Goal: Information Seeking & Learning: Learn about a topic

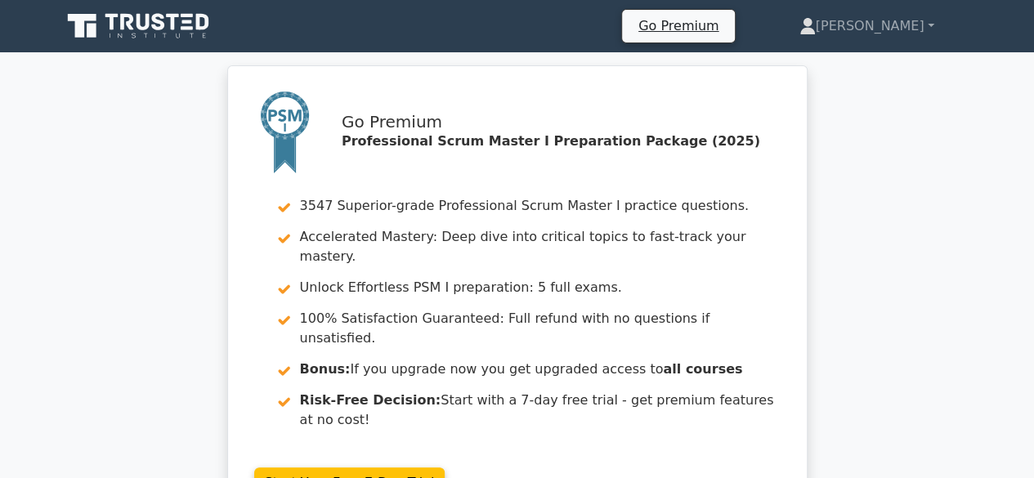
click at [52, 112] on div "Go Premium Professional Scrum Master I Preparation Package (2025) 3547 Superior…" at bounding box center [517, 305] width 1034 height 480
click at [914, 29] on link "[PERSON_NAME]" at bounding box center [867, 26] width 213 height 33
click at [855, 66] on link "Profile" at bounding box center [825, 65] width 129 height 26
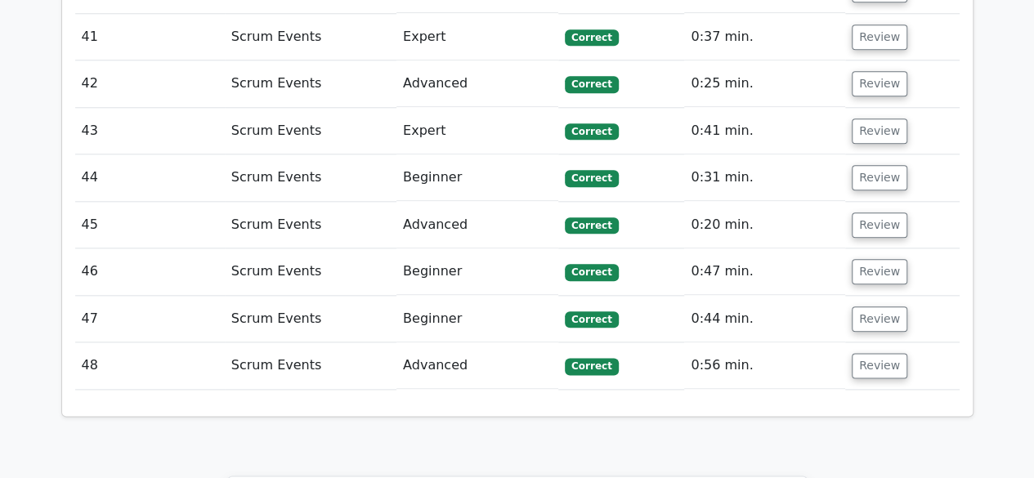
scroll to position [4521, 0]
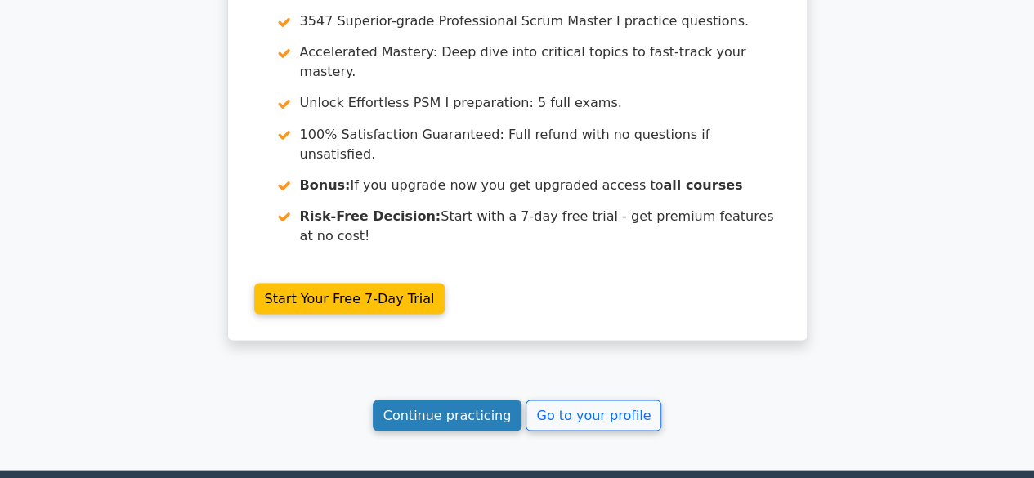
click at [450, 400] on link "Continue practicing" at bounding box center [448, 415] width 150 height 31
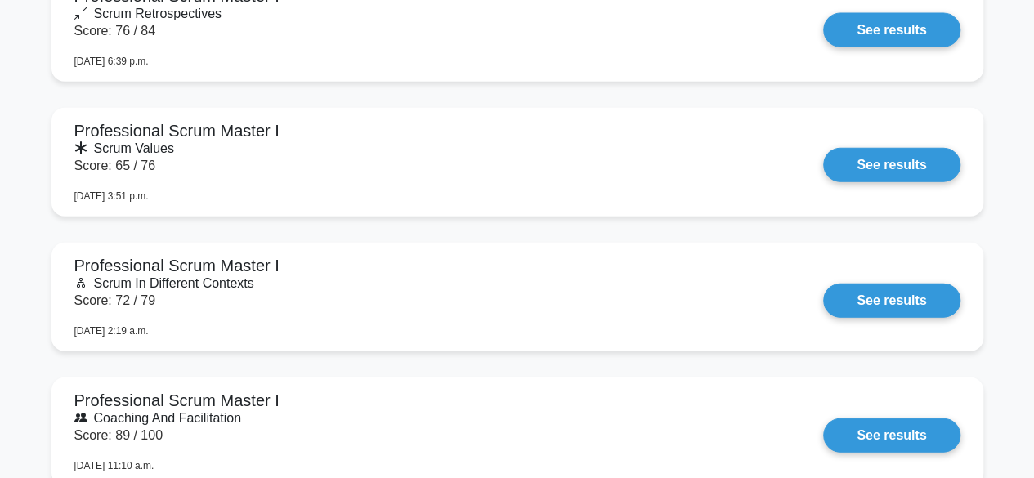
scroll to position [1554, 0]
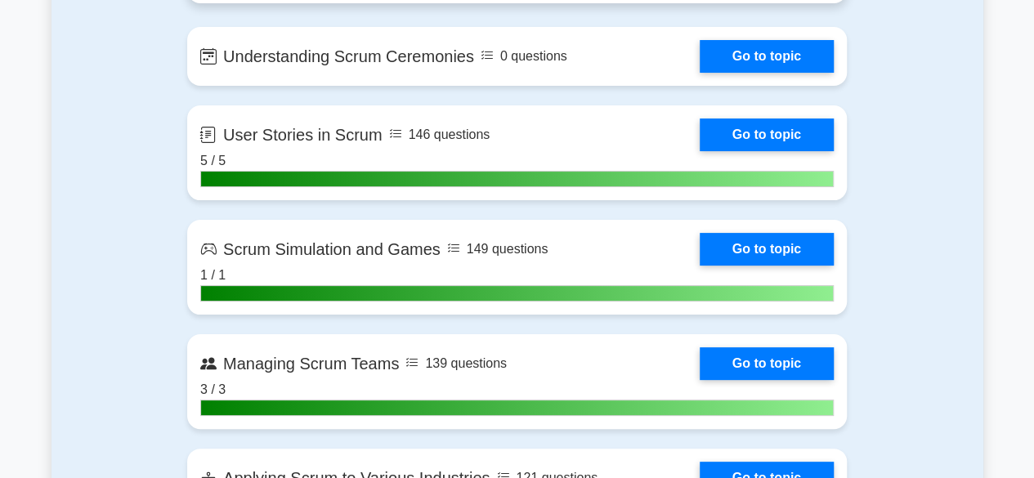
scroll to position [3189, 0]
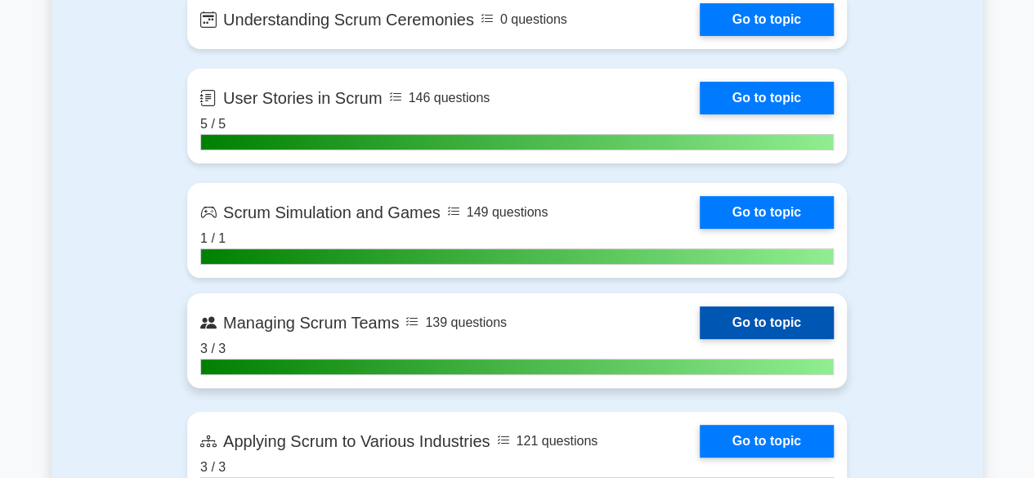
click at [779, 316] on link "Go to topic" at bounding box center [767, 323] width 134 height 33
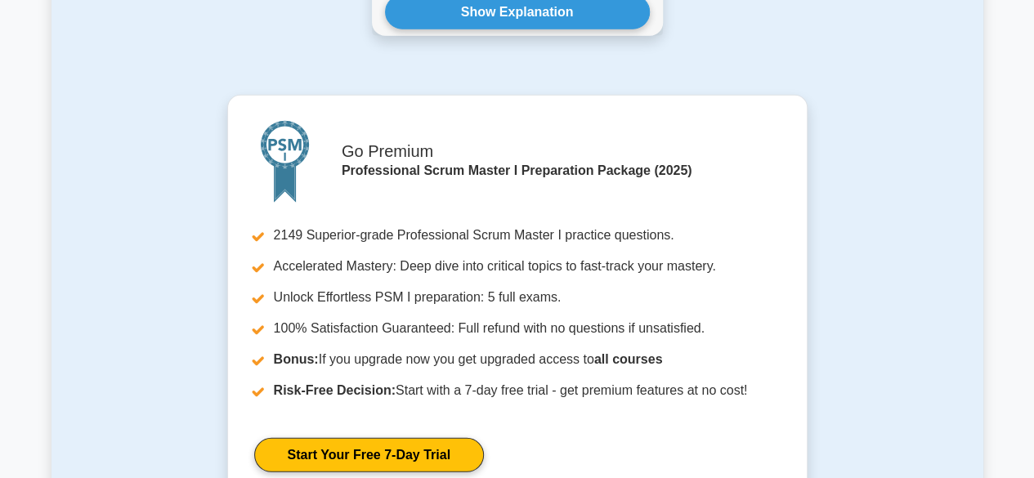
scroll to position [2535, 0]
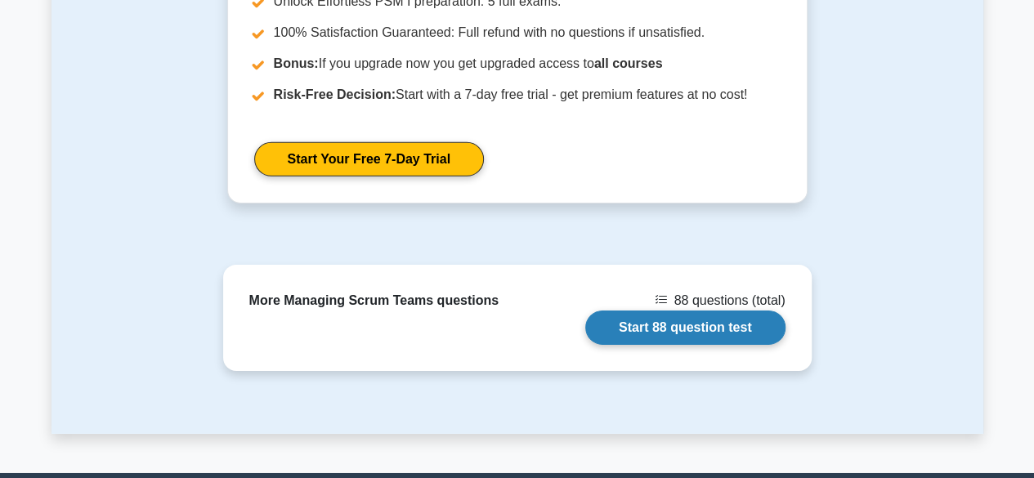
click at [707, 324] on link "Start 88 question test" at bounding box center [686, 328] width 200 height 34
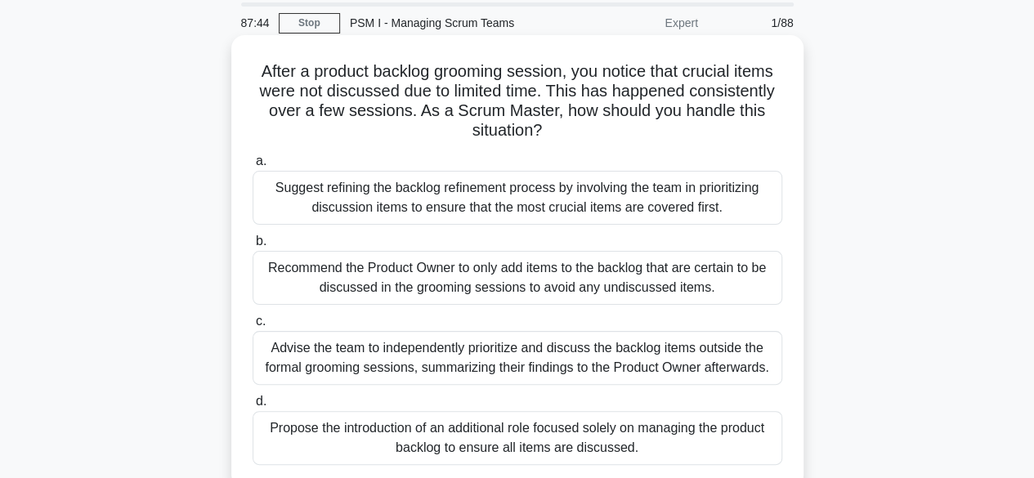
scroll to position [82, 0]
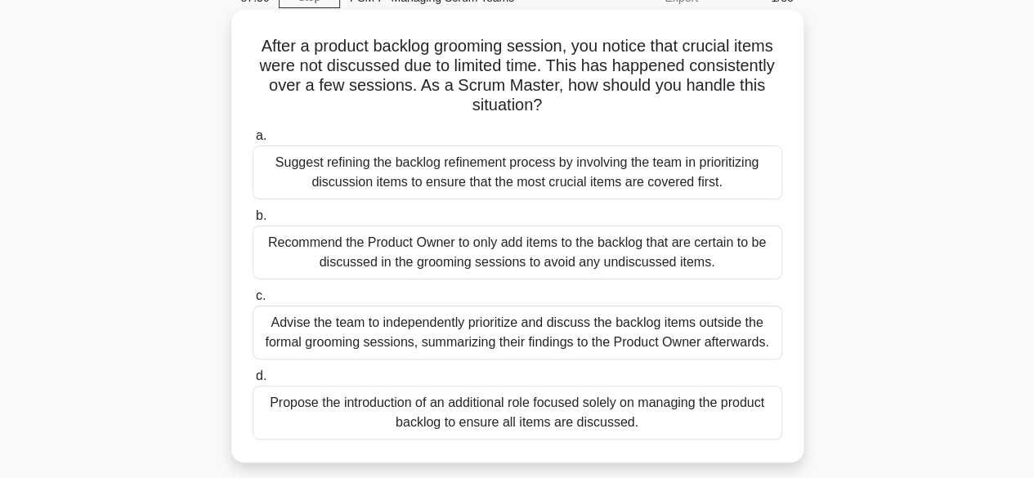
click at [530, 173] on div "Suggest refining the backlog refinement process by involving the team in priori…" at bounding box center [518, 173] width 530 height 54
click at [253, 141] on input "a. Suggest refining the backlog refinement process by involving the team in pri…" at bounding box center [253, 136] width 0 height 11
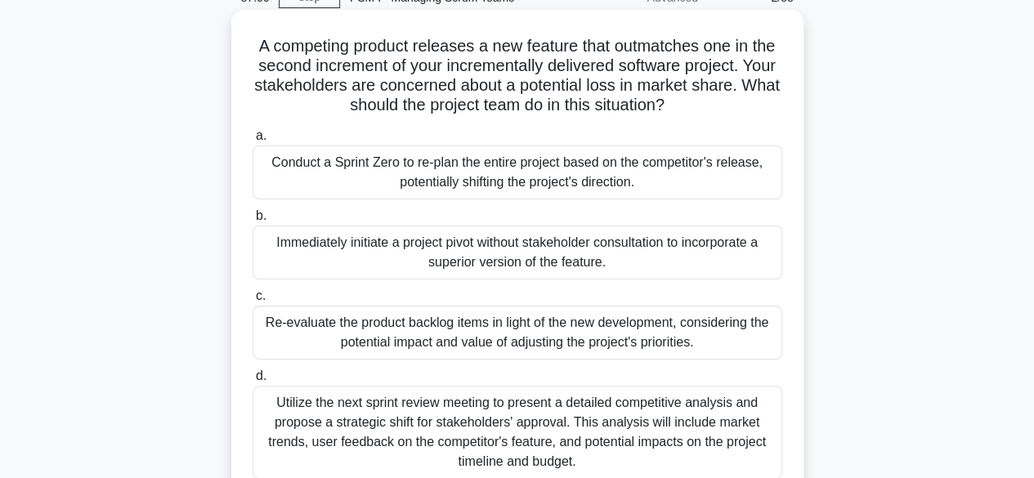
click at [526, 330] on div "Re-evaluate the product backlog items in light of the new development, consider…" at bounding box center [518, 333] width 530 height 54
click at [253, 302] on input "c. Re-evaluate the product backlog items in light of the new development, consi…" at bounding box center [253, 296] width 0 height 11
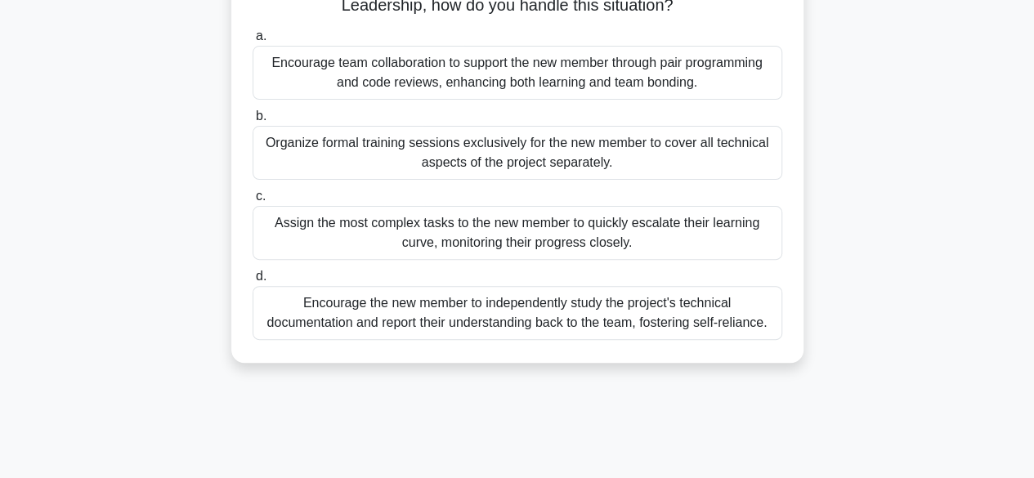
scroll to position [164, 0]
click at [590, 70] on div "Encourage team collaboration to support the new member through pair programming…" at bounding box center [518, 71] width 530 height 54
click at [253, 40] on input "a. Encourage team collaboration to support the new member through pair programm…" at bounding box center [253, 34] width 0 height 11
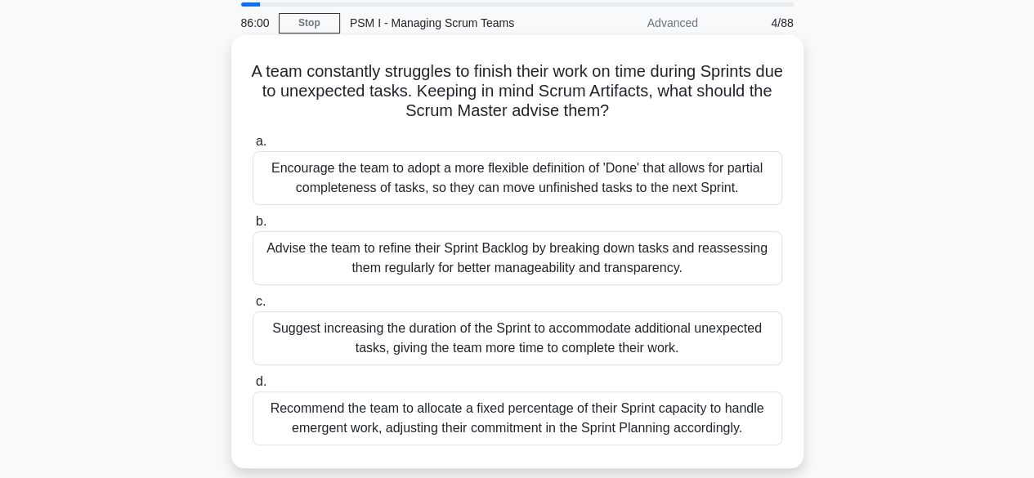
scroll to position [82, 0]
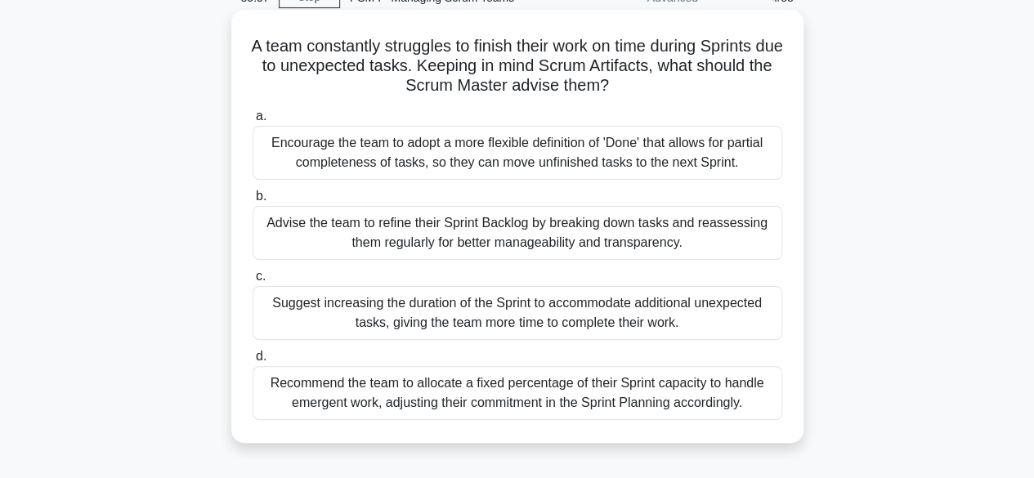
click at [469, 236] on div "Advise the team to refine their Sprint Backlog by breaking down tasks and reass…" at bounding box center [518, 233] width 530 height 54
click at [512, 230] on div "Advise the team to refine their Sprint Backlog by breaking down tasks and reass…" at bounding box center [518, 233] width 530 height 54
click at [253, 202] on input "b. Advise the team to refine their Sprint Backlog by breaking down tasks and re…" at bounding box center [253, 196] width 0 height 11
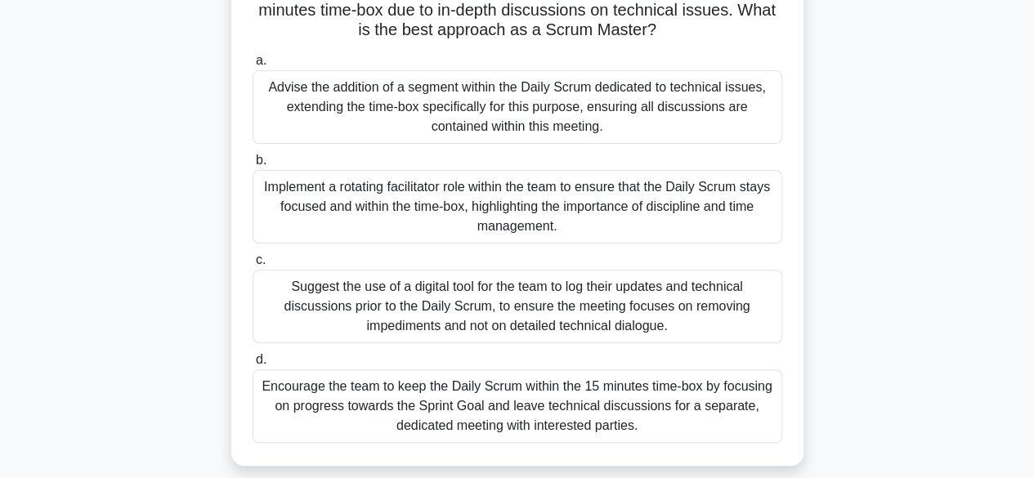
scroll to position [164, 0]
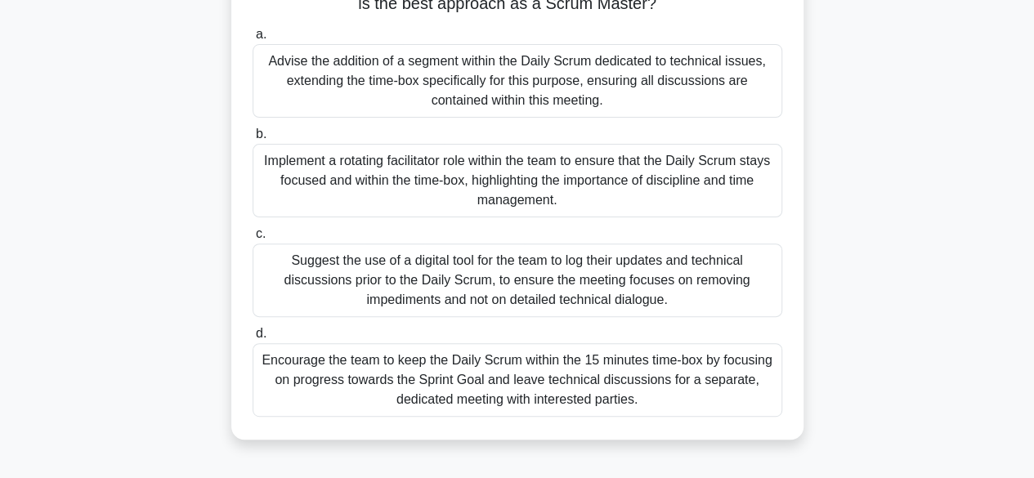
click at [482, 388] on div "Encourage the team to keep the Daily Scrum within the 15 minutes time-box by fo…" at bounding box center [518, 380] width 530 height 74
click at [253, 339] on input "d. Encourage the team to keep the Daily Scrum within the 15 minutes time-box by…" at bounding box center [253, 334] width 0 height 11
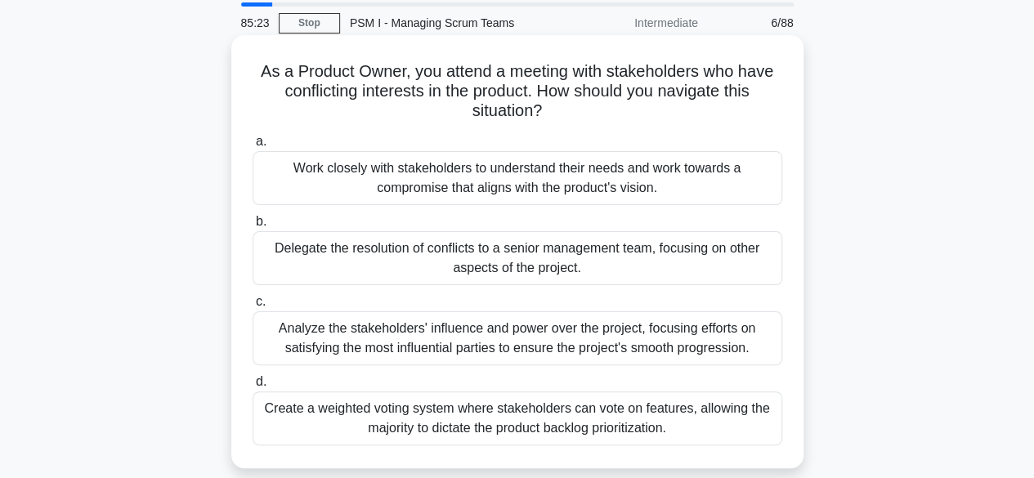
scroll to position [82, 0]
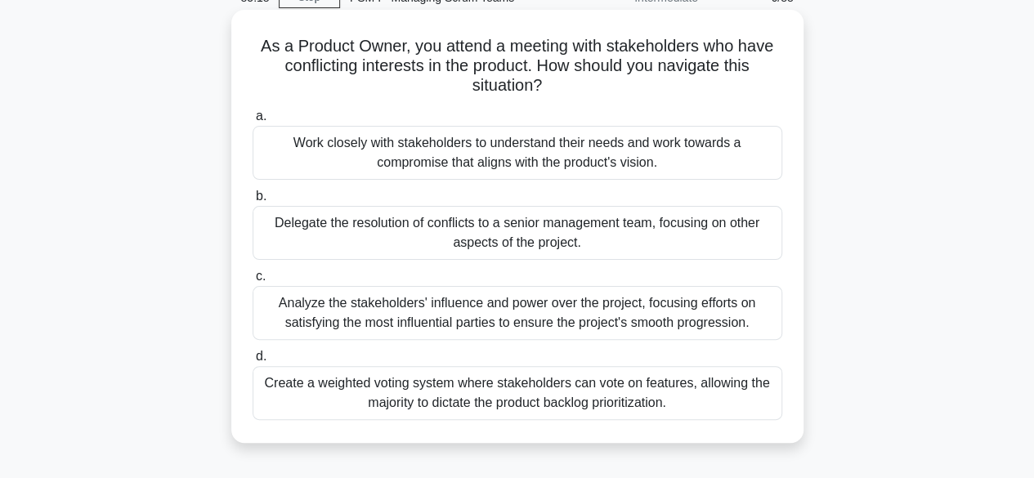
click at [487, 163] on div "Work closely with stakeholders to understand their needs and work towards a com…" at bounding box center [518, 153] width 530 height 54
click at [253, 122] on input "a. Work closely with stakeholders to understand their needs and work towards a …" at bounding box center [253, 116] width 0 height 11
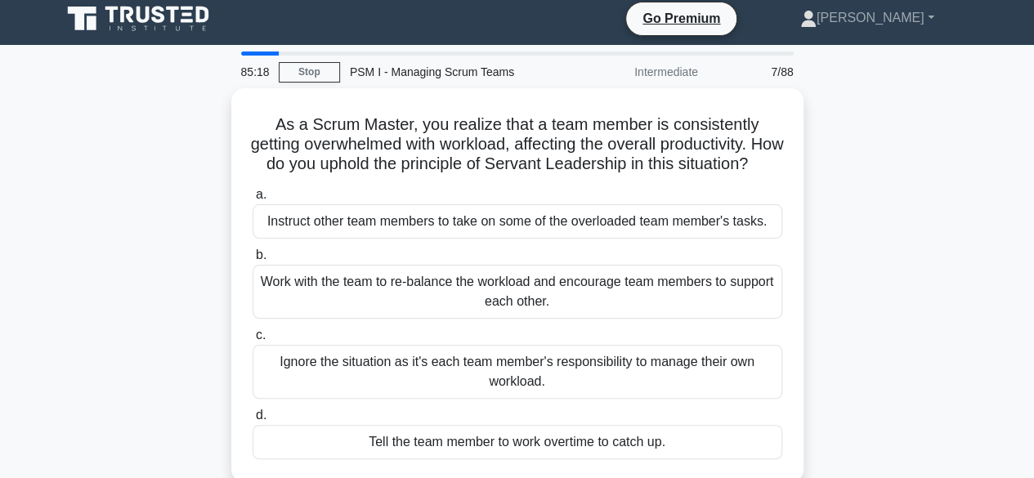
scroll to position [0, 0]
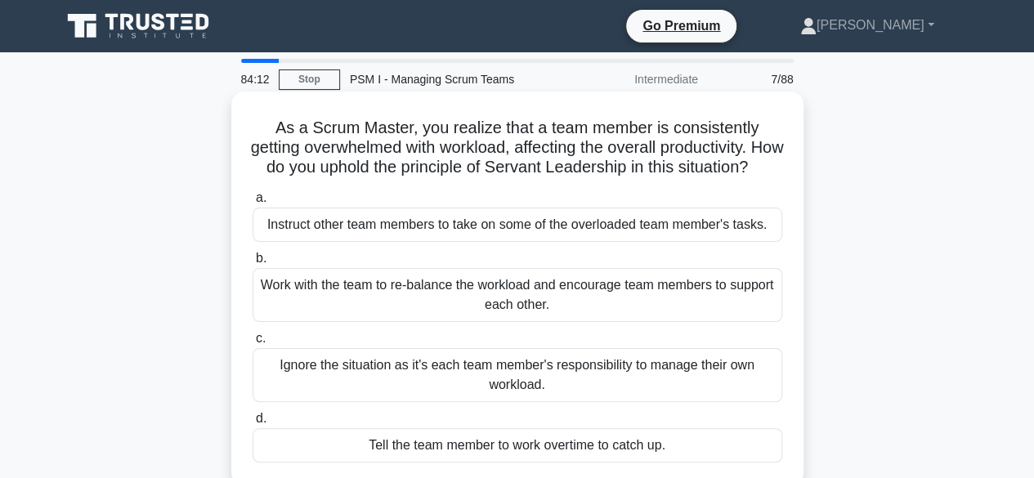
click at [543, 320] on div "Work with the team to re-balance the workload and encourage team members to sup…" at bounding box center [518, 295] width 530 height 54
click at [253, 264] on input "b. Work with the team to re-balance the workload and encourage team members to …" at bounding box center [253, 259] width 0 height 11
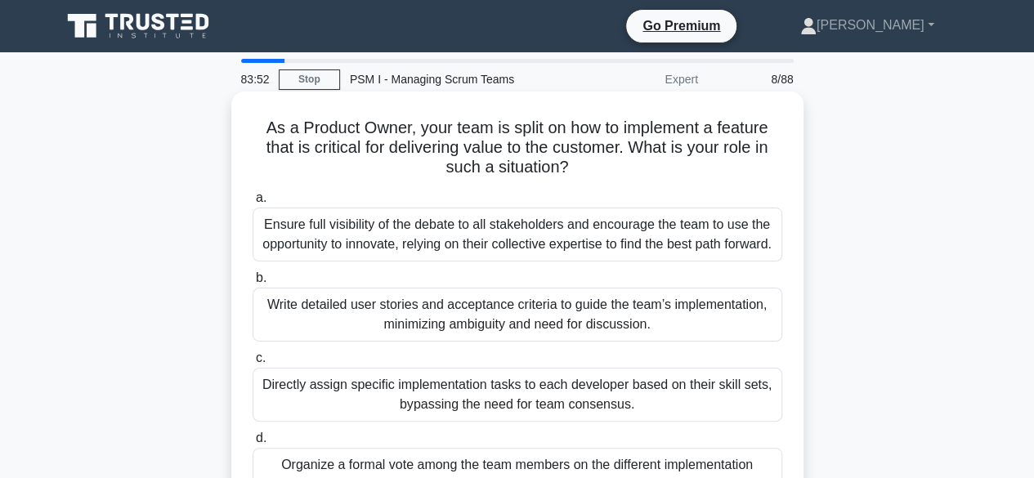
scroll to position [82, 0]
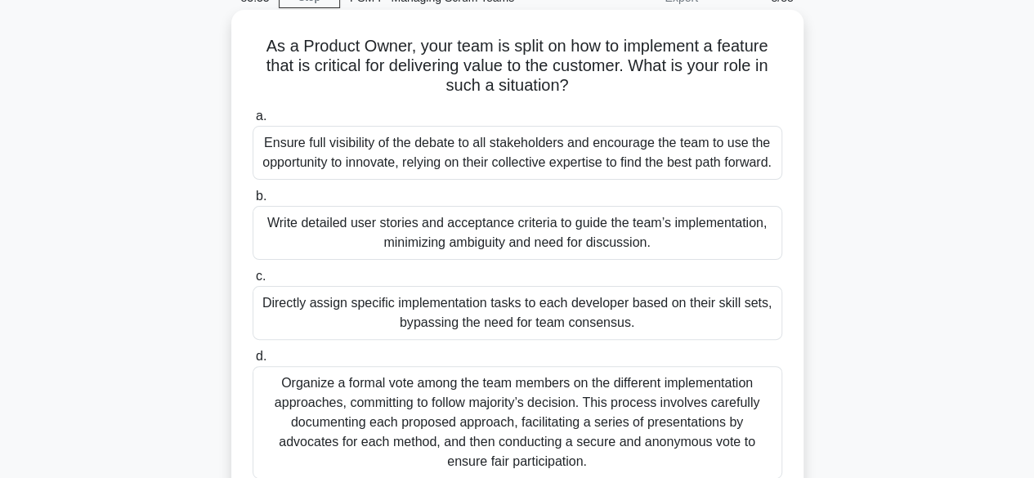
click at [499, 164] on div "Ensure full visibility of the debate to all stakeholders and encourage the team…" at bounding box center [518, 153] width 530 height 54
click at [253, 122] on input "a. Ensure full visibility of the debate to all stakeholders and encourage the t…" at bounding box center [253, 116] width 0 height 11
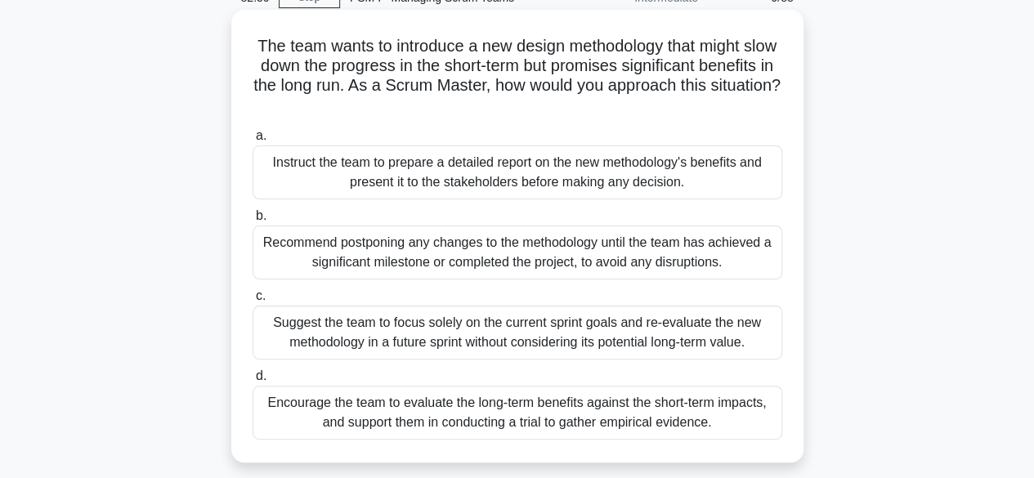
click at [588, 171] on div "Instruct the team to prepare a detailed report on the new methodology's benefit…" at bounding box center [518, 173] width 530 height 54
click at [253, 141] on input "a. Instruct the team to prepare a detailed report on the new methodology's bene…" at bounding box center [253, 136] width 0 height 11
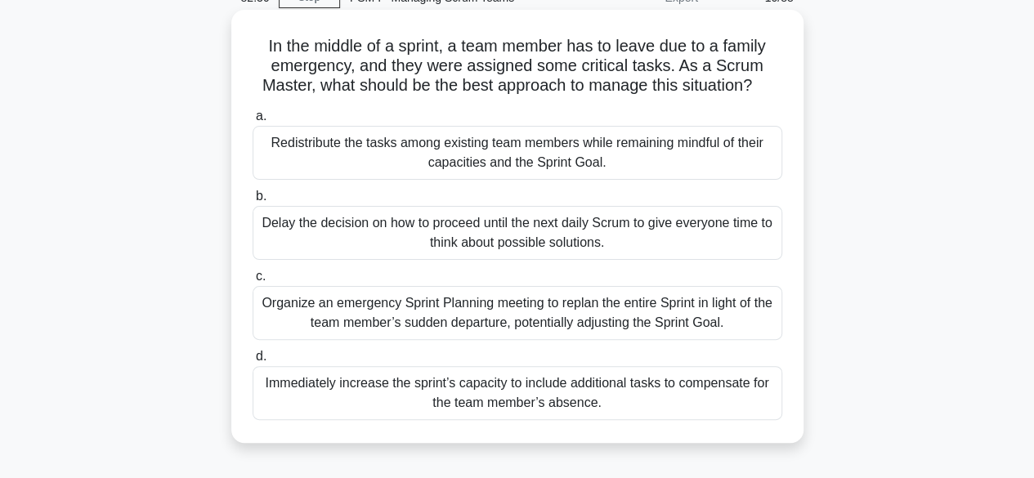
click at [505, 155] on div "Redistribute the tasks among existing team members while remaining mindful of t…" at bounding box center [518, 153] width 530 height 54
click at [253, 122] on input "a. Redistribute the tasks among existing team members while remaining mindful o…" at bounding box center [253, 116] width 0 height 11
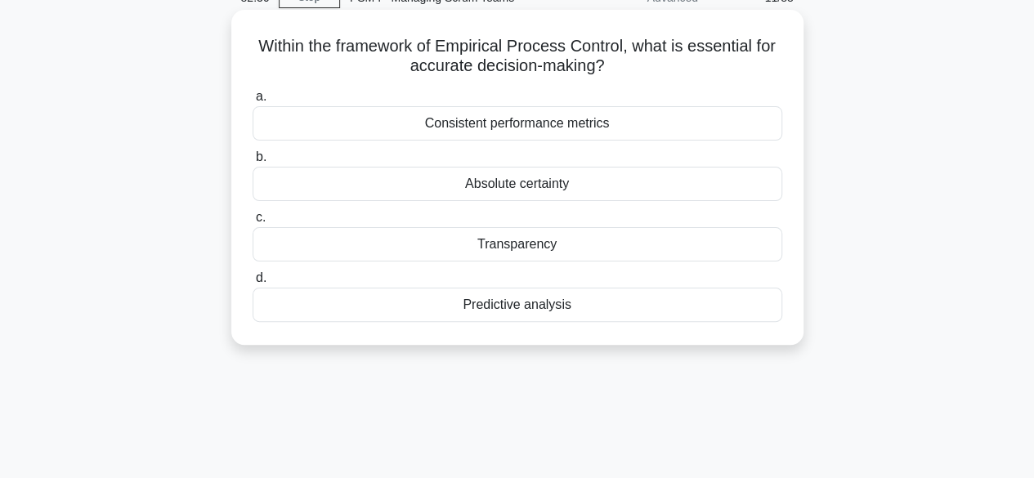
scroll to position [0, 0]
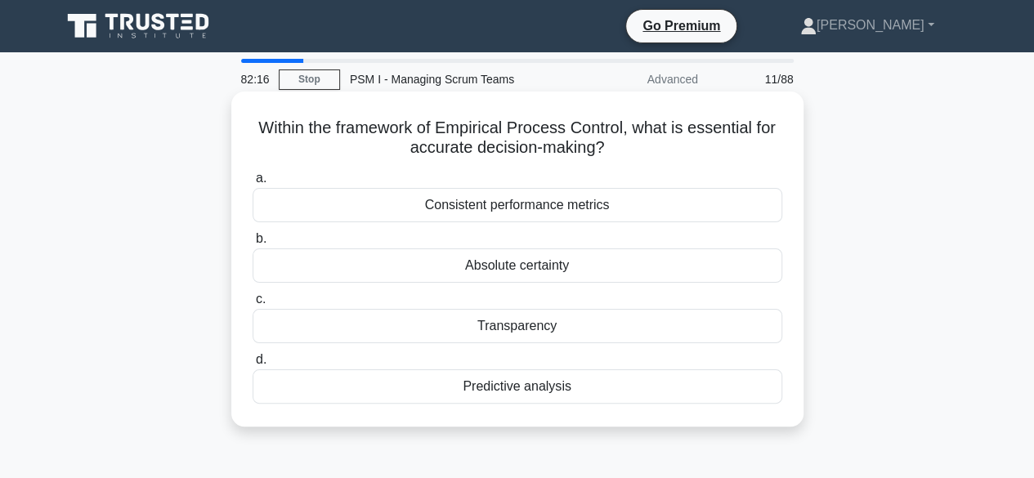
click at [532, 326] on div "Transparency" at bounding box center [518, 326] width 530 height 34
click at [253, 305] on input "c. Transparency" at bounding box center [253, 299] width 0 height 11
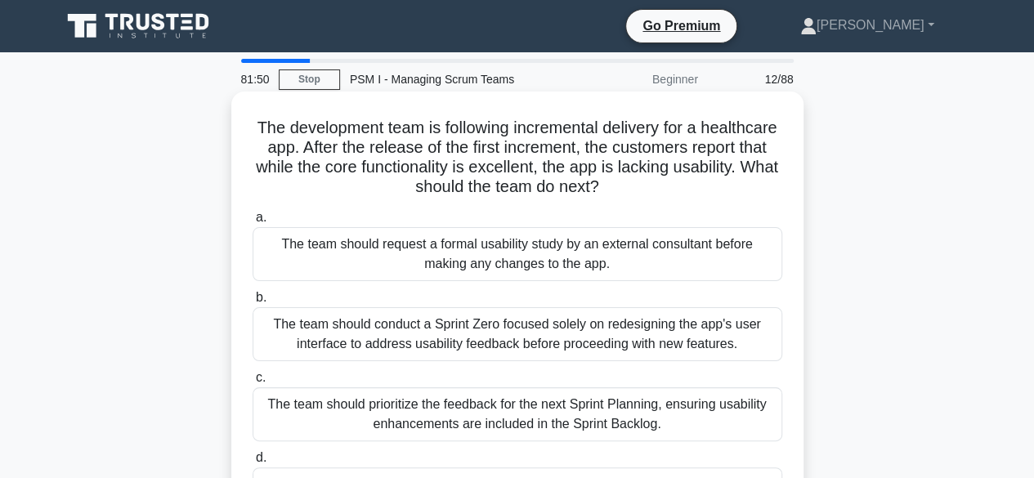
scroll to position [82, 0]
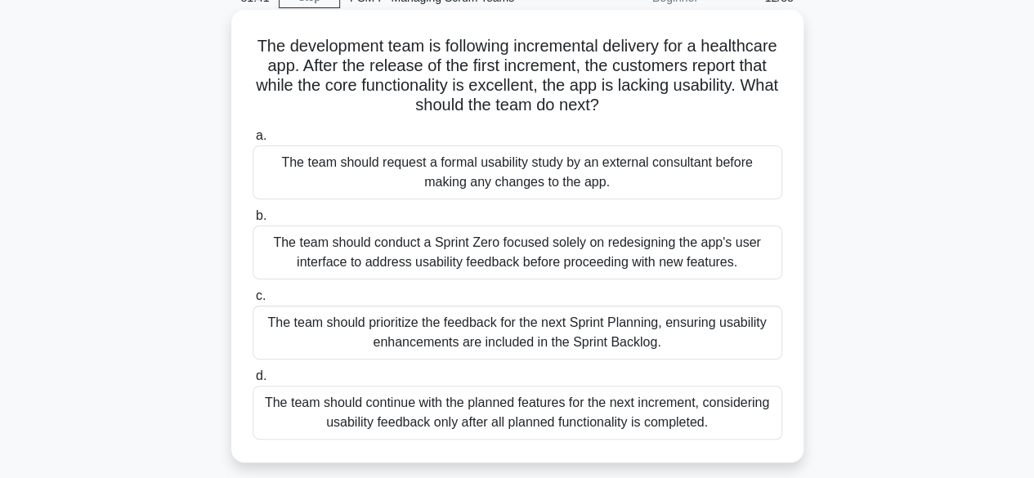
click at [541, 330] on div "The team should prioritize the feedback for the next Sprint Planning, ensuring …" at bounding box center [518, 333] width 530 height 54
click at [253, 302] on input "c. The team should prioritize the feedback for the next Sprint Planning, ensuri…" at bounding box center [253, 296] width 0 height 11
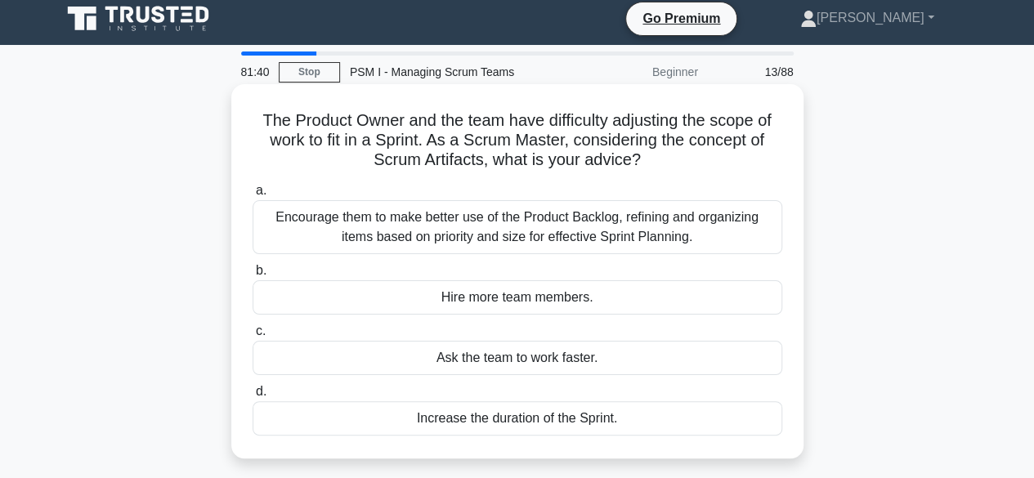
scroll to position [0, 0]
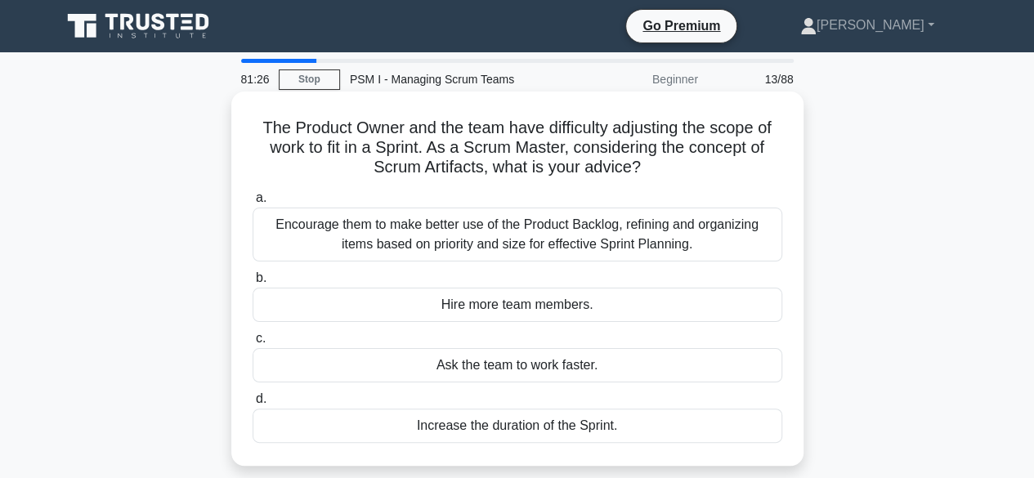
click at [532, 240] on div "Encourage them to make better use of the Product Backlog, refining and organizi…" at bounding box center [518, 235] width 530 height 54
click at [253, 204] on input "a. Encourage them to make better use of the Product Backlog, refining and organ…" at bounding box center [253, 198] width 0 height 11
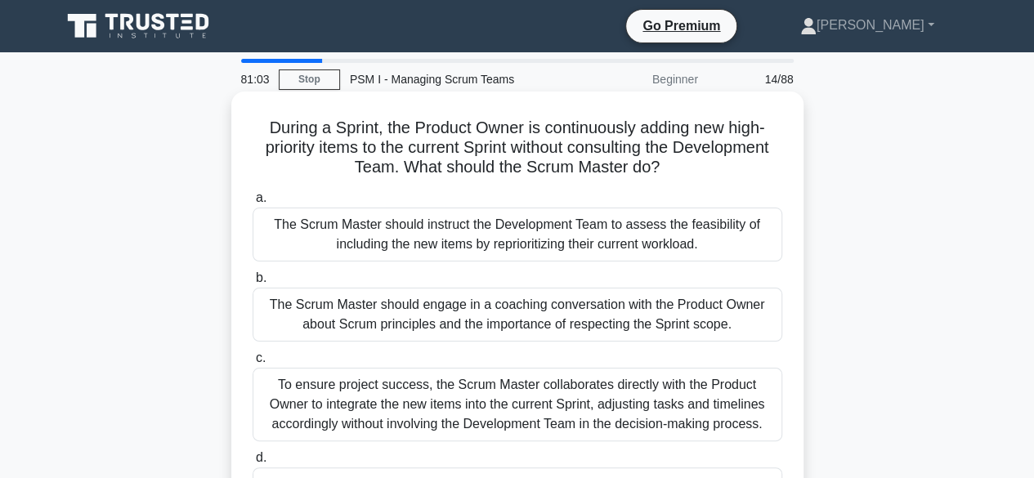
scroll to position [82, 0]
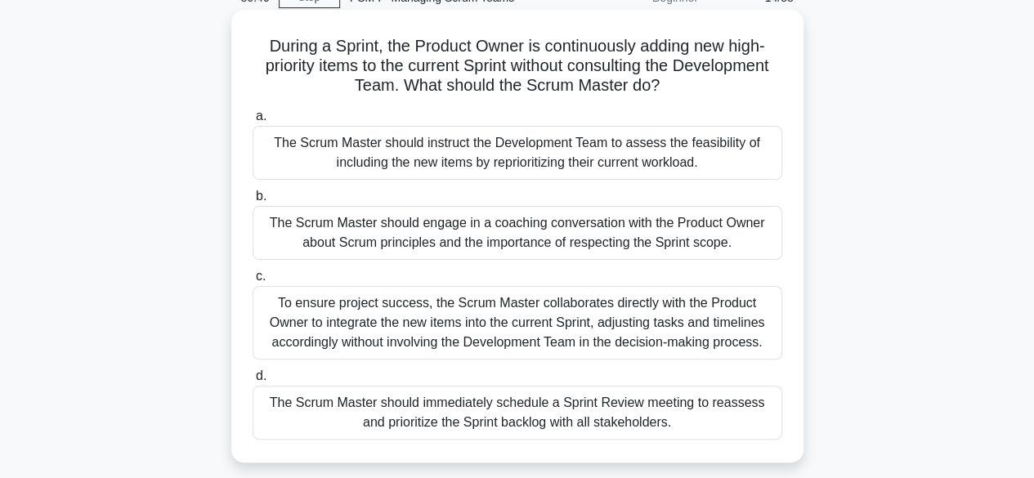
click at [569, 236] on div "The Scrum Master should engage in a coaching conversation with the Product Owne…" at bounding box center [518, 233] width 530 height 54
click at [253, 202] on input "b. The Scrum Master should engage in a coaching conversation with the Product O…" at bounding box center [253, 196] width 0 height 11
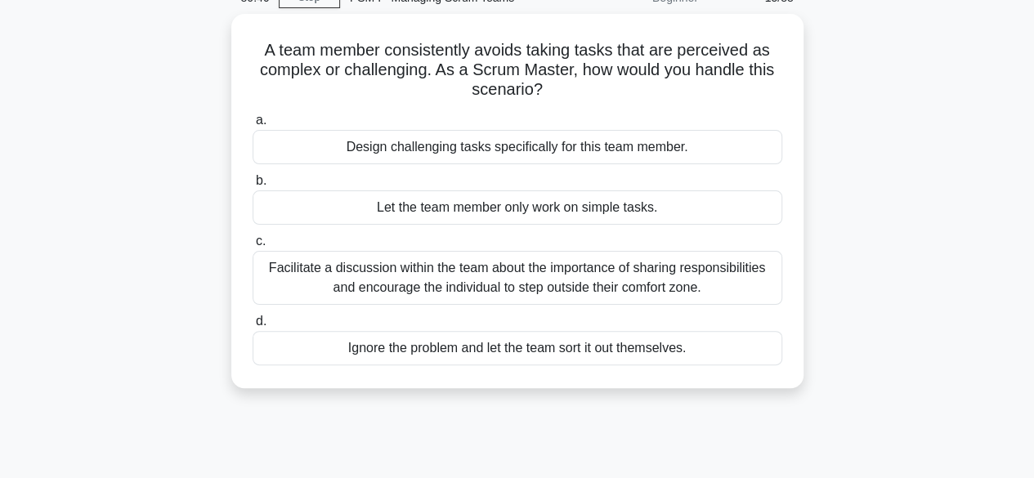
scroll to position [0, 0]
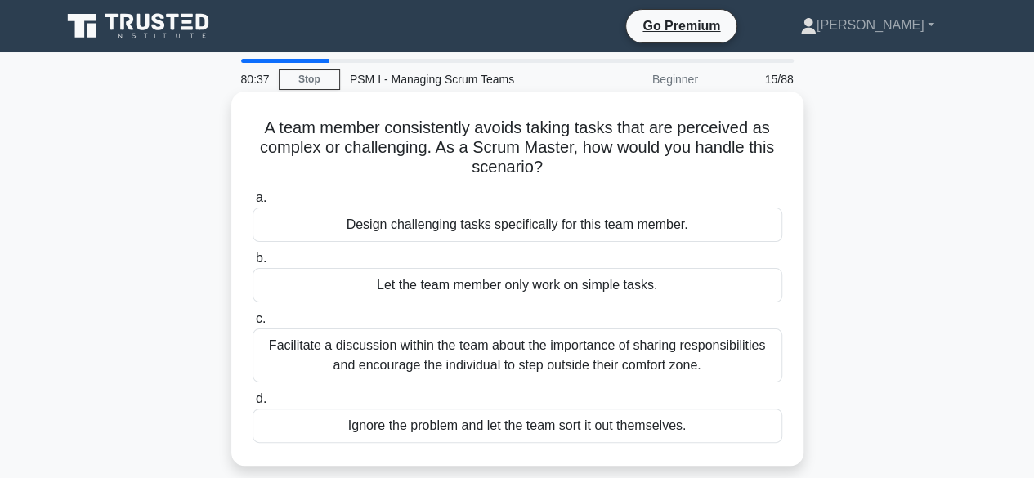
click at [495, 348] on div "Facilitate a discussion within the team about the importance of sharing respons…" at bounding box center [518, 356] width 530 height 54
click at [253, 325] on input "c. Facilitate a discussion within the team about the importance of sharing resp…" at bounding box center [253, 319] width 0 height 11
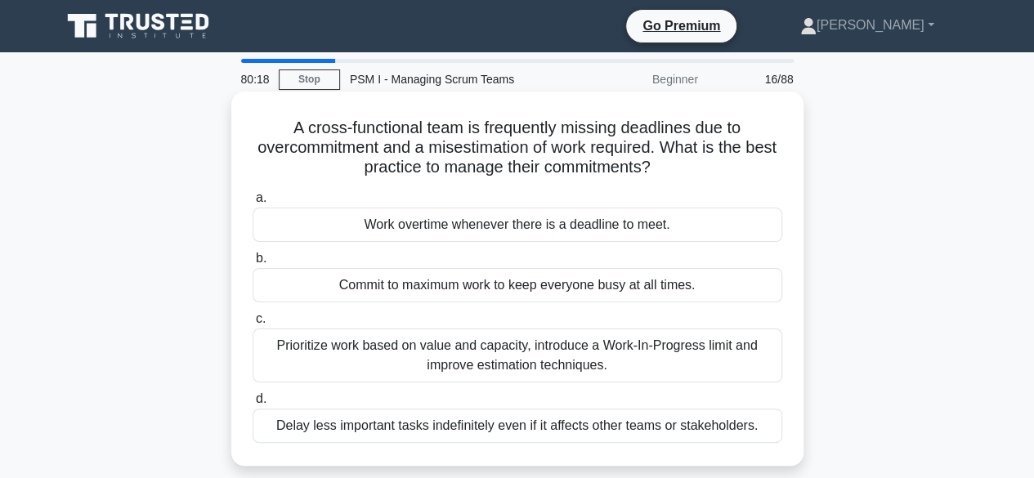
click at [517, 361] on div "Prioritize work based on value and capacity, introduce a Work-In-Progress limit…" at bounding box center [518, 356] width 530 height 54
click at [253, 325] on input "c. Prioritize work based on value and capacity, introduce a Work-In-Progress li…" at bounding box center [253, 319] width 0 height 11
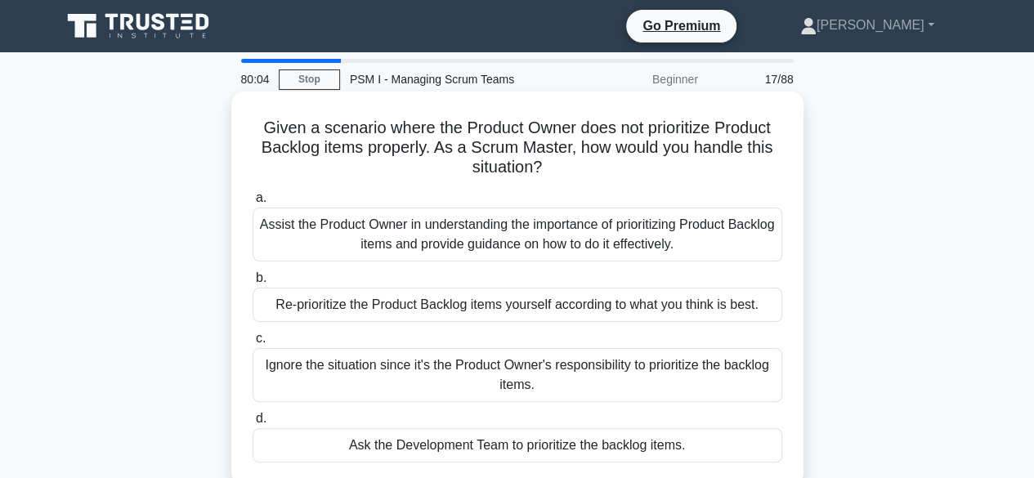
click at [518, 247] on div "Assist the Product Owner in understanding the importance of prioritizing Produc…" at bounding box center [518, 235] width 530 height 54
click at [253, 204] on input "a. Assist the Product Owner in understanding the importance of prioritizing Pro…" at bounding box center [253, 198] width 0 height 11
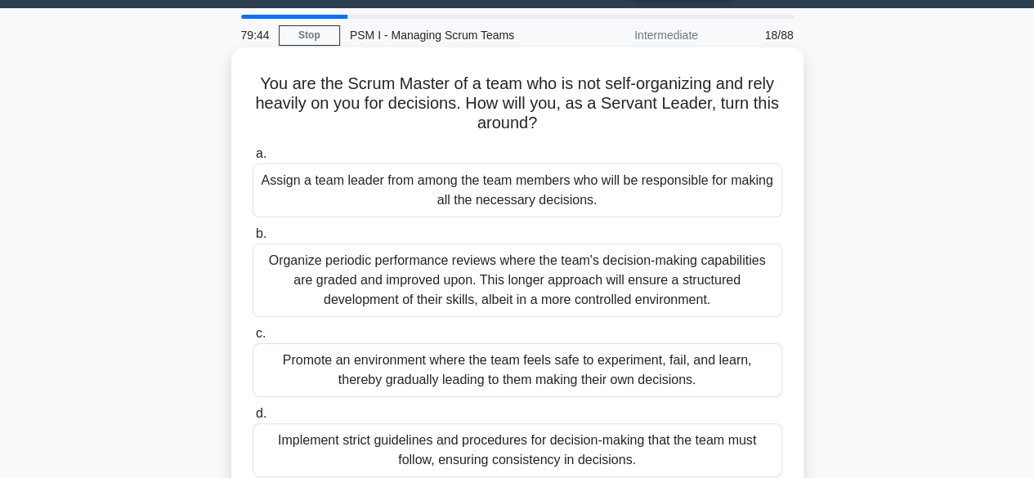
scroll to position [82, 0]
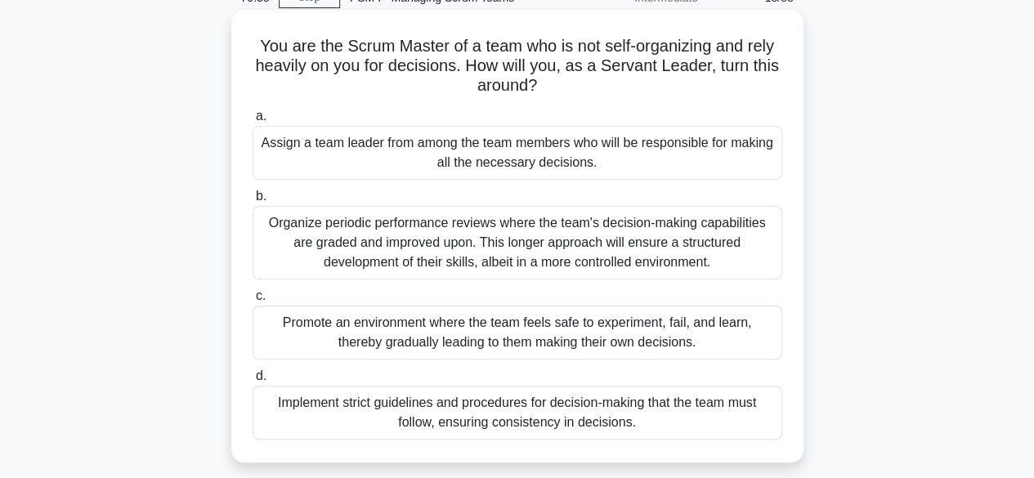
click at [520, 333] on div "Promote an environment where the team feels safe to experiment, fail, and learn…" at bounding box center [518, 333] width 530 height 54
click at [253, 302] on input "c. Promote an environment where the team feels safe to experiment, fail, and le…" at bounding box center [253, 296] width 0 height 11
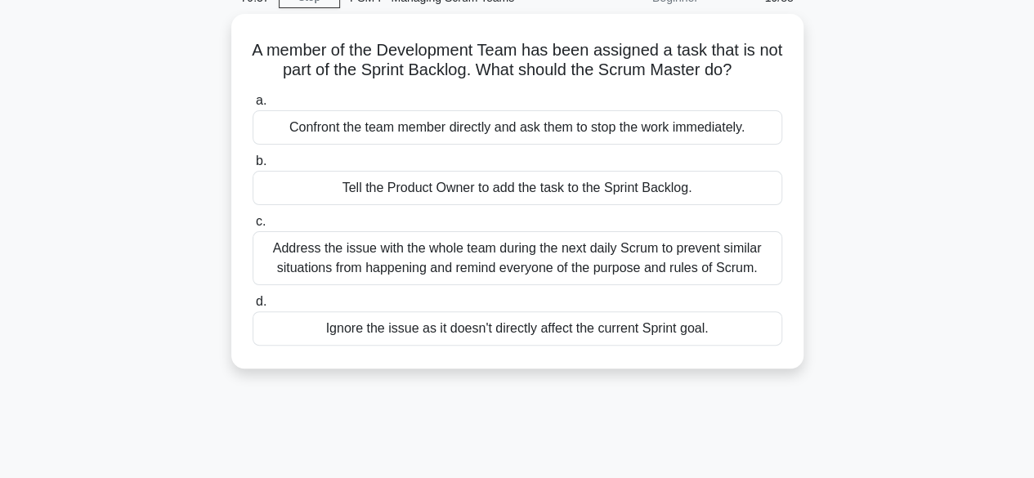
scroll to position [0, 0]
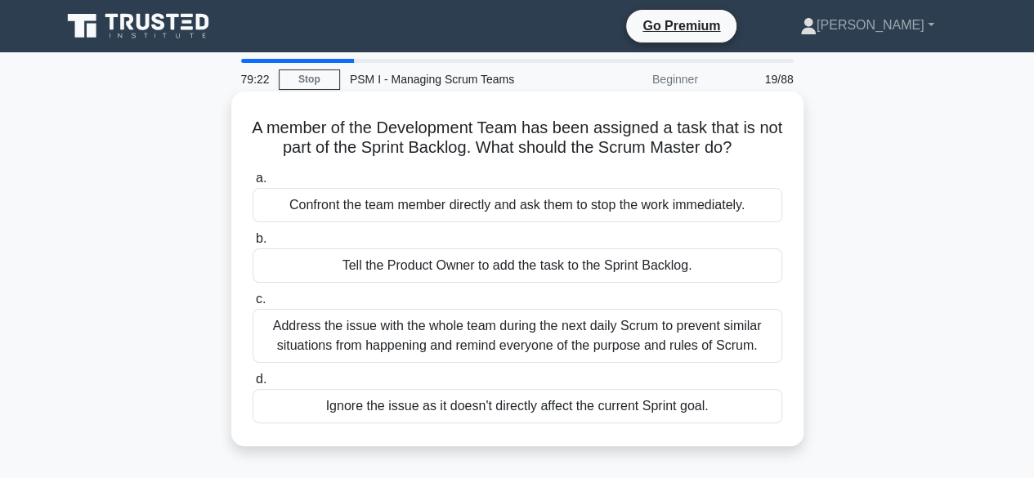
click at [546, 335] on div "Address the issue with the whole team during the next daily Scrum to prevent si…" at bounding box center [518, 336] width 530 height 54
click at [253, 305] on input "c. Address the issue with the whole team during the next daily Scrum to prevent…" at bounding box center [253, 299] width 0 height 11
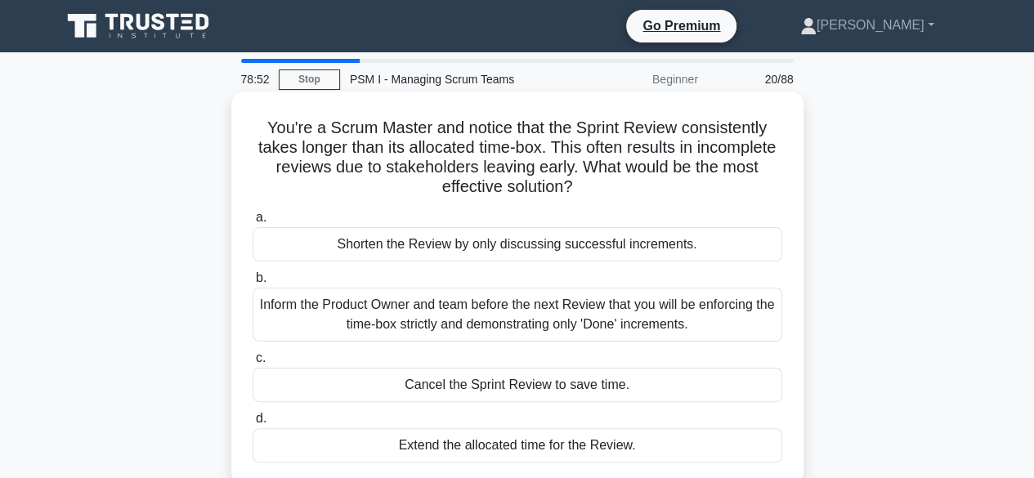
click at [504, 318] on div "Inform the Product Owner and team before the next Review that you will be enfor…" at bounding box center [518, 315] width 530 height 54
click at [253, 284] on input "b. Inform the Product Owner and team before the next Review that you will be en…" at bounding box center [253, 278] width 0 height 11
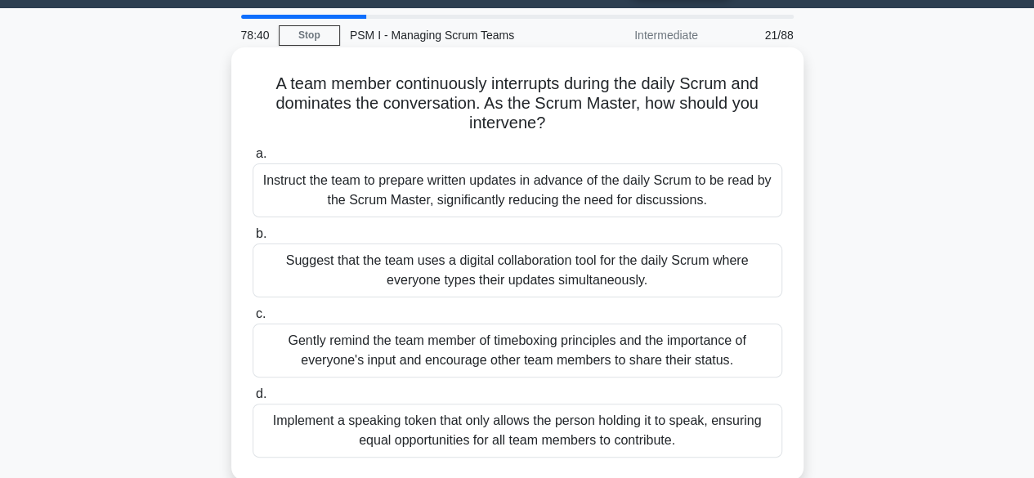
scroll to position [82, 0]
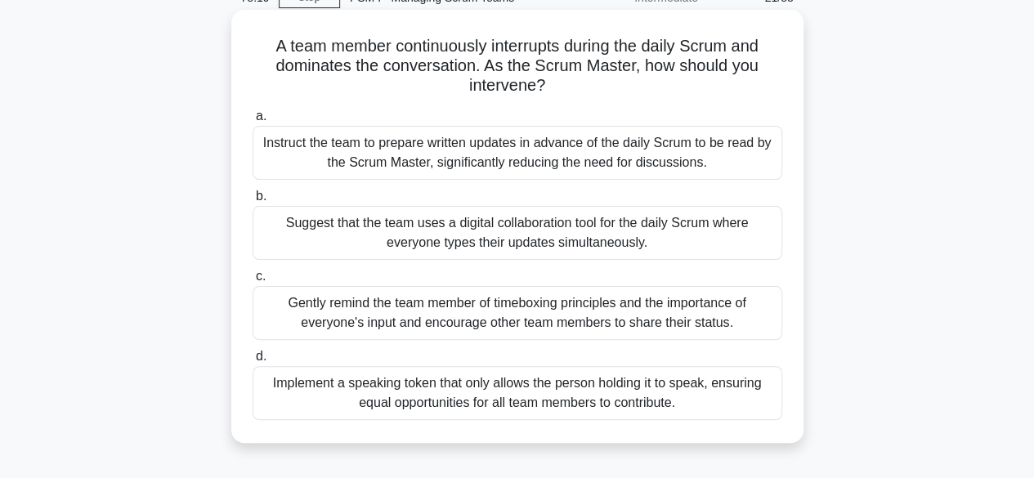
click at [487, 398] on div "Implement a speaking token that only allows the person holding it to speak, ens…" at bounding box center [518, 393] width 530 height 54
click at [253, 362] on input "d. Implement a speaking token that only allows the person holding it to speak, …" at bounding box center [253, 357] width 0 height 11
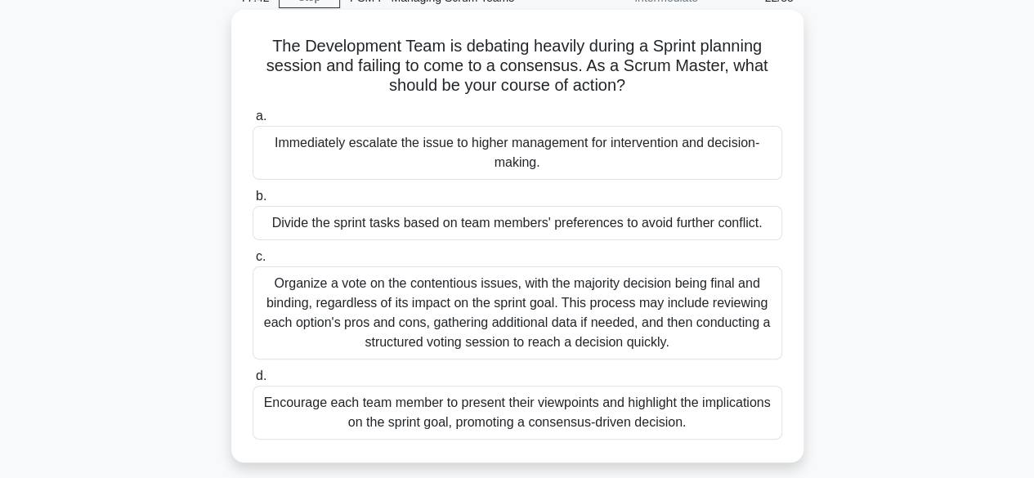
click at [568, 411] on div "Encourage each team member to present their viewpoints and highlight the implic…" at bounding box center [518, 413] width 530 height 54
click at [253, 382] on input "d. Encourage each team member to present their viewpoints and highlight the imp…" at bounding box center [253, 376] width 0 height 11
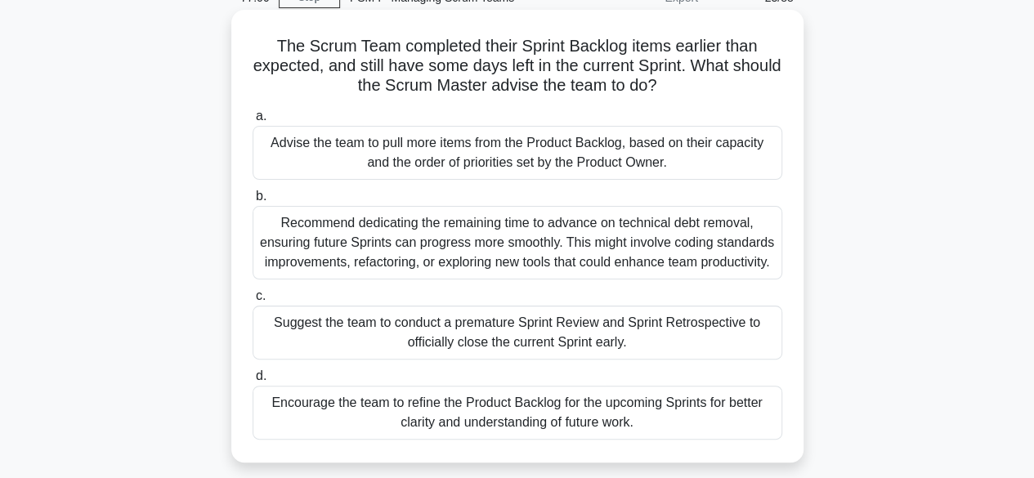
click at [546, 154] on div "Advise the team to pull more items from the Product Backlog, based on their cap…" at bounding box center [518, 153] width 530 height 54
click at [253, 122] on input "a. Advise the team to pull more items from the Product Backlog, based on their …" at bounding box center [253, 116] width 0 height 11
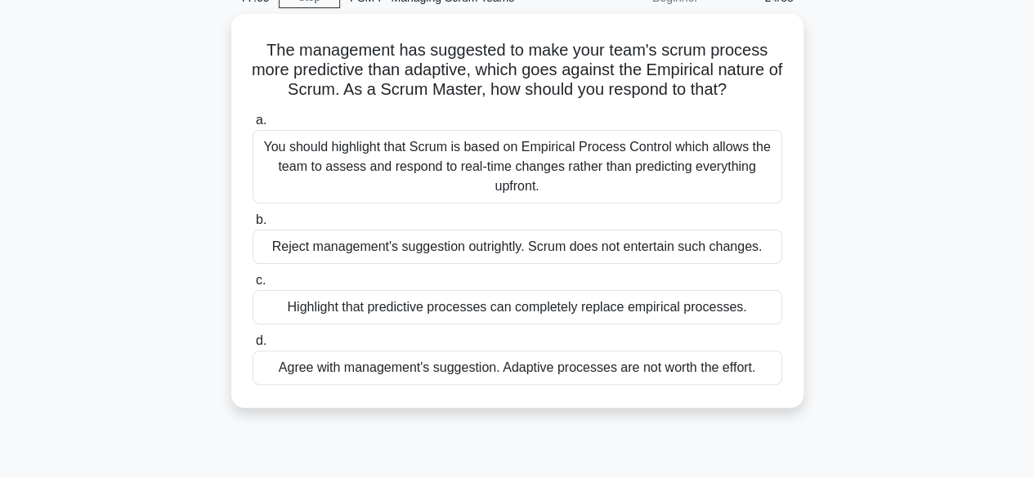
scroll to position [0, 0]
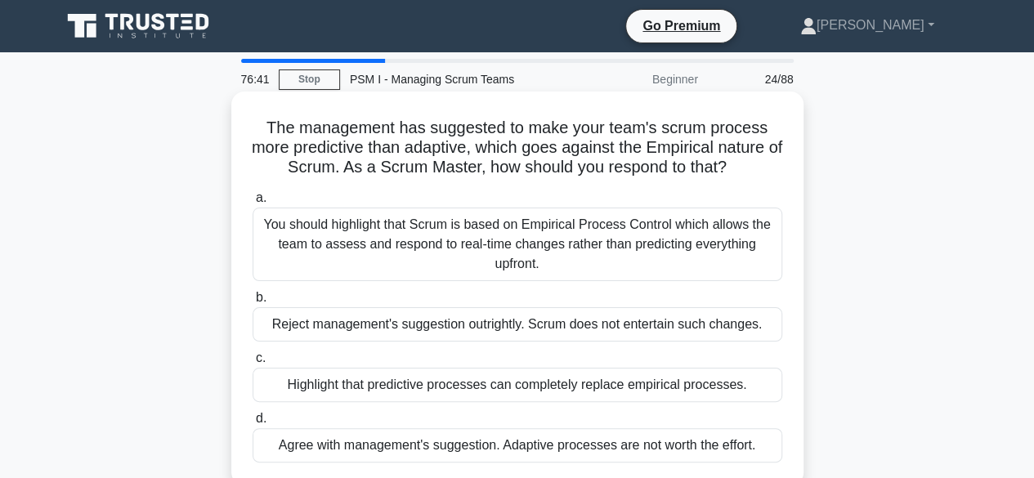
click at [501, 231] on div "You should highlight that Scrum is based on Empirical Process Control which all…" at bounding box center [518, 245] width 530 height 74
click at [253, 204] on input "a. You should highlight that Scrum is based on Empirical Process Control which …" at bounding box center [253, 198] width 0 height 11
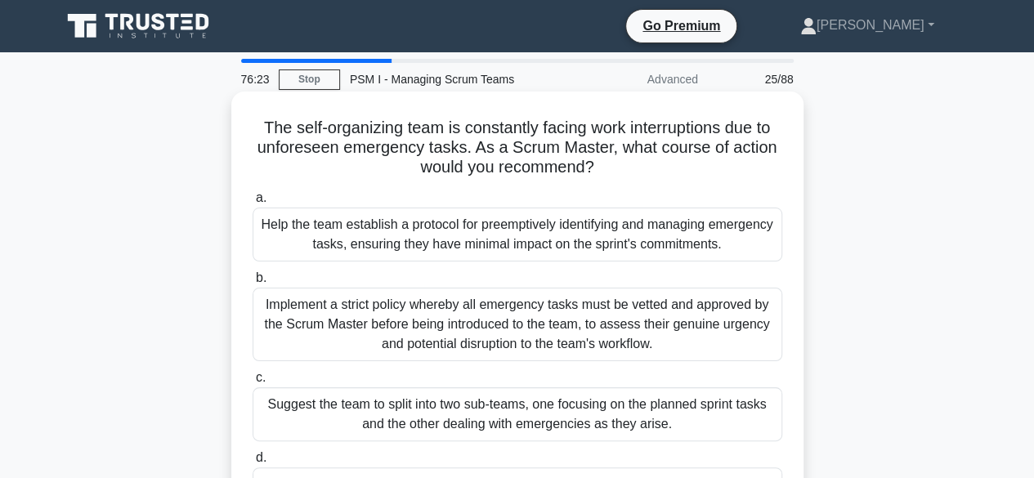
scroll to position [82, 0]
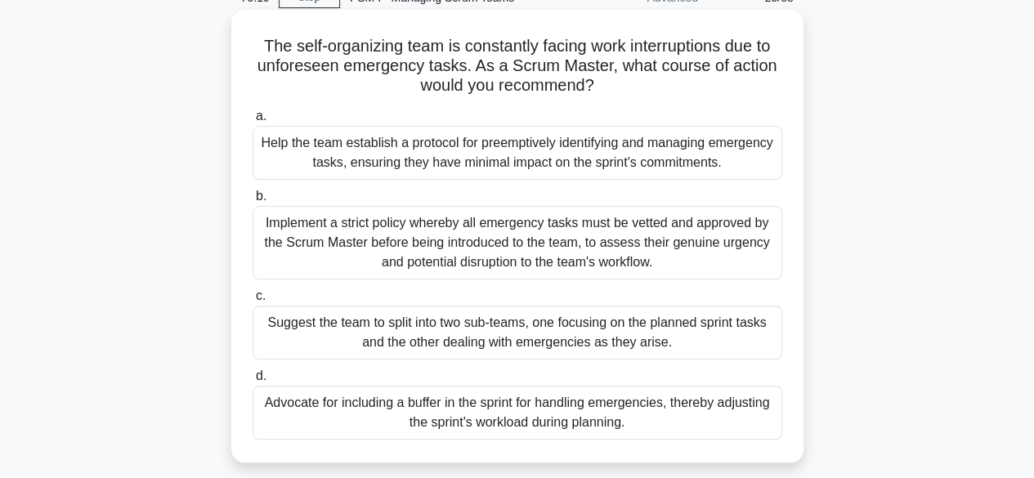
click at [520, 405] on div "Advocate for including a buffer in the sprint for handling emergencies, thereby…" at bounding box center [518, 413] width 530 height 54
click at [253, 382] on input "d. Advocate for including a buffer in the sprint for handling emergencies, ther…" at bounding box center [253, 376] width 0 height 11
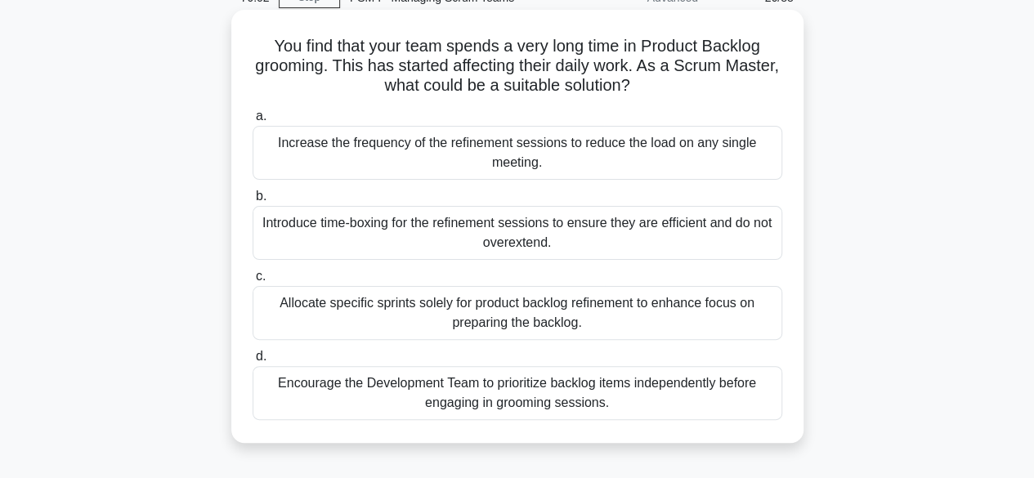
click at [531, 239] on div "Introduce time-boxing for the refinement sessions to ensure they are efficient …" at bounding box center [518, 233] width 530 height 54
click at [253, 202] on input "b. Introduce time-boxing for the refinement sessions to ensure they are efficie…" at bounding box center [253, 196] width 0 height 11
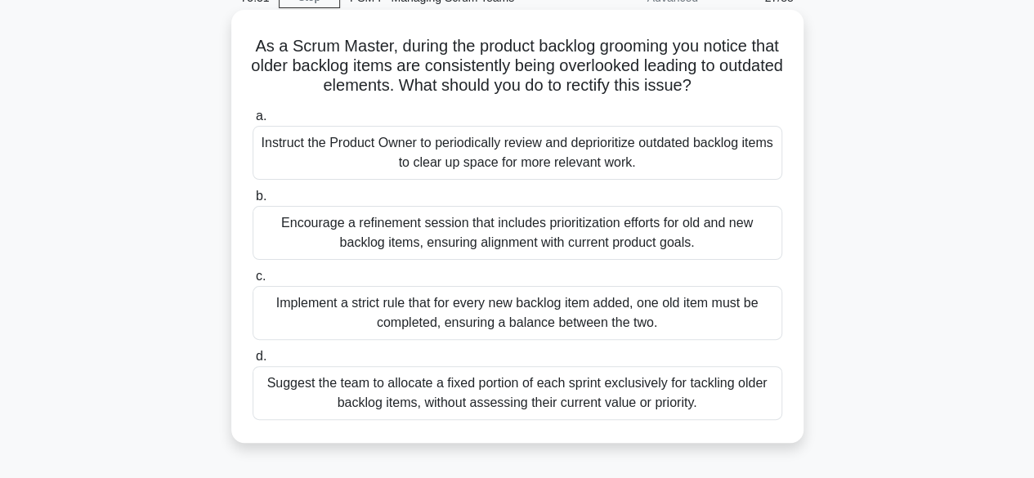
click at [554, 152] on div "Instruct the Product Owner to periodically review and deprioritize outdated bac…" at bounding box center [518, 153] width 530 height 54
click at [253, 122] on input "a. Instruct the Product Owner to periodically review and deprioritize outdated …" at bounding box center [253, 116] width 0 height 11
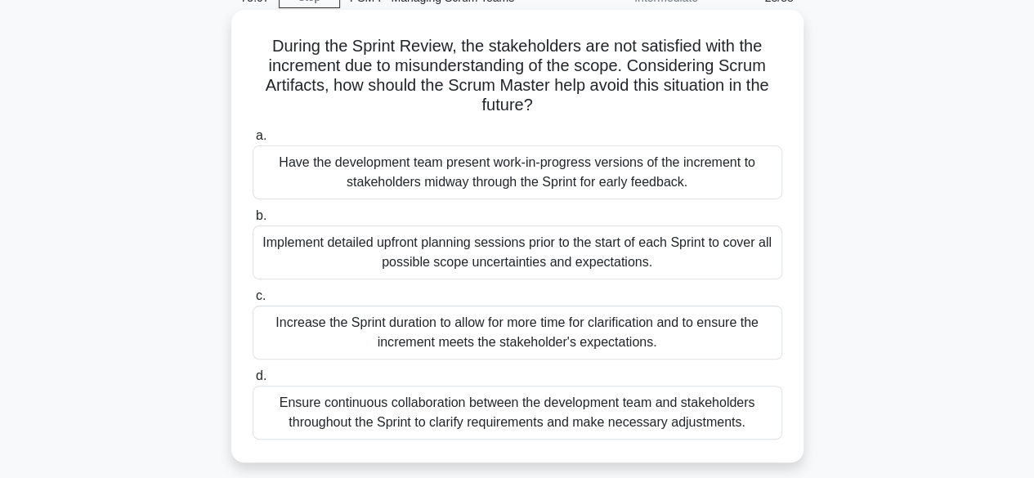
click at [621, 417] on div "Ensure continuous collaboration between the development team and stakeholders t…" at bounding box center [518, 413] width 530 height 54
click at [253, 382] on input "d. Ensure continuous collaboration between the development team and stakeholder…" at bounding box center [253, 376] width 0 height 11
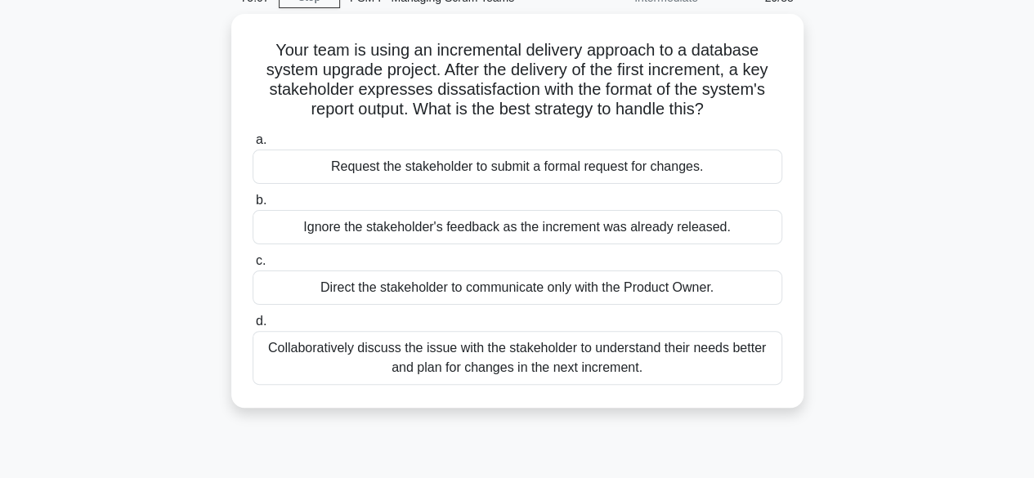
scroll to position [0, 0]
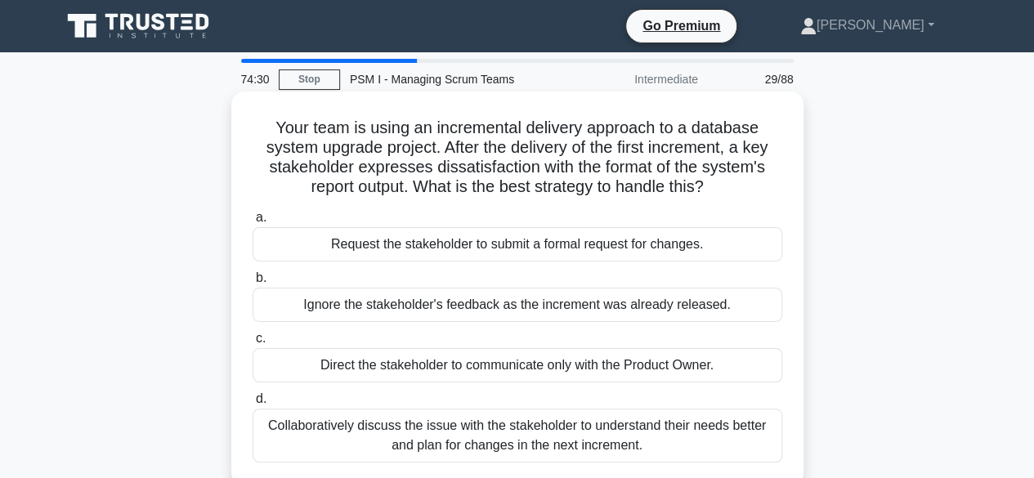
click at [496, 429] on div "Collaboratively discuss the issue with the stakeholder to understand their need…" at bounding box center [518, 436] width 530 height 54
click at [253, 405] on input "d. Collaboratively discuss the issue with the stakeholder to understand their n…" at bounding box center [253, 399] width 0 height 11
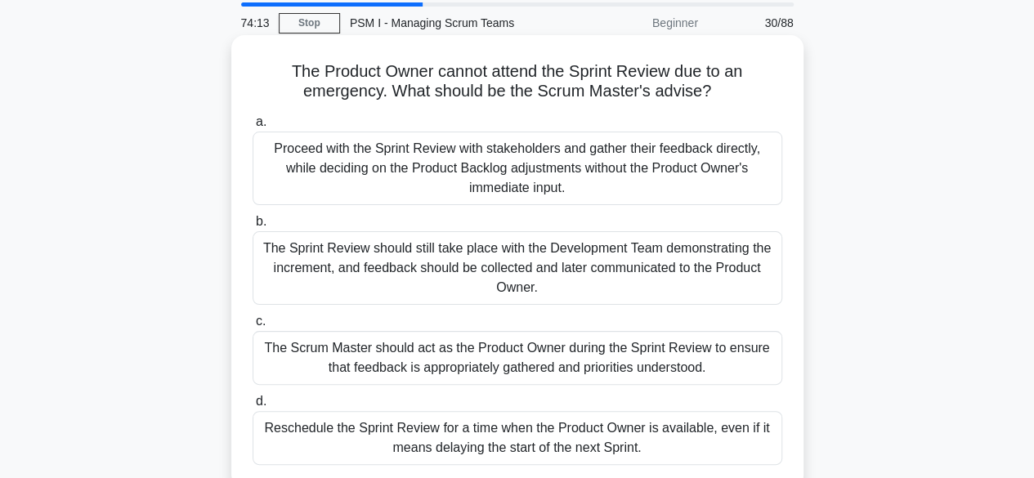
scroll to position [82, 0]
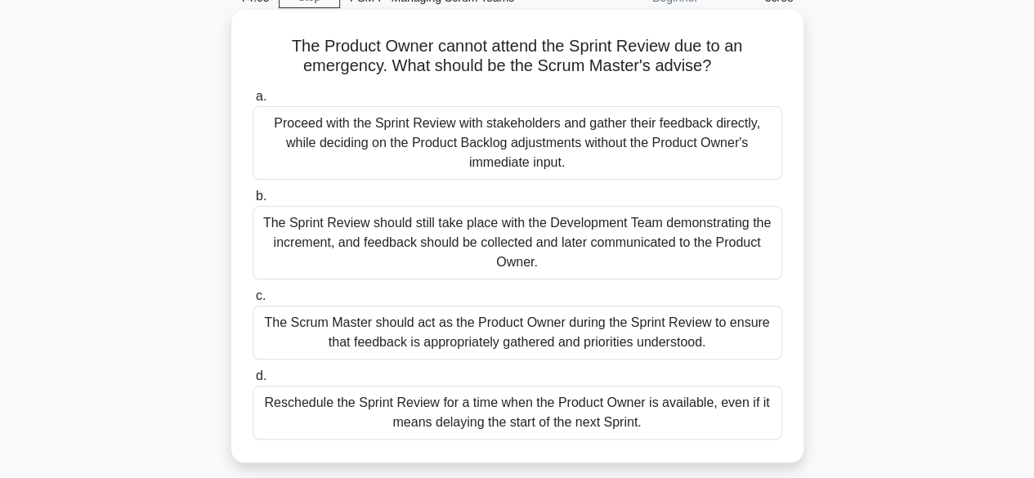
click at [517, 240] on div "The Sprint Review should still take place with the Development Team demonstrati…" at bounding box center [518, 243] width 530 height 74
click at [253, 202] on input "b. The Sprint Review should still take place with the Development Team demonstr…" at bounding box center [253, 196] width 0 height 11
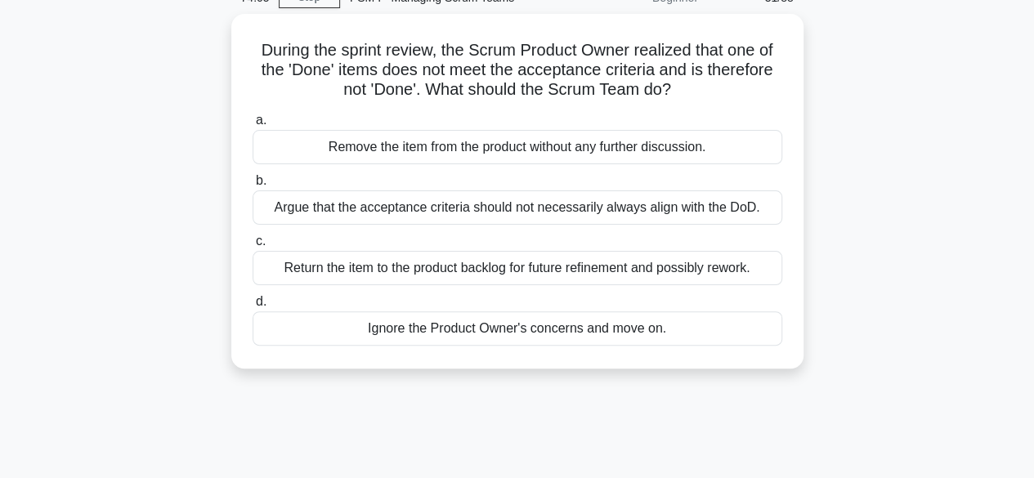
scroll to position [0, 0]
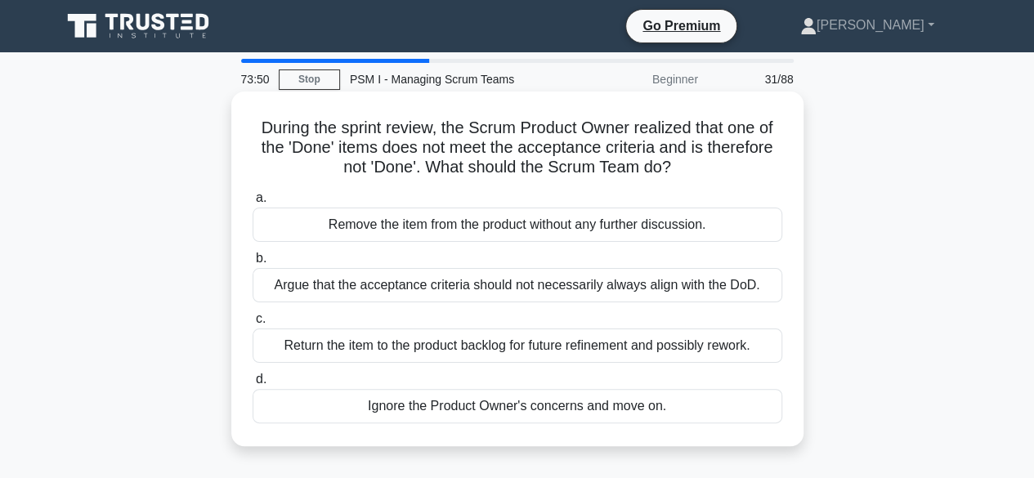
click at [666, 342] on div "Return the item to the product backlog for future refinement and possibly rewor…" at bounding box center [518, 346] width 530 height 34
click at [253, 325] on input "c. Return the item to the product backlog for future refinement and possibly re…" at bounding box center [253, 319] width 0 height 11
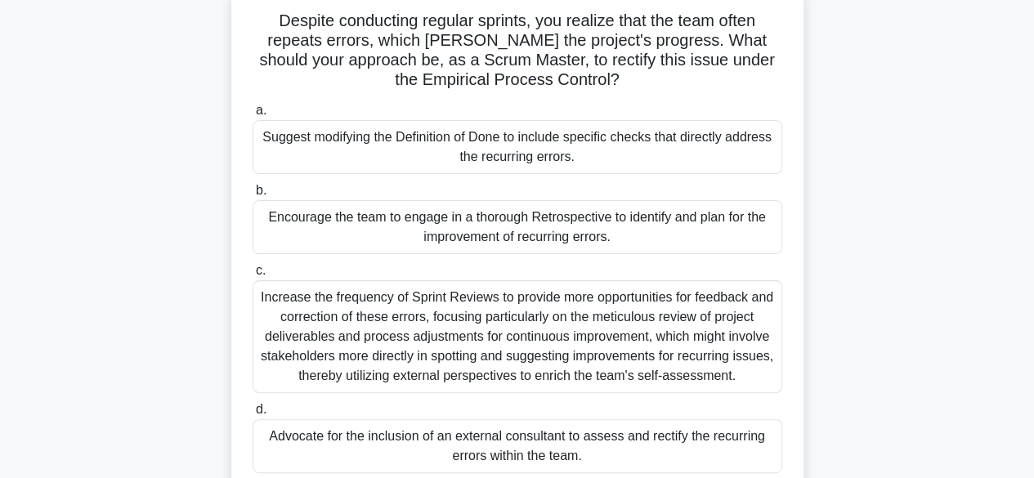
scroll to position [82, 0]
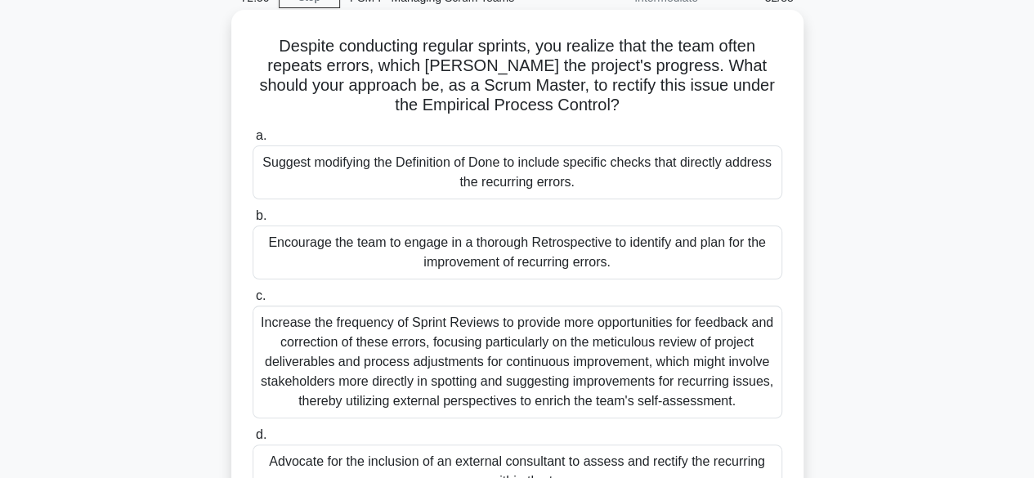
click at [622, 253] on div "Encourage the team to engage in a thorough Retrospective to identify and plan f…" at bounding box center [518, 253] width 530 height 54
click at [253, 222] on input "b. Encourage the team to engage in a thorough Retrospective to identify and pla…" at bounding box center [253, 216] width 0 height 11
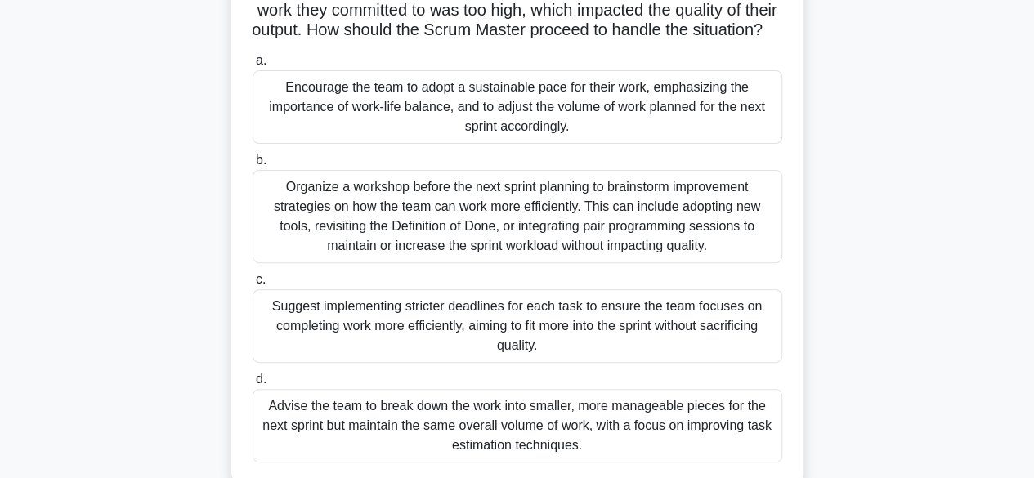
scroll to position [164, 0]
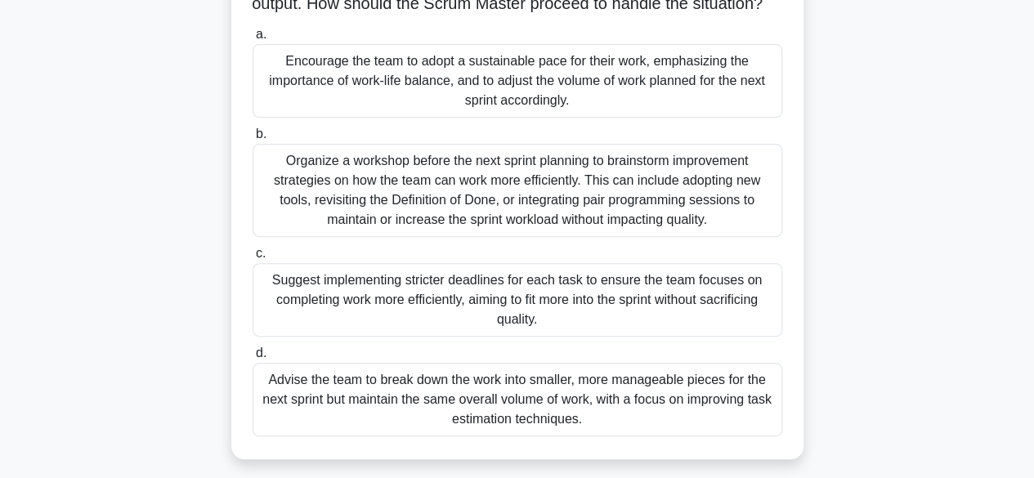
click at [641, 101] on div "Encourage the team to adopt a sustainable pace for their work, emphasizing the …" at bounding box center [518, 81] width 530 height 74
click at [253, 40] on input "a. Encourage the team to adopt a sustainable pace for their work, emphasizing t…" at bounding box center [253, 34] width 0 height 11
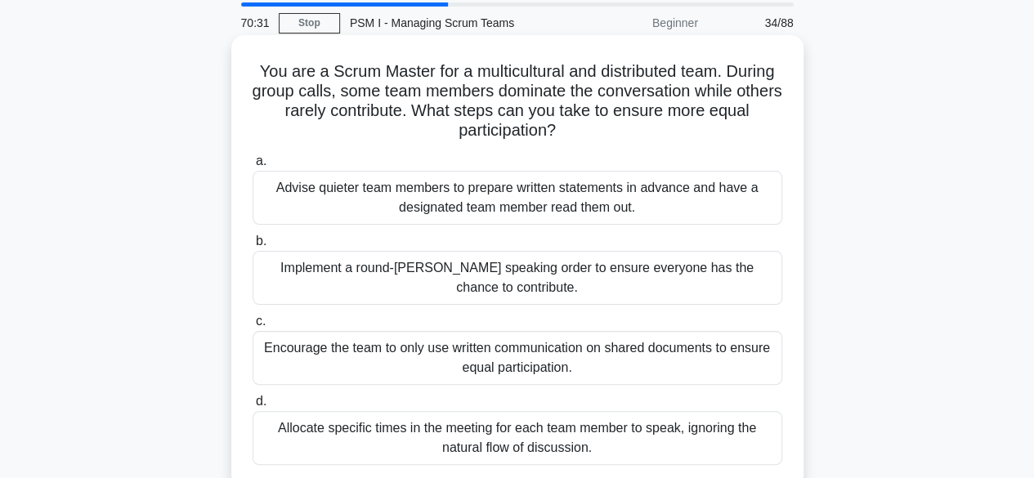
scroll to position [82, 0]
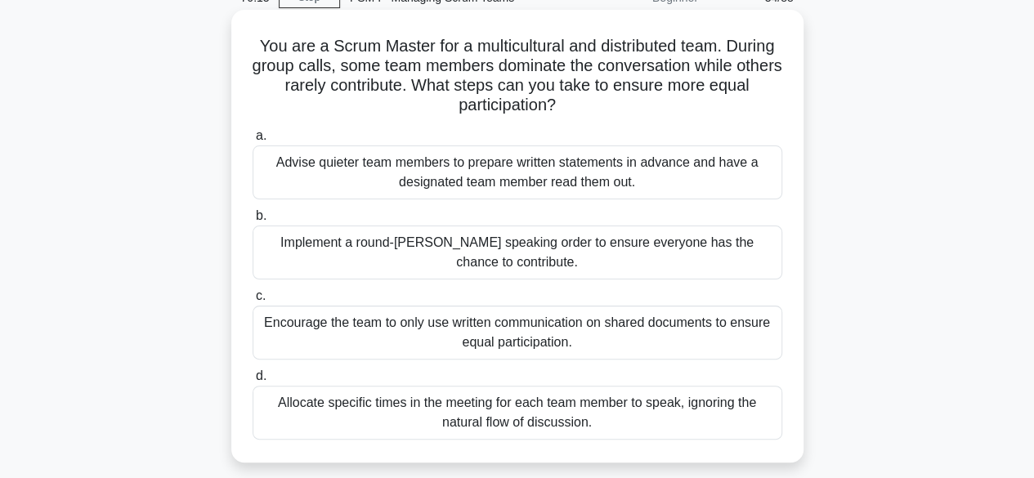
click at [527, 249] on div "Implement a round-robin speaking order to ensure everyone has the chance to con…" at bounding box center [518, 253] width 530 height 54
click at [253, 222] on input "b. Implement a round-robin speaking order to ensure everyone has the chance to …" at bounding box center [253, 216] width 0 height 11
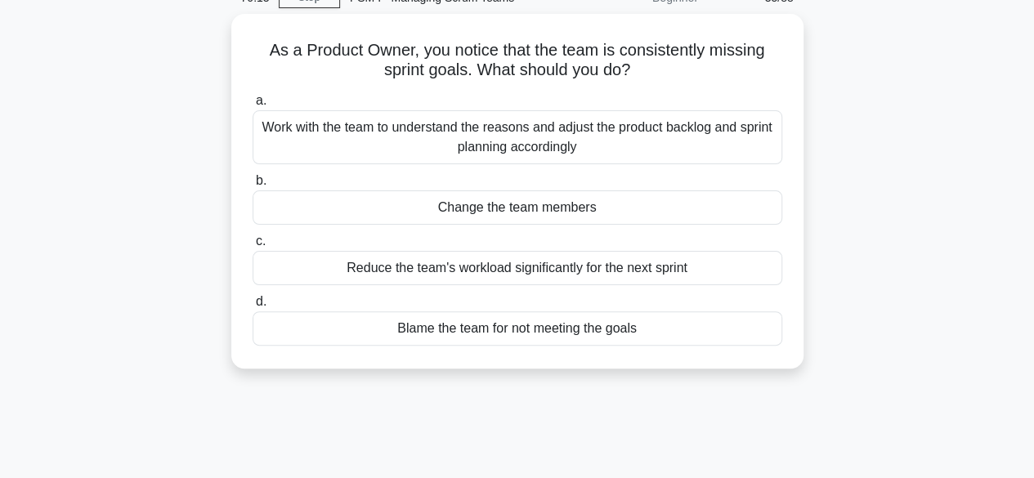
scroll to position [0, 0]
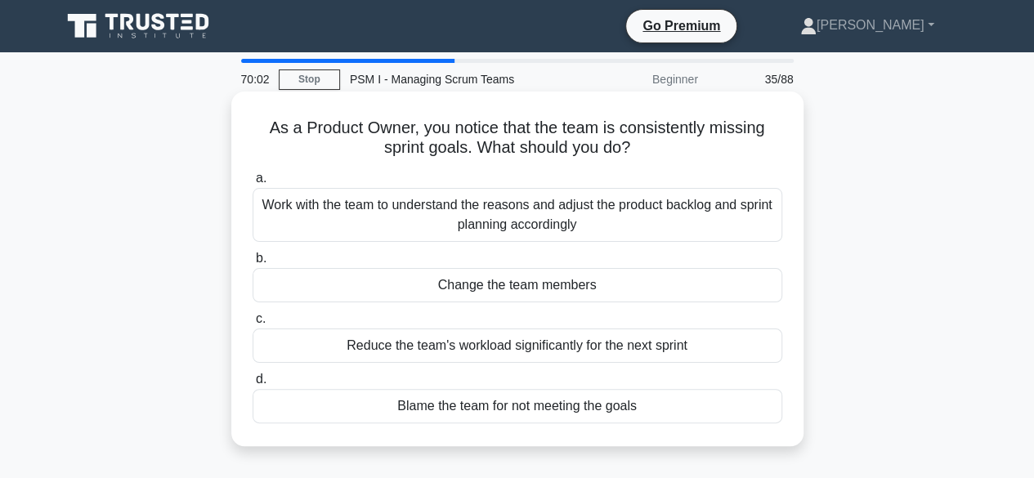
click at [544, 219] on div "Work with the team to understand the reasons and adjust the product backlog and…" at bounding box center [518, 215] width 530 height 54
click at [253, 184] on input "a. Work with the team to understand the reasons and adjust the product backlog …" at bounding box center [253, 178] width 0 height 11
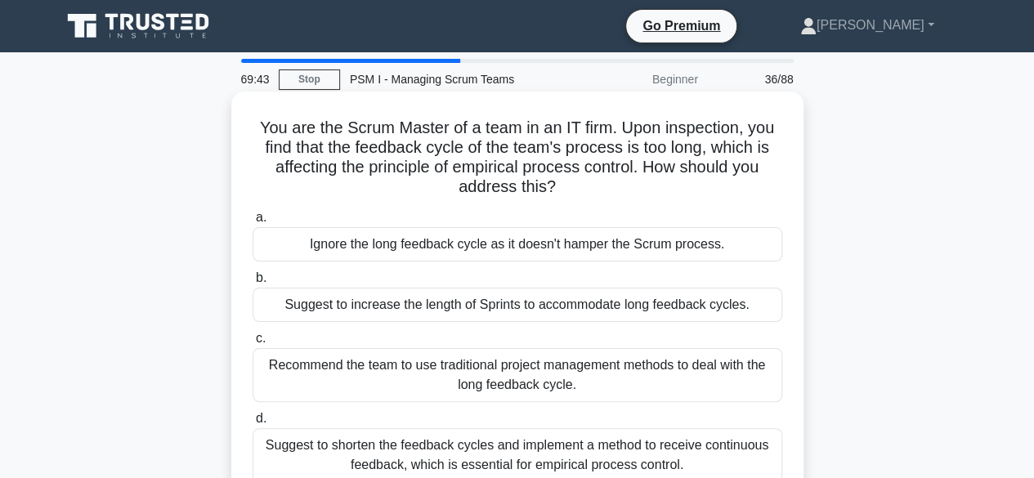
scroll to position [82, 0]
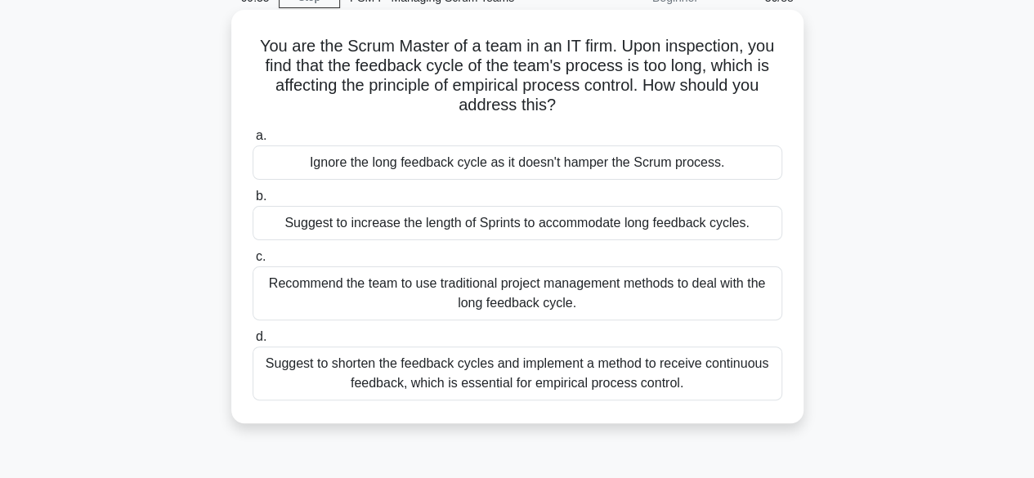
click at [517, 376] on div "Suggest to shorten the feedback cycles and implement a method to receive contin…" at bounding box center [518, 374] width 530 height 54
click at [253, 343] on input "d. Suggest to shorten the feedback cycles and implement a method to receive con…" at bounding box center [253, 337] width 0 height 11
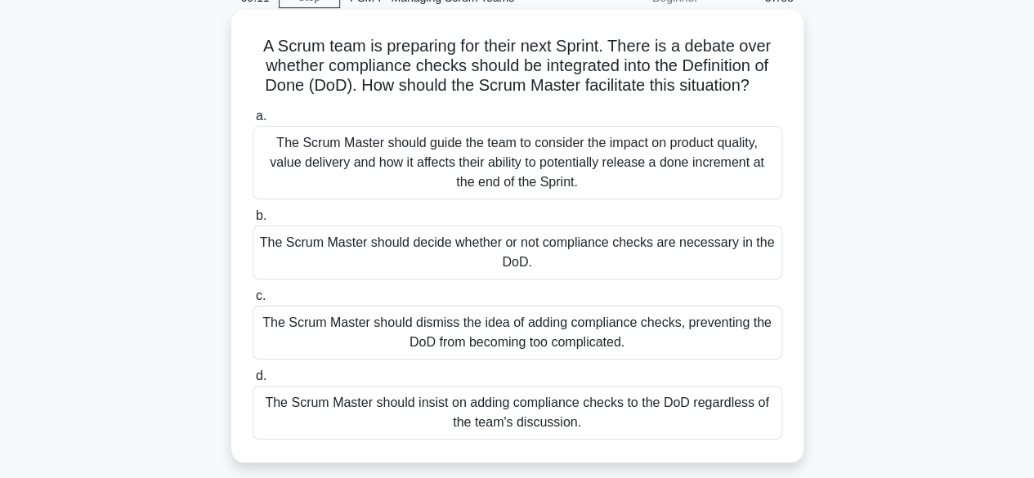
click at [568, 162] on div "The Scrum Master should guide the team to consider the impact on product qualit…" at bounding box center [518, 163] width 530 height 74
click at [253, 122] on input "a. The Scrum Master should guide the team to consider the impact on product qua…" at bounding box center [253, 116] width 0 height 11
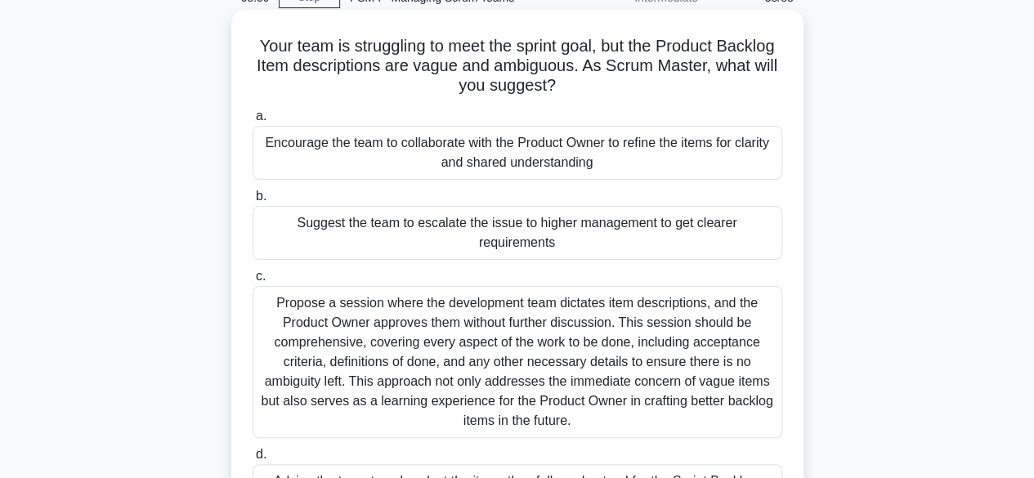
scroll to position [164, 0]
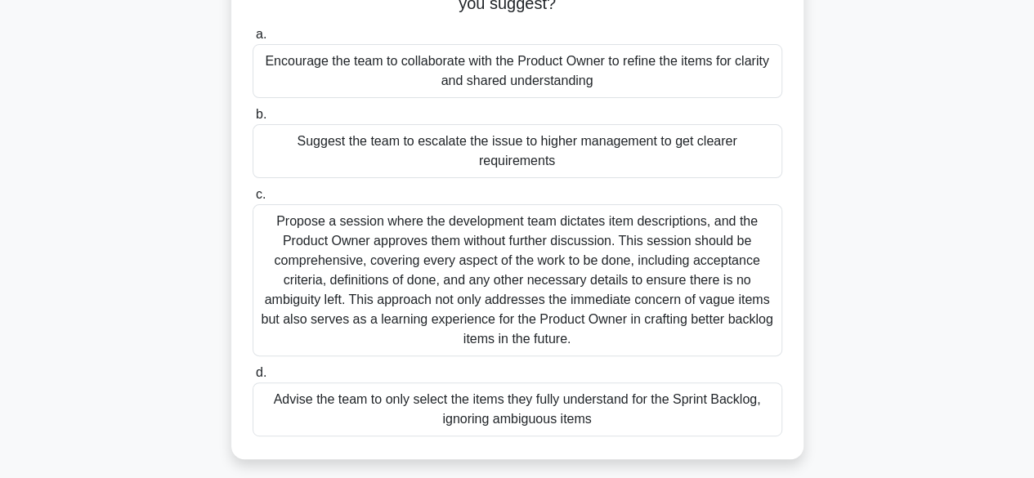
click at [595, 73] on div "Encourage the team to collaborate with the Product Owner to refine the items fo…" at bounding box center [518, 71] width 530 height 54
click at [253, 40] on input "a. Encourage the team to collaborate with the Product Owner to refine the items…" at bounding box center [253, 34] width 0 height 11
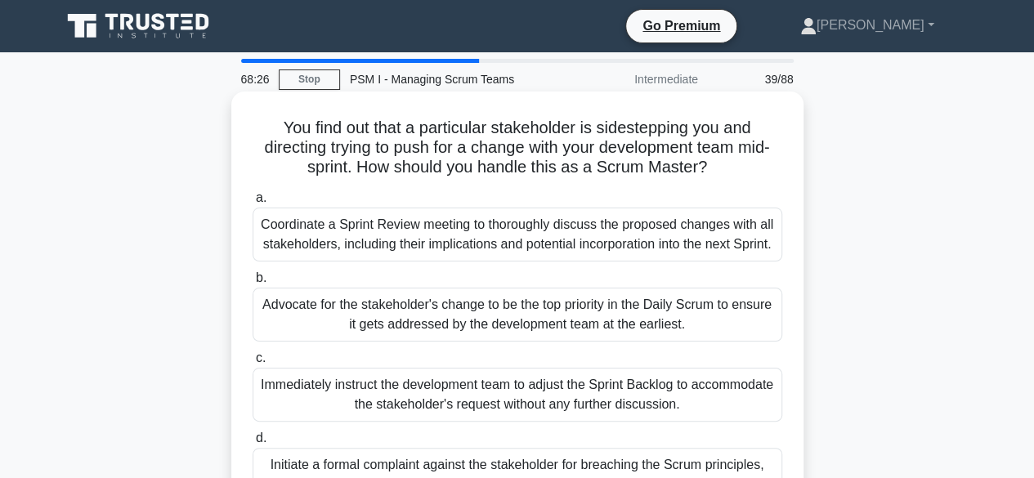
scroll to position [82, 0]
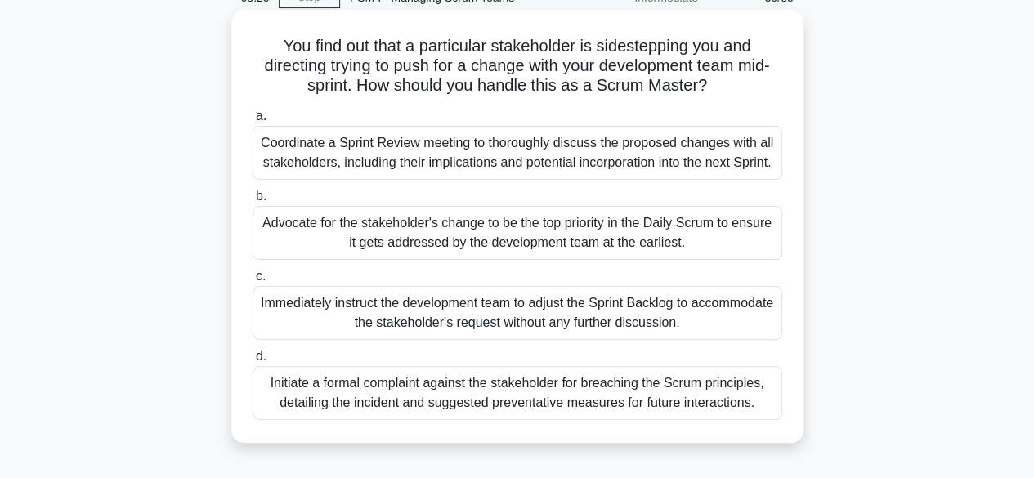
click at [432, 147] on div "Coordinate a Sprint Review meeting to thoroughly discuss the proposed changes w…" at bounding box center [518, 153] width 530 height 54
click at [253, 122] on input "a. Coordinate a Sprint Review meeting to thoroughly discuss the proposed change…" at bounding box center [253, 116] width 0 height 11
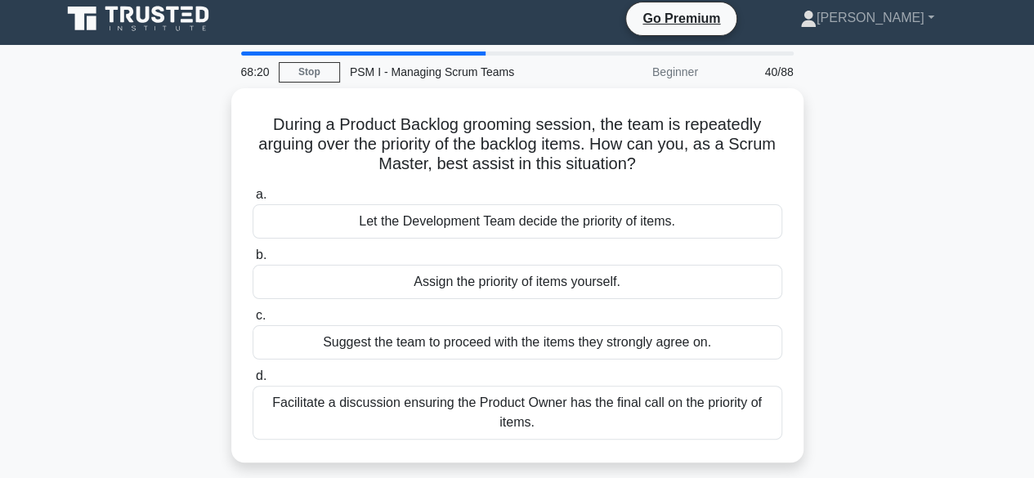
scroll to position [0, 0]
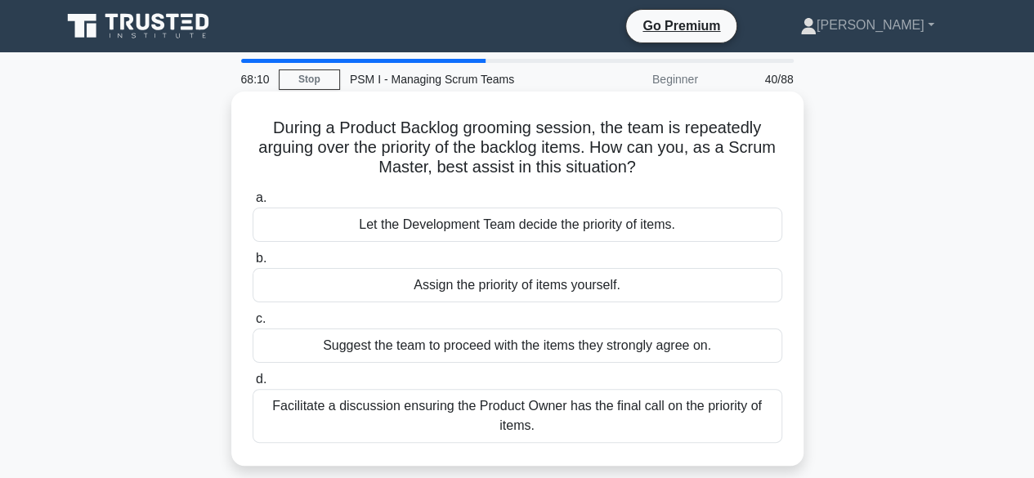
click at [481, 402] on div "Facilitate a discussion ensuring the Product Owner has the final call on the pr…" at bounding box center [518, 416] width 530 height 54
click at [253, 385] on input "d. Facilitate a discussion ensuring the Product Owner has the final call on the…" at bounding box center [253, 380] width 0 height 11
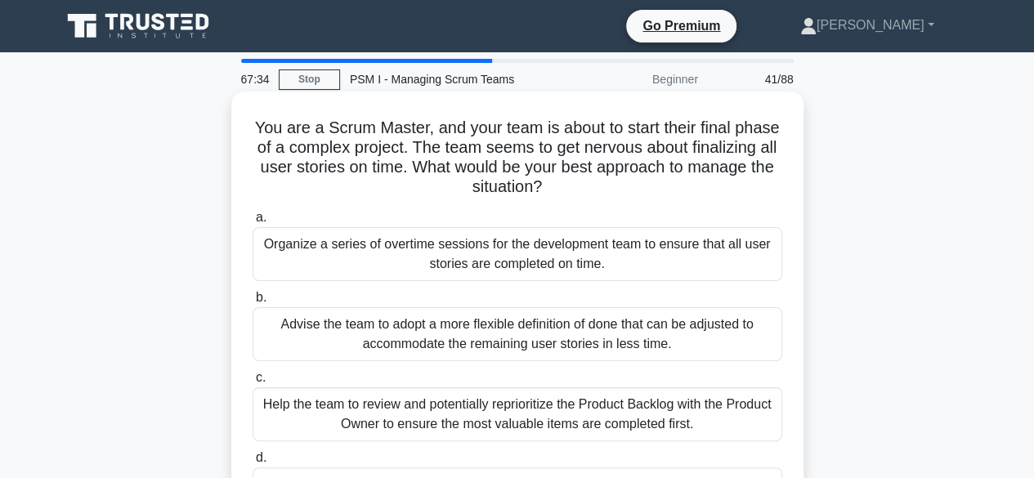
scroll to position [82, 0]
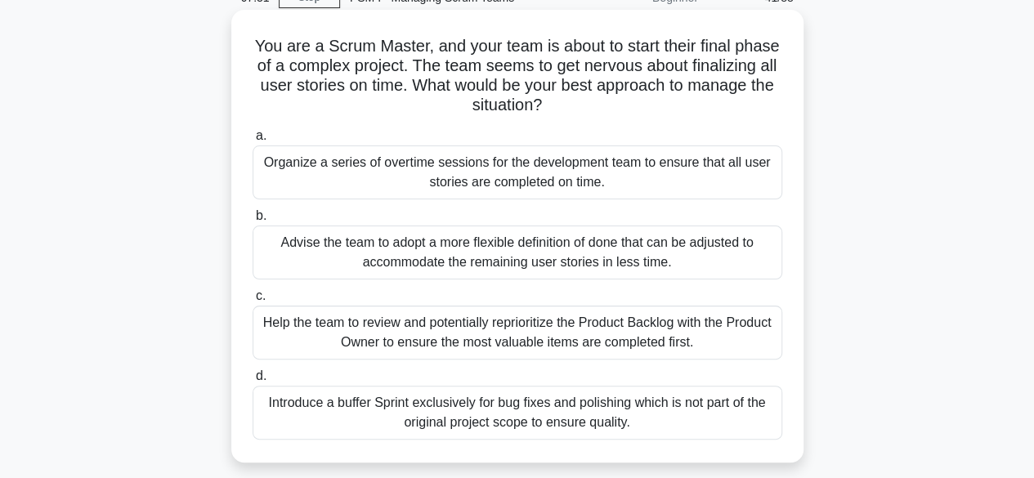
click at [575, 326] on div "Help the team to review and potentially reprioritize the Product Backlog with t…" at bounding box center [518, 333] width 530 height 54
click at [253, 302] on input "c. Help the team to review and potentially reprioritize the Product Backlog wit…" at bounding box center [253, 296] width 0 height 11
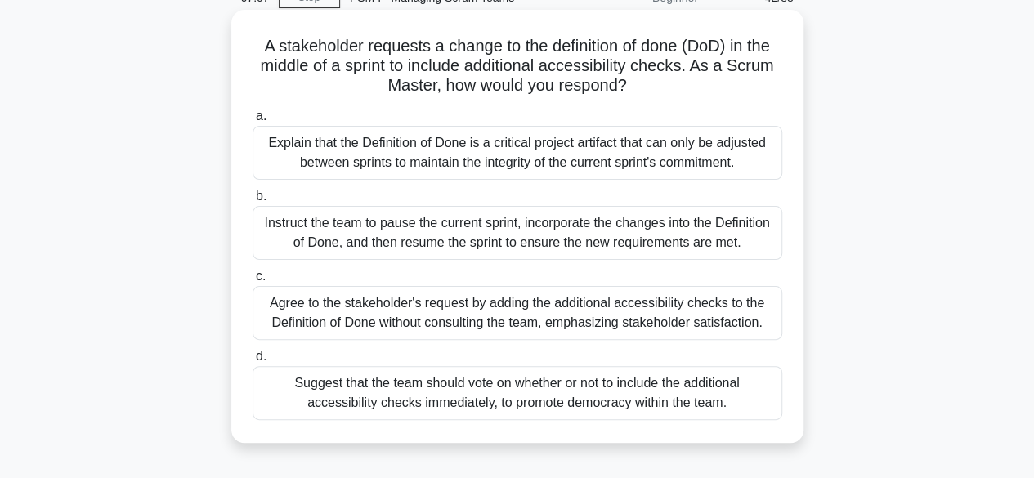
click at [545, 159] on div "Explain that the Definition of Done is a critical project artifact that can onl…" at bounding box center [518, 153] width 530 height 54
click at [253, 122] on input "a. Explain that the Definition of Done is a critical project artifact that can …" at bounding box center [253, 116] width 0 height 11
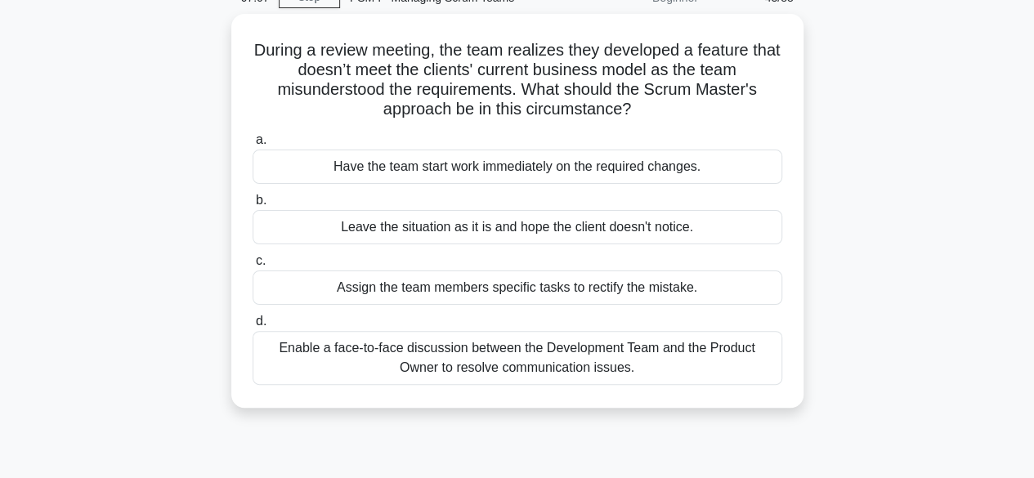
scroll to position [0, 0]
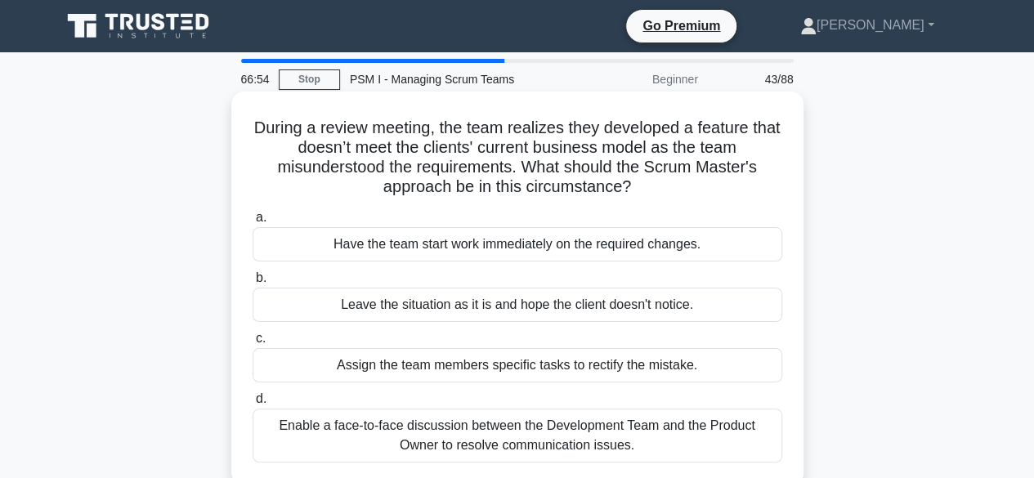
click at [630, 434] on div "Enable a face-to-face discussion between the Development Team and the Product O…" at bounding box center [518, 436] width 530 height 54
click at [253, 405] on input "d. Enable a face-to-face discussion between the Development Team and the Produc…" at bounding box center [253, 399] width 0 height 11
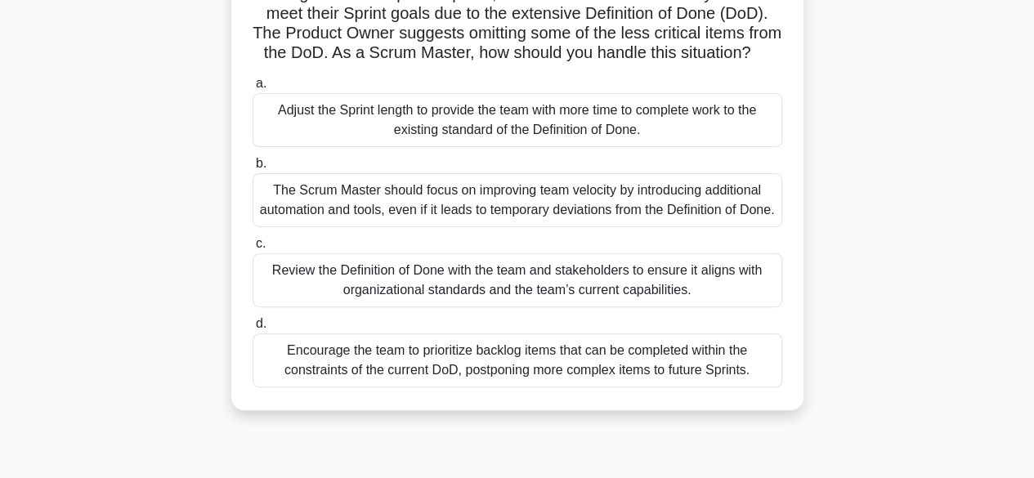
scroll to position [164, 0]
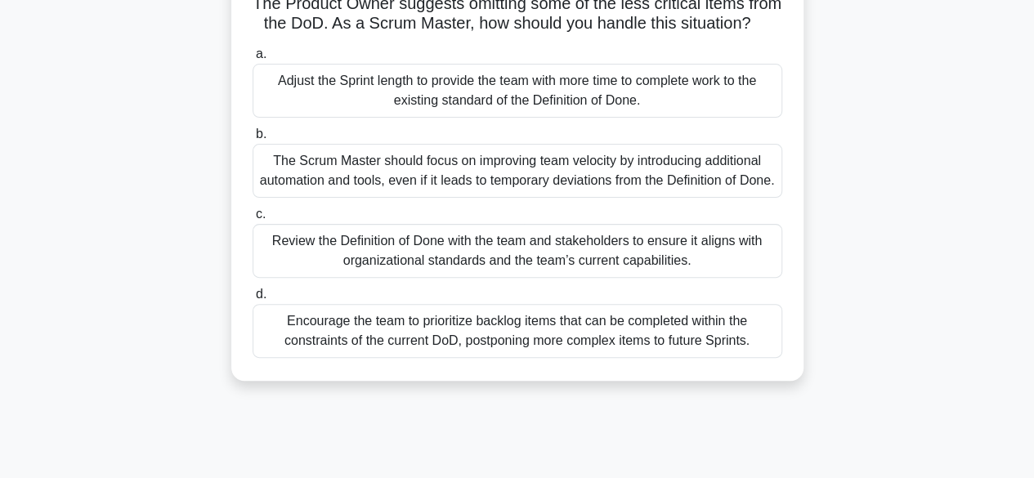
click at [639, 278] on div "Review the Definition of Done with the team and stakeholders to ensure it align…" at bounding box center [518, 251] width 530 height 54
click at [253, 220] on input "c. Review the Definition of Done with the team and stakeholders to ensure it al…" at bounding box center [253, 214] width 0 height 11
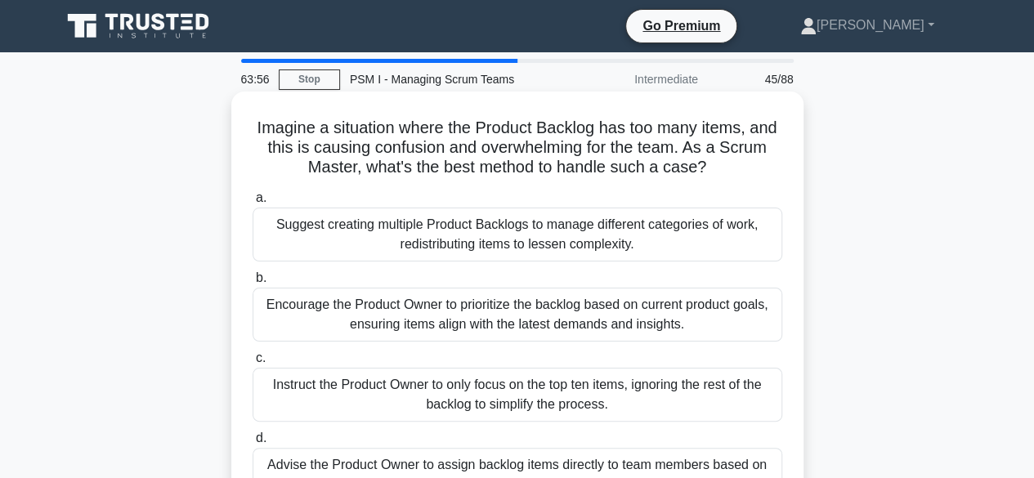
scroll to position [82, 0]
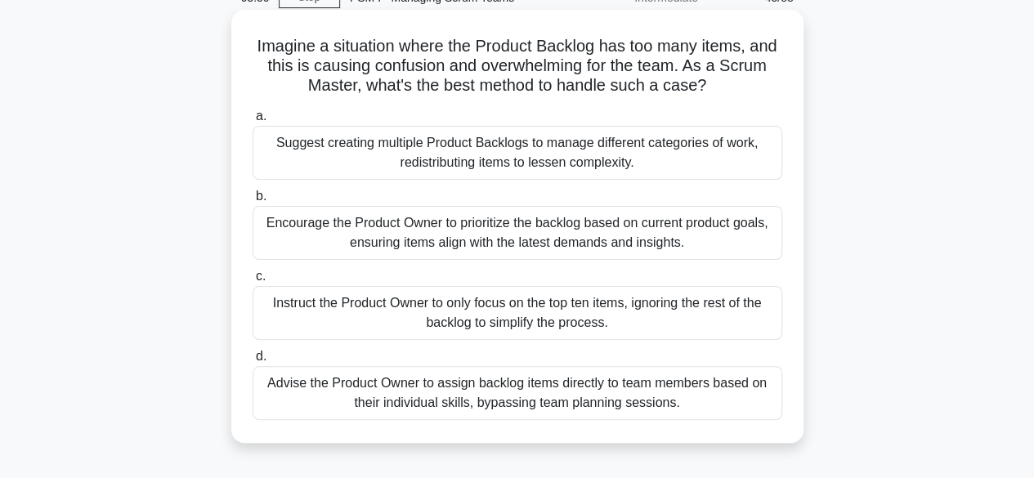
click at [631, 235] on div "Encourage the Product Owner to prioritize the backlog based on current product …" at bounding box center [518, 233] width 530 height 54
click at [253, 202] on input "b. Encourage the Product Owner to prioritize the backlog based on current produ…" at bounding box center [253, 196] width 0 height 11
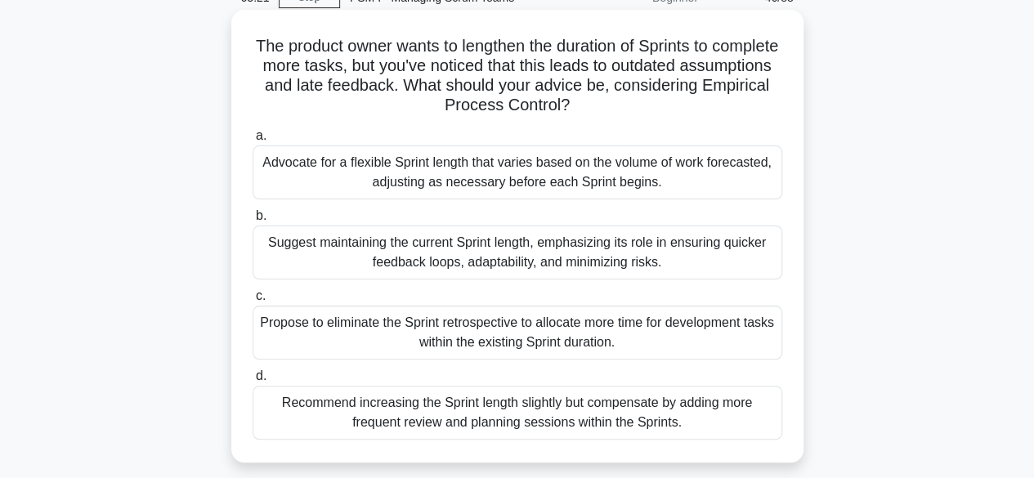
click at [598, 258] on div "Suggest maintaining the current Sprint length, emphasizing its role in ensuring…" at bounding box center [518, 253] width 530 height 54
click at [253, 222] on input "b. Suggest maintaining the current Sprint length, emphasizing its role in ensur…" at bounding box center [253, 216] width 0 height 11
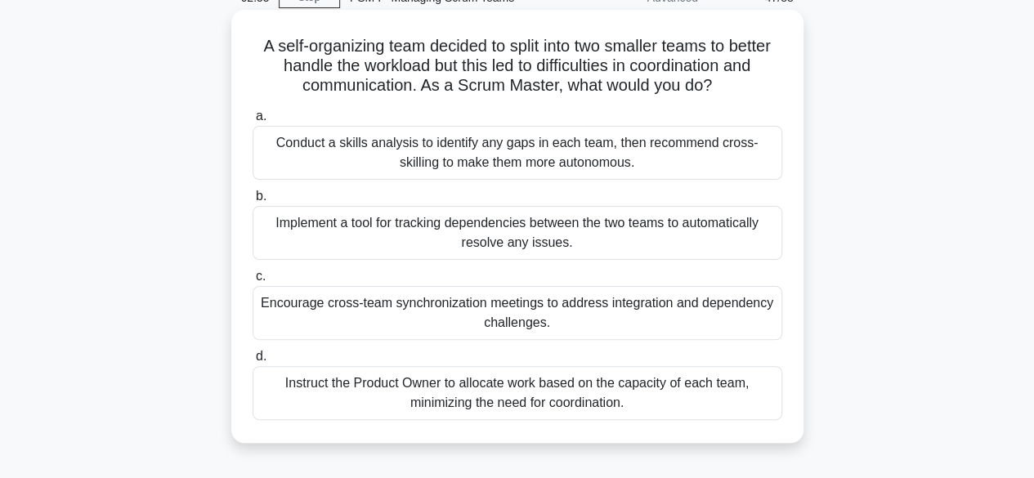
click at [569, 316] on div "Encourage cross-team synchronization meetings to address integration and depend…" at bounding box center [518, 313] width 530 height 54
click at [253, 282] on input "c. Encourage cross-team synchronization meetings to address integration and dep…" at bounding box center [253, 276] width 0 height 11
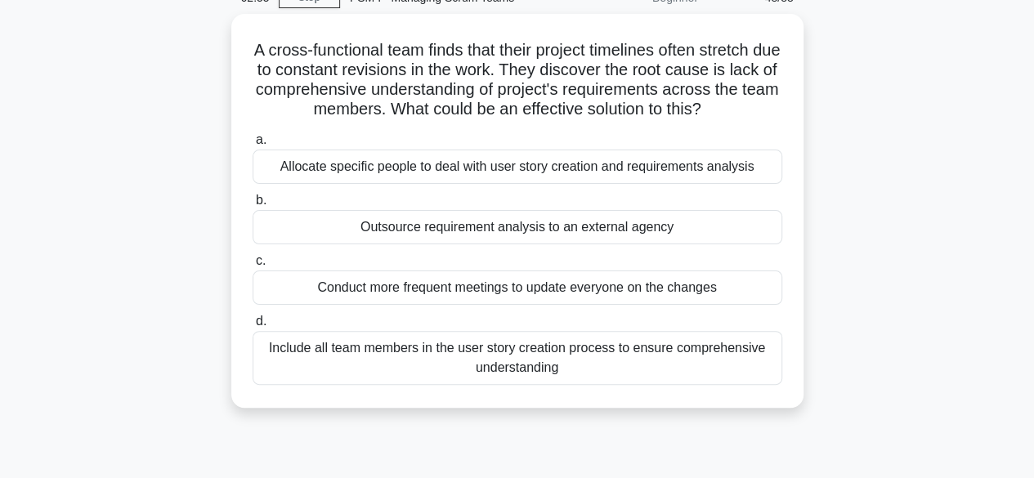
scroll to position [0, 0]
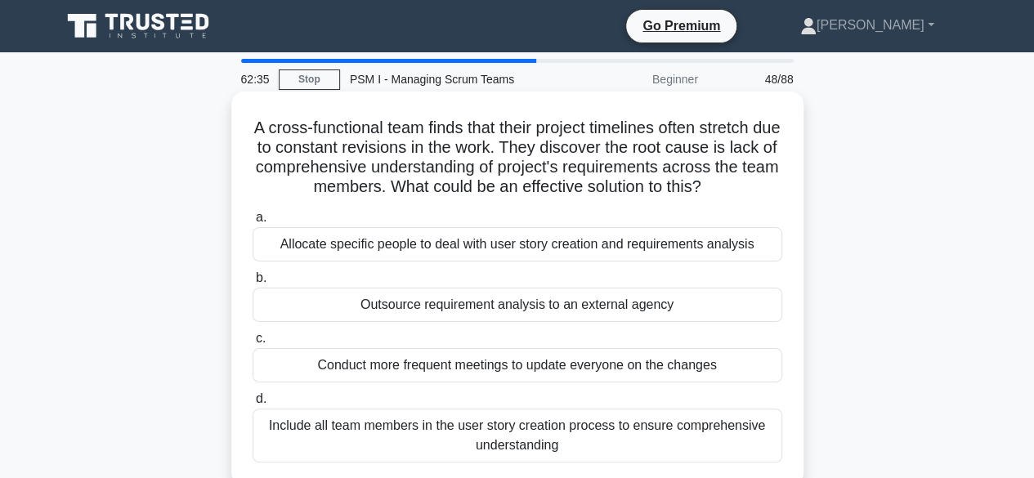
click at [617, 442] on div "Include all team members in the user story creation process to ensure comprehen…" at bounding box center [518, 436] width 530 height 54
click at [253, 405] on input "d. Include all team members in the user story creation process to ensure compre…" at bounding box center [253, 399] width 0 height 11
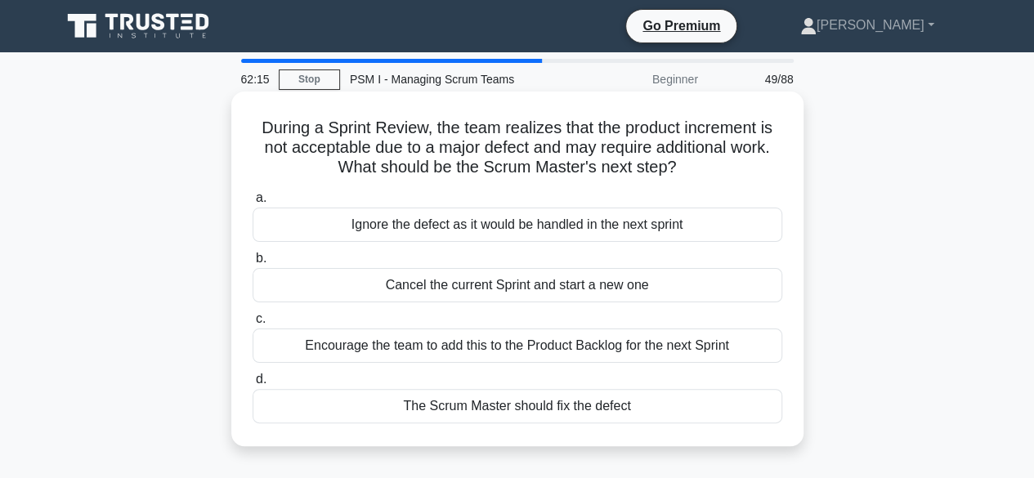
click at [541, 346] on div "Encourage the team to add this to the Product Backlog for the next Sprint" at bounding box center [518, 346] width 530 height 34
click at [253, 325] on input "c. Encourage the team to add this to the Product Backlog for the next Sprint" at bounding box center [253, 319] width 0 height 11
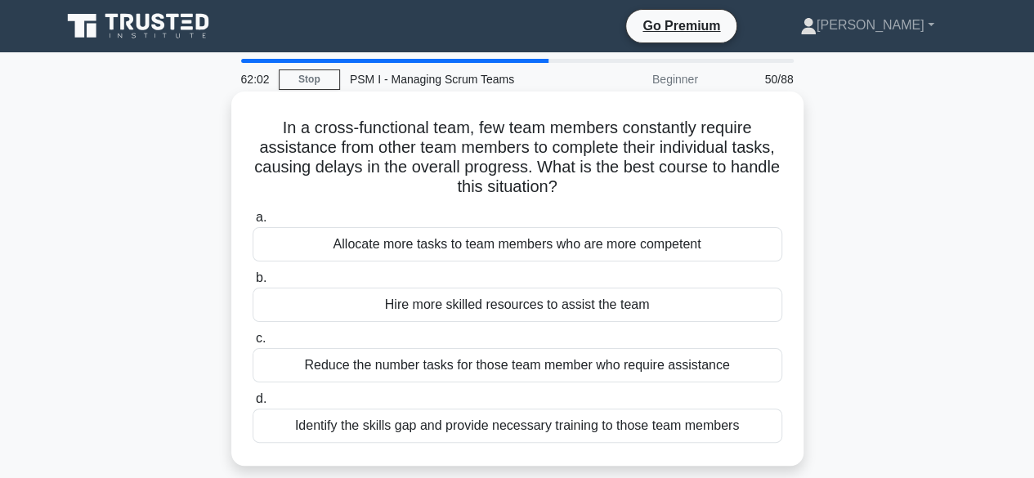
click at [582, 424] on div "Identify the skills gap and provide necessary training to those team members" at bounding box center [518, 426] width 530 height 34
click at [253, 405] on input "d. Identify the skills gap and provide necessary training to those team members" at bounding box center [253, 399] width 0 height 11
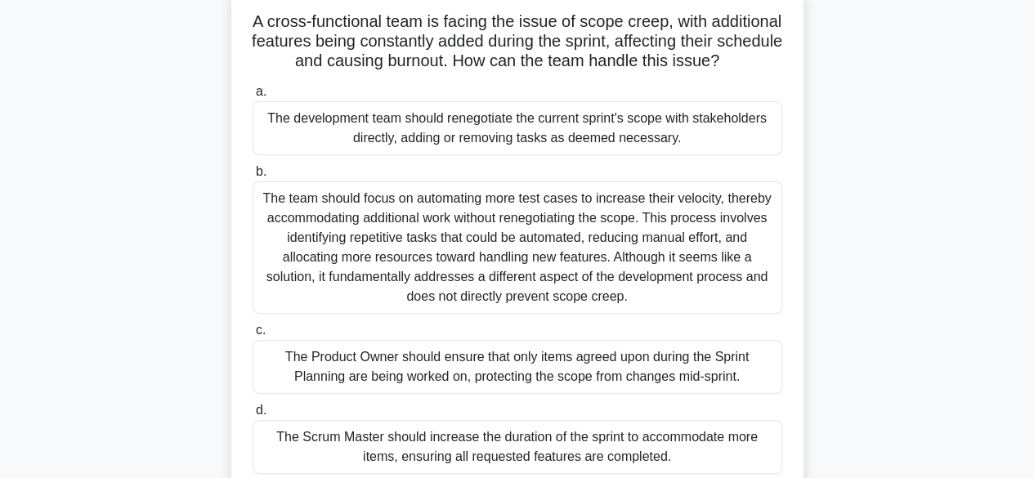
scroll to position [82, 0]
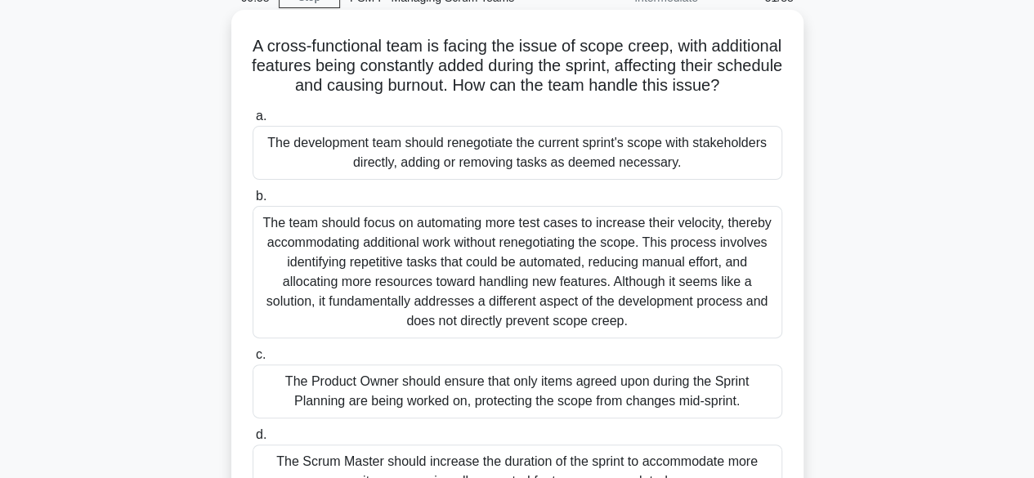
click at [558, 411] on div "The Product Owner should ensure that only items agreed upon during the Sprint P…" at bounding box center [518, 392] width 530 height 54
click at [253, 361] on input "c. The Product Owner should ensure that only items agreed upon during the Sprin…" at bounding box center [253, 355] width 0 height 11
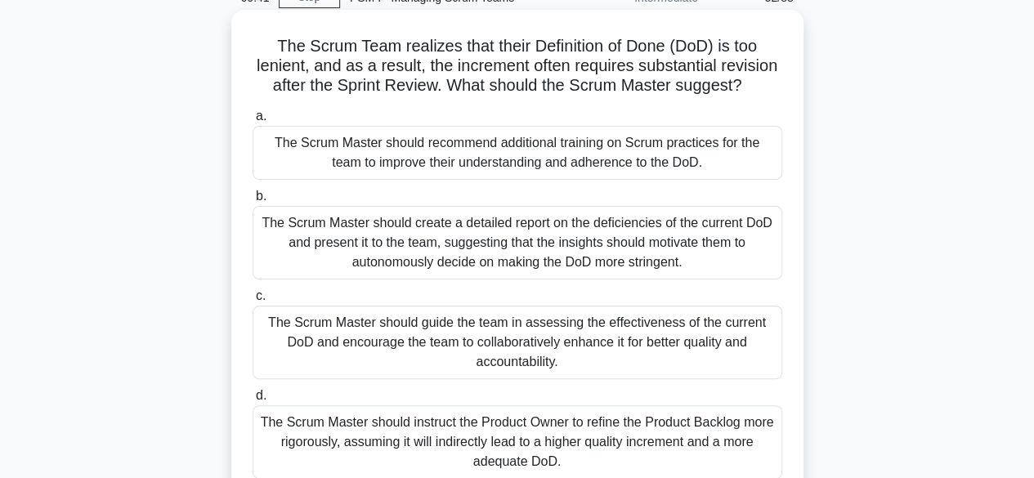
scroll to position [164, 0]
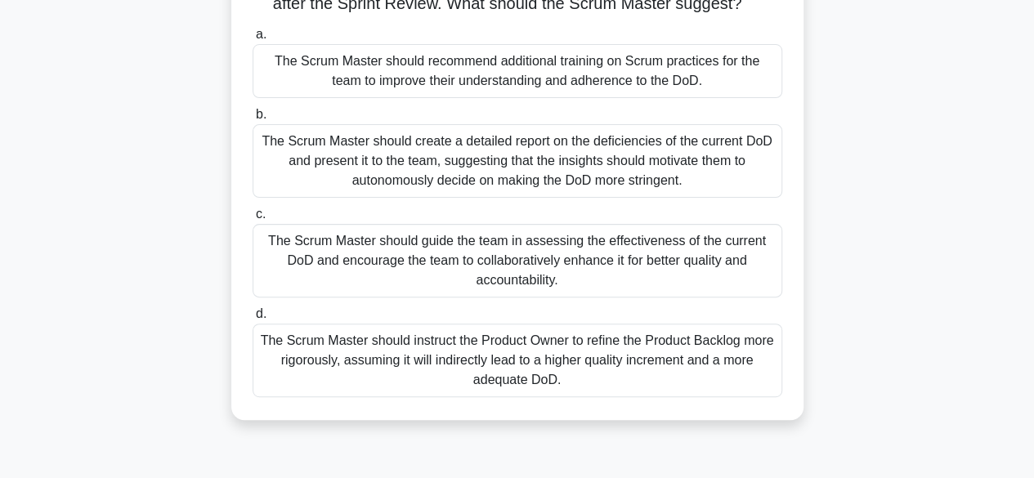
click at [571, 285] on div "The Scrum Master should guide the team in assessing the effectiveness of the cu…" at bounding box center [518, 261] width 530 height 74
click at [253, 220] on input "c. The Scrum Master should guide the team in assessing the effectiveness of the…" at bounding box center [253, 214] width 0 height 11
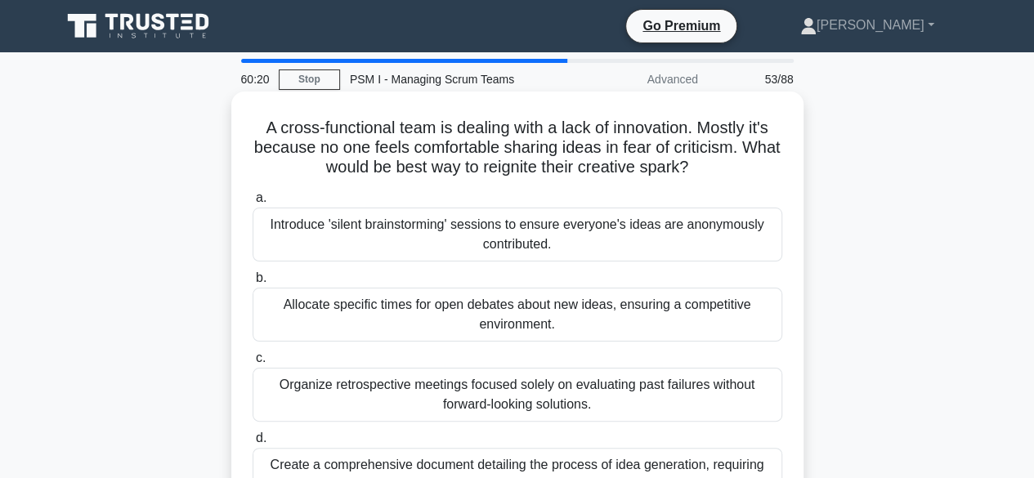
scroll to position [82, 0]
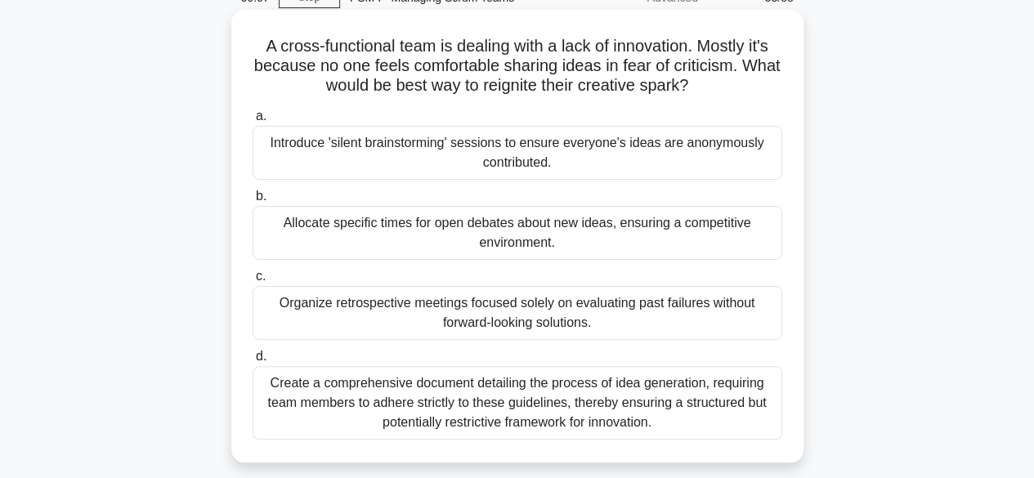
click at [523, 157] on div "Introduce 'silent brainstorming' sessions to ensure everyone's ideas are anonym…" at bounding box center [518, 153] width 530 height 54
click at [253, 122] on input "a. Introduce 'silent brainstorming' sessions to ensure everyone's ideas are ano…" at bounding box center [253, 116] width 0 height 11
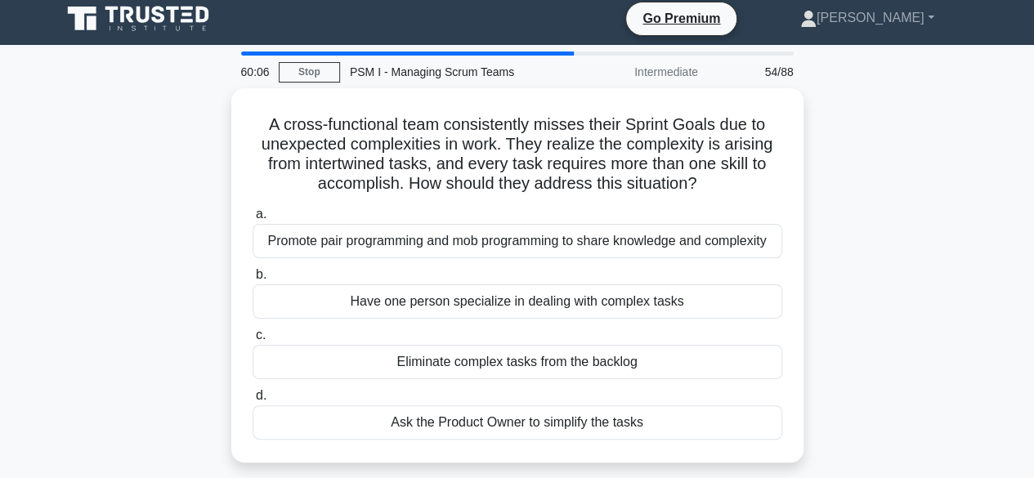
scroll to position [0, 0]
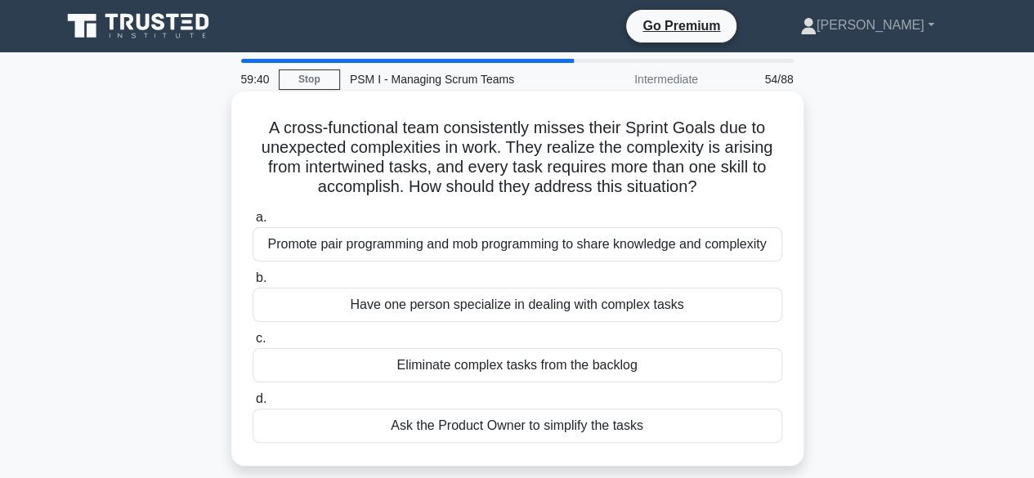
click at [536, 248] on div "Promote pair programming and mob programming to share knowledge and complexity" at bounding box center [518, 244] width 530 height 34
click at [253, 223] on input "a. Promote pair programming and mob programming to share knowledge and complexi…" at bounding box center [253, 218] width 0 height 11
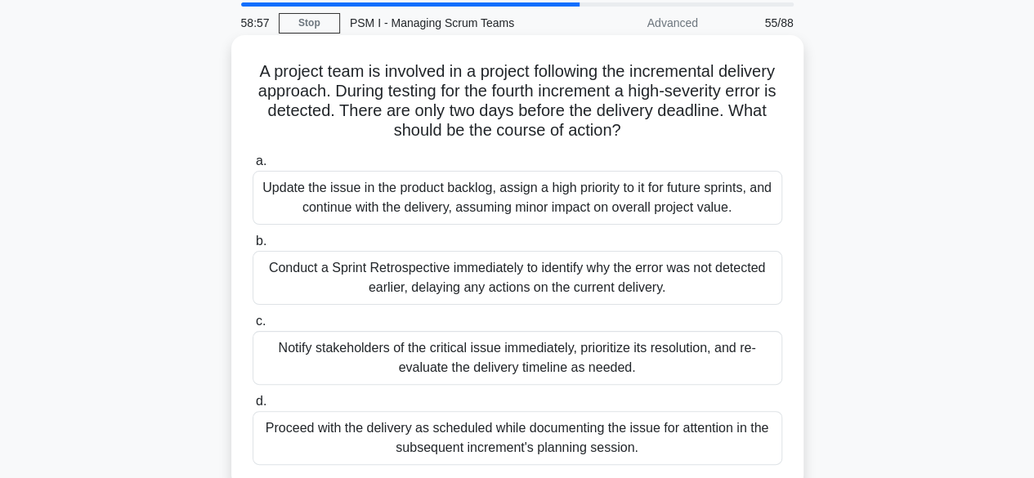
scroll to position [82, 0]
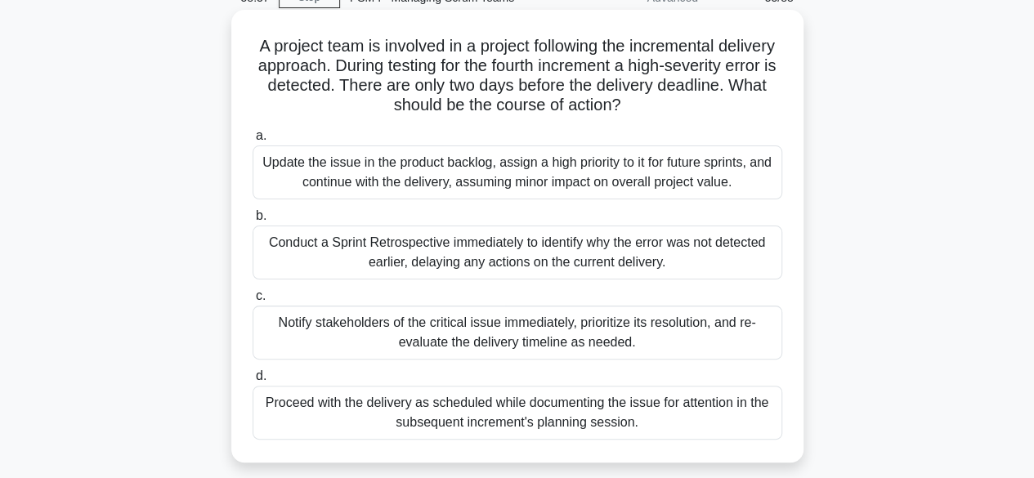
click at [559, 336] on div "Notify stakeholders of the critical issue immediately, prioritize its resolutio…" at bounding box center [518, 333] width 530 height 54
click at [253, 302] on input "c. Notify stakeholders of the critical issue immediately, prioritize its resolu…" at bounding box center [253, 296] width 0 height 11
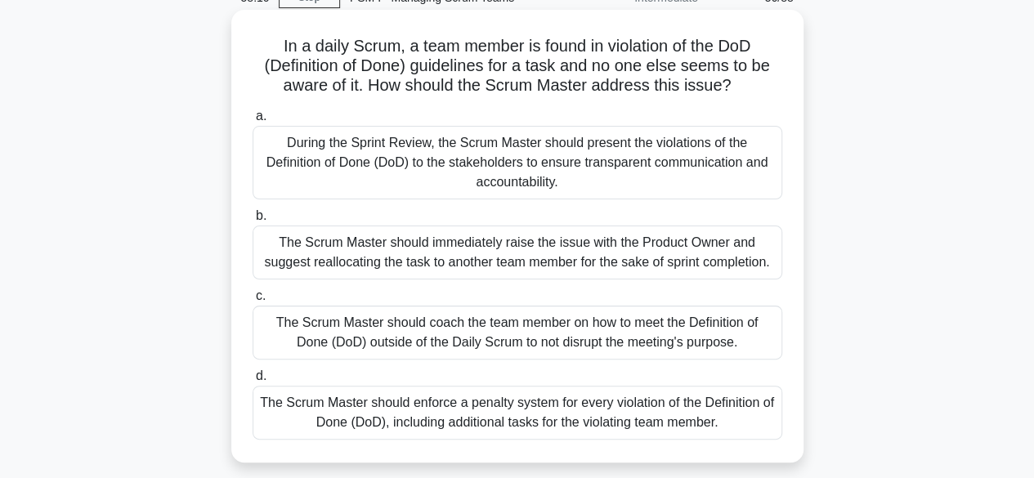
click at [525, 157] on div "During the Sprint Review, the Scrum Master should present the violations of the…" at bounding box center [518, 163] width 530 height 74
click at [253, 122] on input "a. During the Sprint Review, the Scrum Master should present the violations of …" at bounding box center [253, 116] width 0 height 11
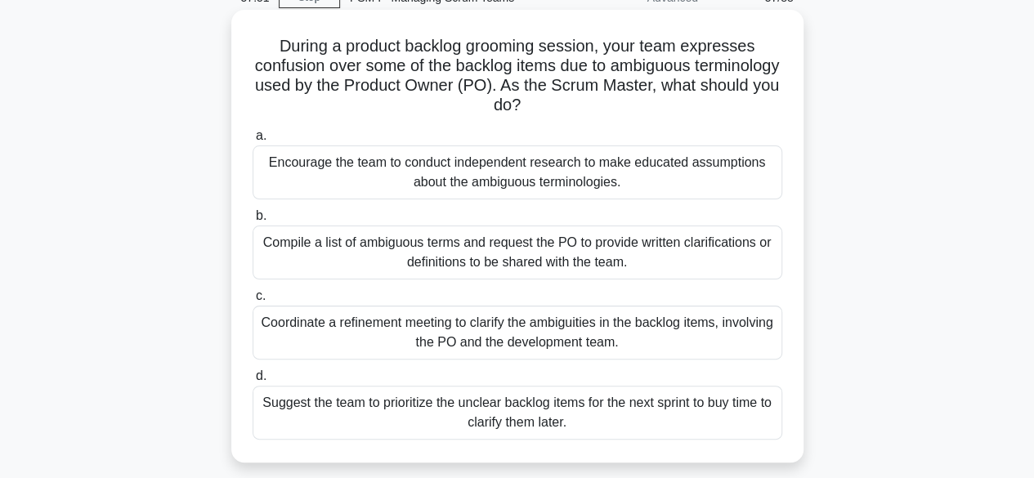
click at [554, 326] on div "Coordinate a refinement meeting to clarify the ambiguities in the backlog items…" at bounding box center [518, 333] width 530 height 54
click at [253, 302] on input "c. Coordinate a refinement meeting to clarify the ambiguities in the backlog it…" at bounding box center [253, 296] width 0 height 11
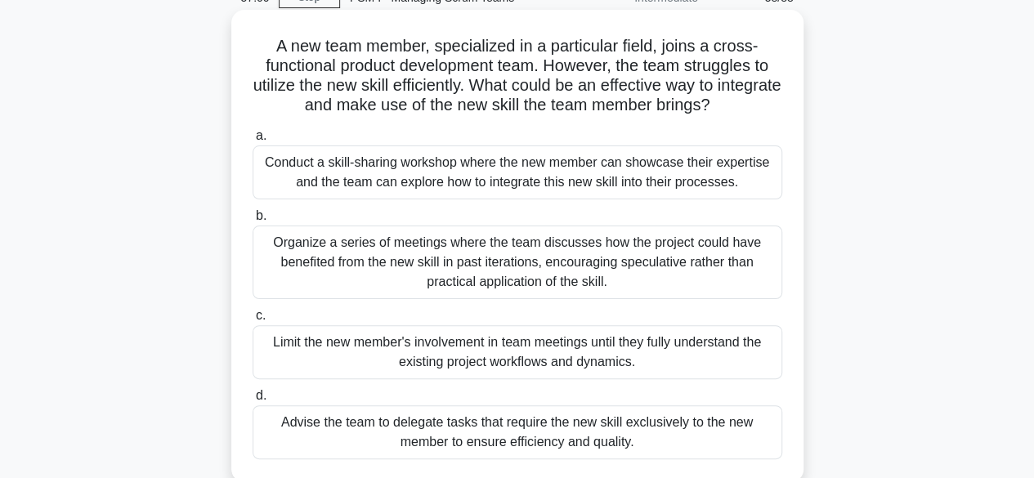
click at [550, 176] on div "Conduct a skill-sharing workshop where the new member can showcase their expert…" at bounding box center [518, 173] width 530 height 54
click at [253, 141] on input "a. Conduct a skill-sharing workshop where the new member can showcase their exp…" at bounding box center [253, 136] width 0 height 11
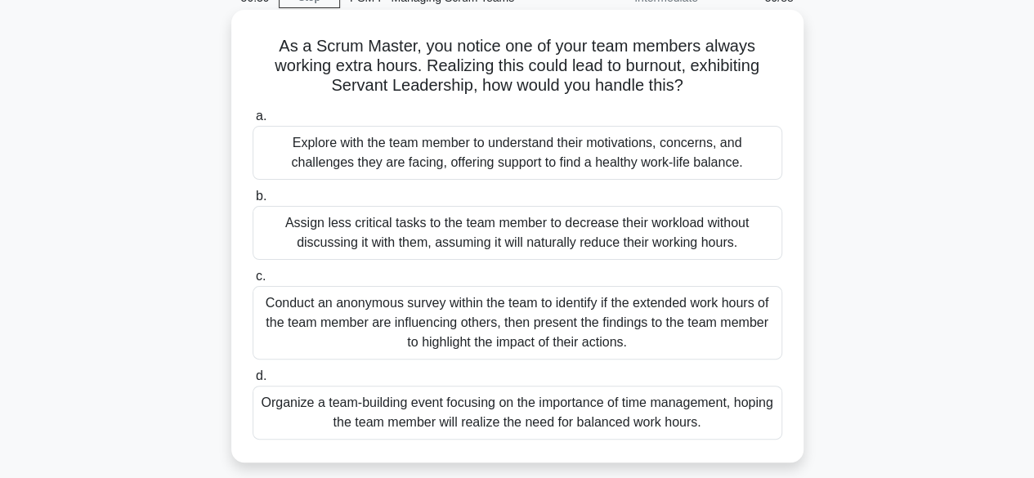
click at [483, 151] on div "Explore with the team member to understand their motivations, concerns, and cha…" at bounding box center [518, 153] width 530 height 54
click at [550, 145] on div "Explore with the team member to understand their motivations, concerns, and cha…" at bounding box center [518, 153] width 530 height 54
click at [253, 122] on input "a. Explore with the team member to understand their motivations, concerns, and …" at bounding box center [253, 116] width 0 height 11
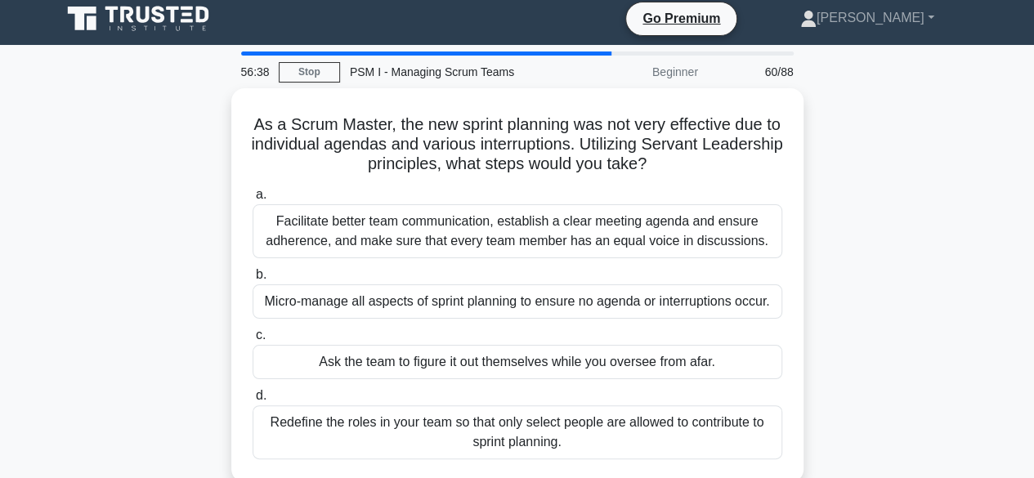
scroll to position [0, 0]
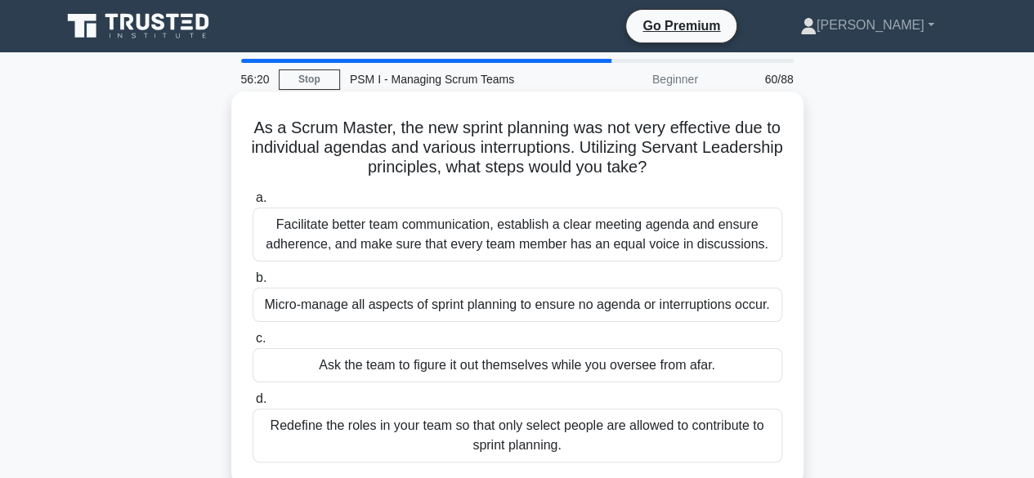
click at [546, 230] on div "Facilitate better team communication, establish a clear meeting agenda and ensu…" at bounding box center [518, 235] width 530 height 54
click at [253, 204] on input "a. Facilitate better team communication, establish a clear meeting agenda and e…" at bounding box center [253, 198] width 0 height 11
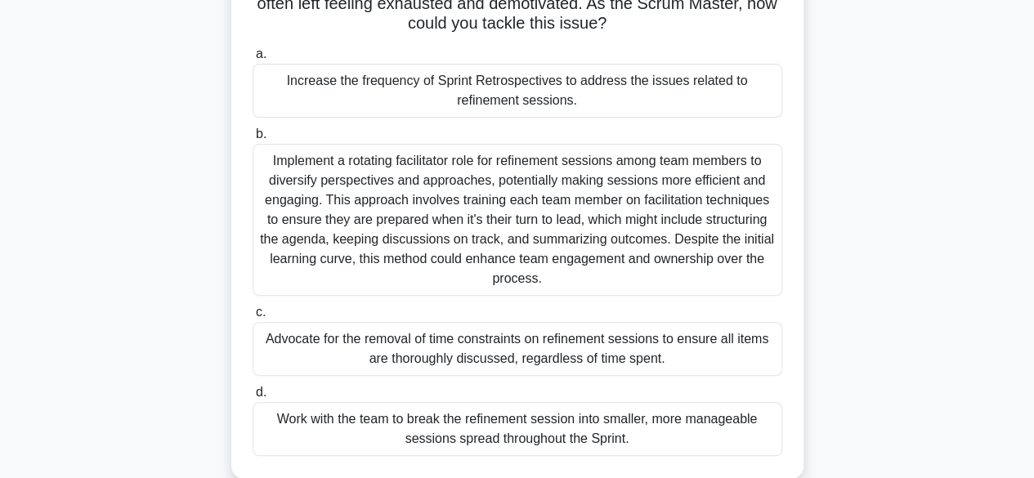
scroll to position [245, 0]
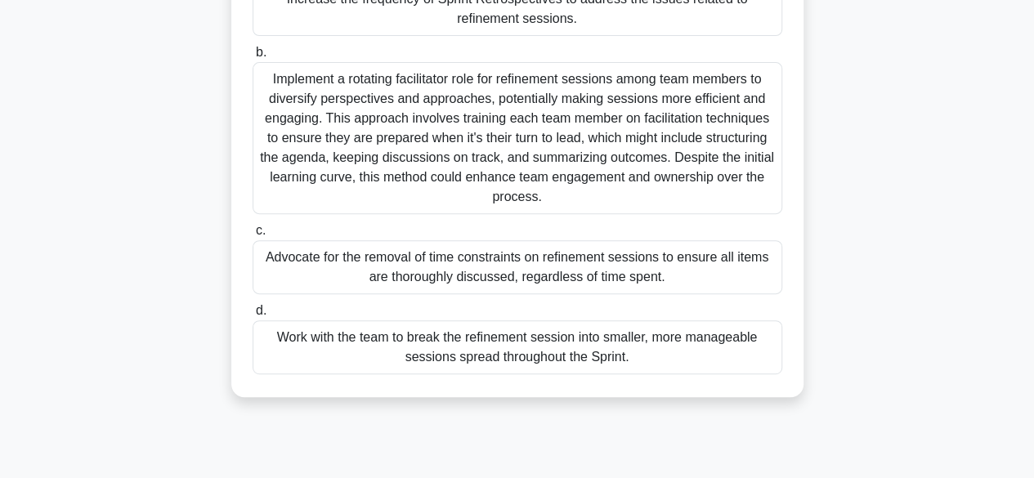
click at [548, 356] on div "Work with the team to break the refinement session into smaller, more manageabl…" at bounding box center [518, 348] width 530 height 54
click at [253, 316] on input "d. Work with the team to break the refinement session into smaller, more manage…" at bounding box center [253, 311] width 0 height 11
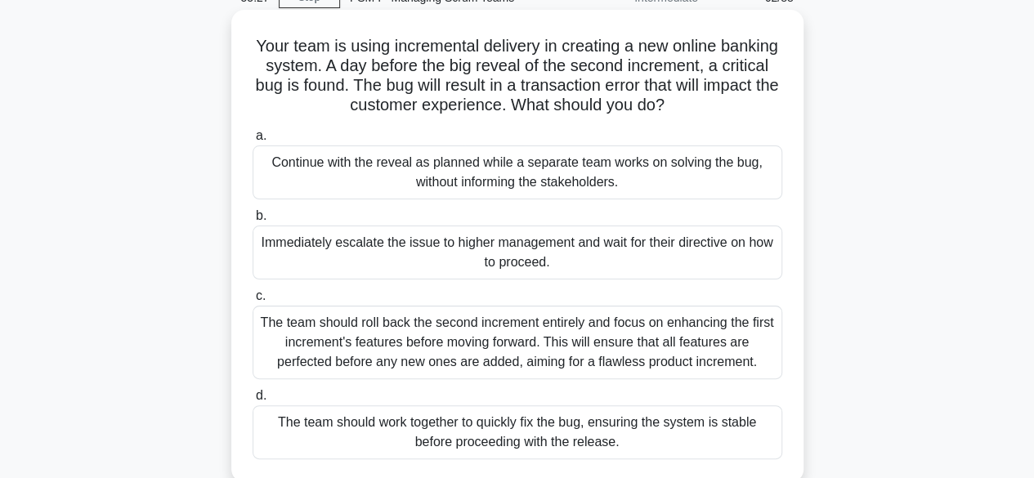
scroll to position [164, 0]
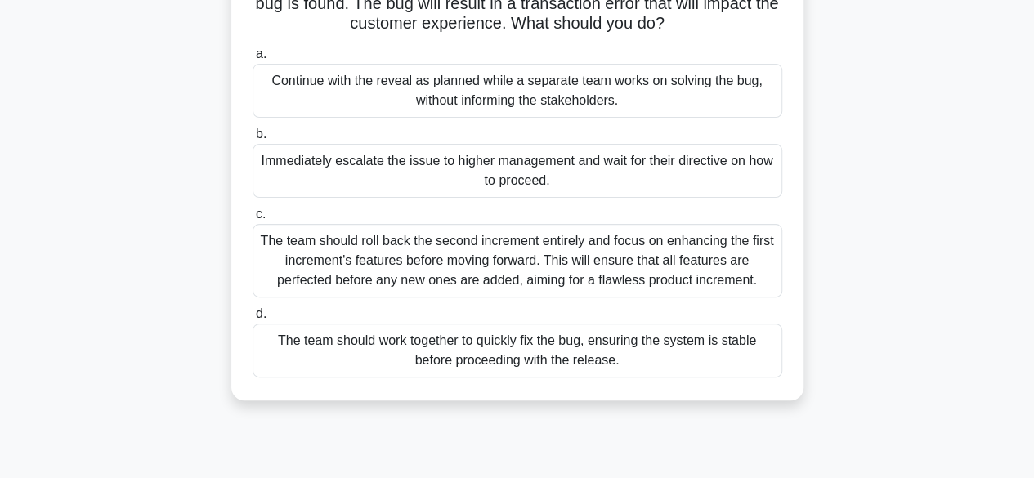
click at [706, 348] on div "The team should work together to quickly fix the bug, ensuring the system is st…" at bounding box center [518, 351] width 530 height 54
click at [253, 320] on input "d. The team should work together to quickly fix the bug, ensuring the system is…" at bounding box center [253, 314] width 0 height 11
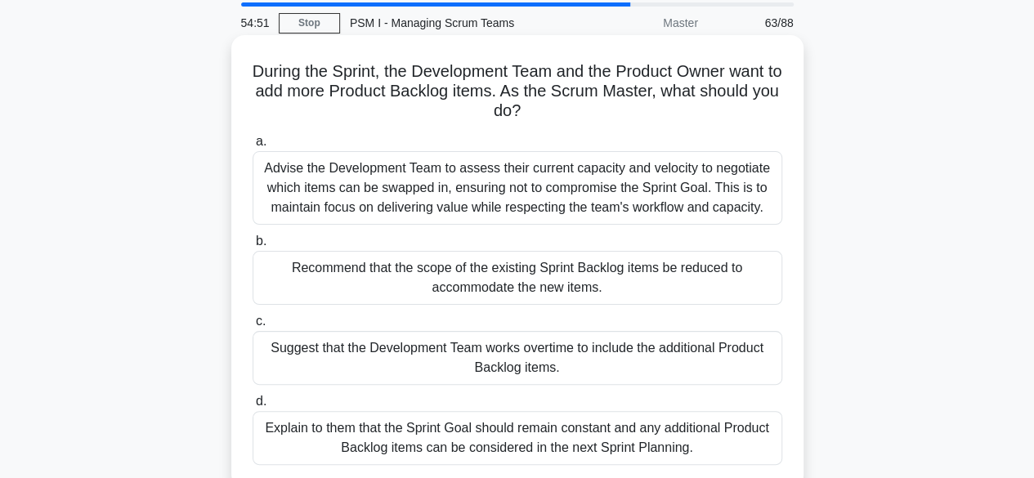
scroll to position [82, 0]
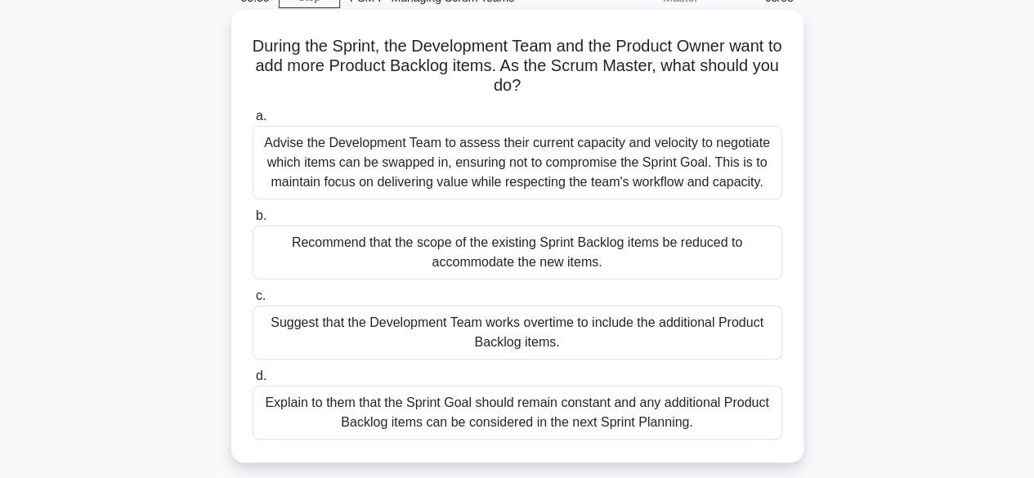
click at [561, 157] on div "Advise the Development Team to assess their current capacity and velocity to ne…" at bounding box center [518, 163] width 530 height 74
click at [253, 122] on input "a. Advise the Development Team to assess their current capacity and velocity to…" at bounding box center [253, 116] width 0 height 11
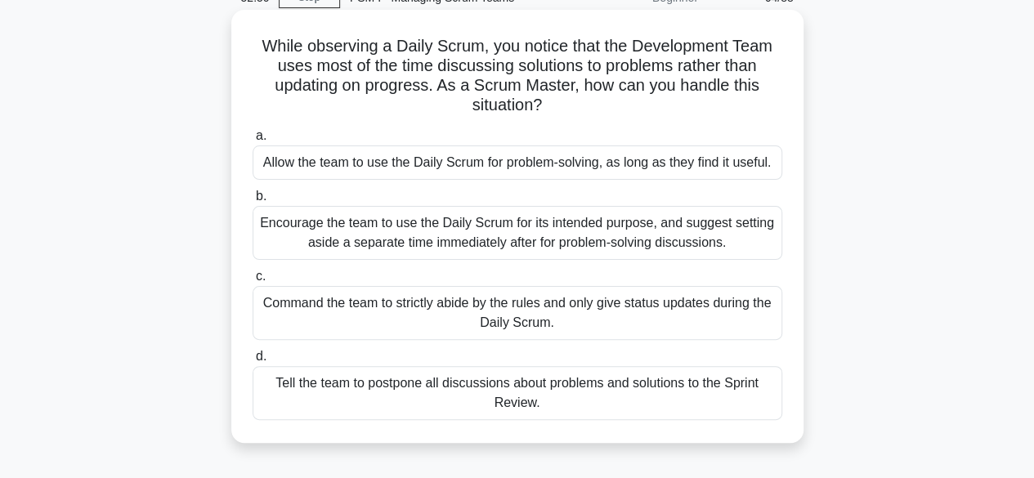
click at [636, 234] on div "Encourage the team to use the Daily Scrum for its intended purpose, and suggest…" at bounding box center [518, 233] width 530 height 54
click at [253, 202] on input "b. Encourage the team to use the Daily Scrum for its intended purpose, and sugg…" at bounding box center [253, 196] width 0 height 11
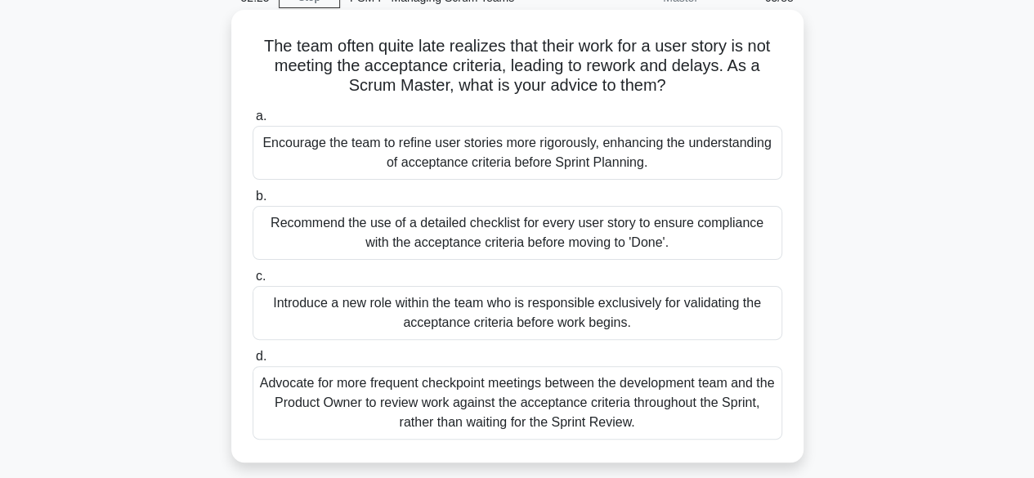
click at [555, 154] on div "Encourage the team to refine user stories more rigorously, enhancing the unders…" at bounding box center [518, 153] width 530 height 54
click at [253, 122] on input "a. Encourage the team to refine user stories more rigorously, enhancing the und…" at bounding box center [253, 116] width 0 height 11
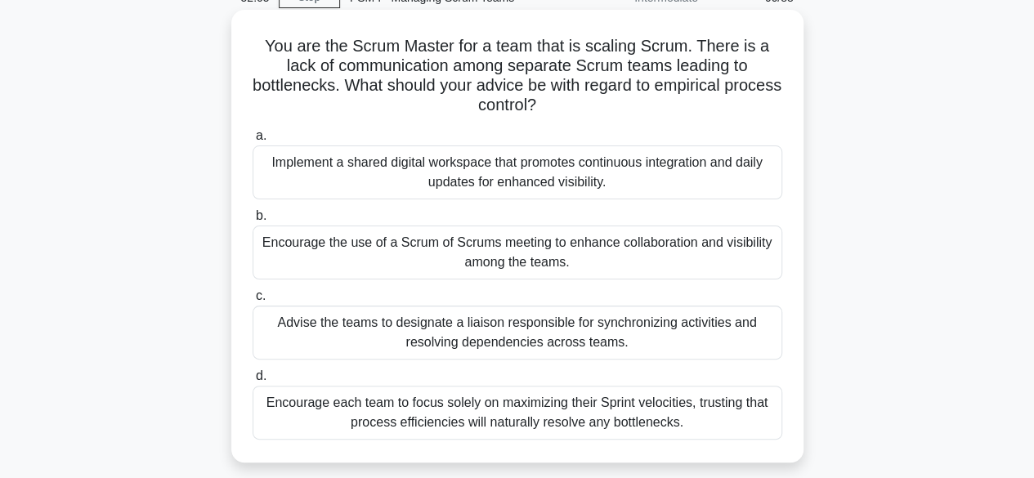
click at [548, 249] on div "Encourage the use of a Scrum of Scrums meeting to enhance collaboration and vis…" at bounding box center [518, 253] width 530 height 54
click at [253, 222] on input "b. Encourage the use of a Scrum of Scrums meeting to enhance collaboration and …" at bounding box center [253, 216] width 0 height 11
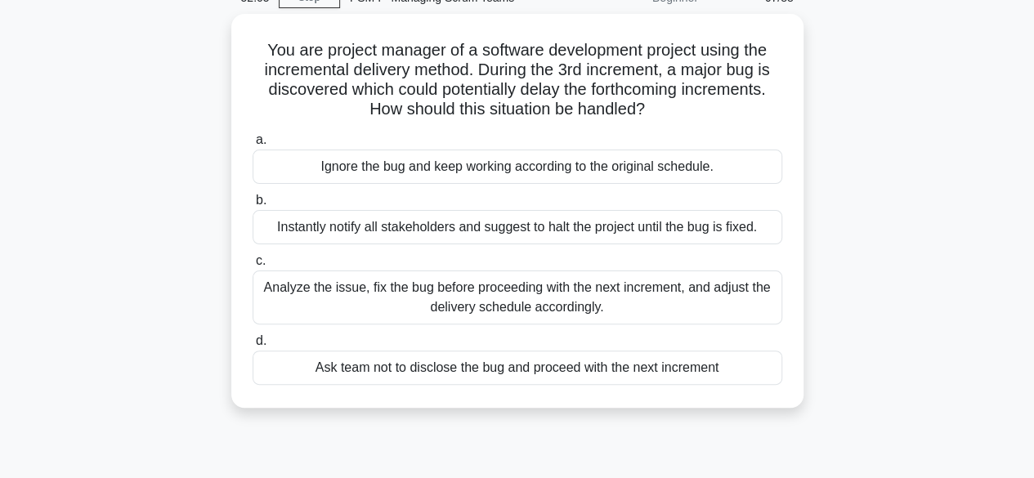
scroll to position [0, 0]
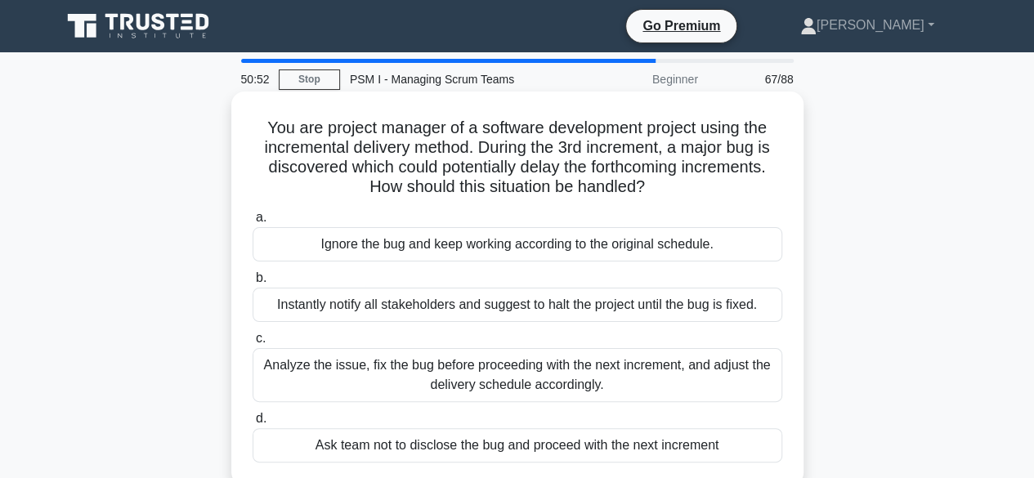
click at [501, 371] on div "Analyze the issue, fix the bug before proceeding with the next increment, and a…" at bounding box center [518, 375] width 530 height 54
click at [253, 344] on input "c. Analyze the issue, fix the bug before proceeding with the next increment, an…" at bounding box center [253, 339] width 0 height 11
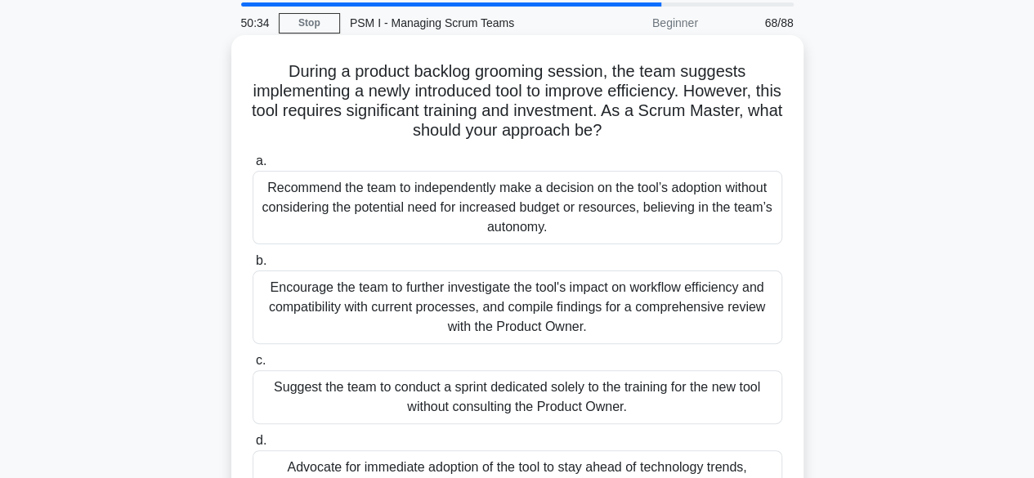
scroll to position [82, 0]
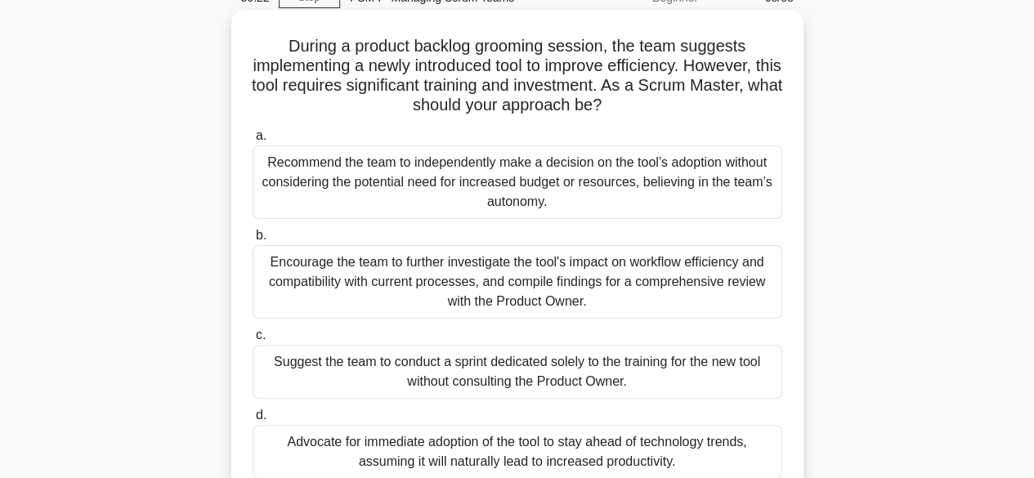
click at [424, 274] on div "Encourage the team to further investigate the tool's impact on workflow efficie…" at bounding box center [518, 282] width 530 height 74
click at [253, 241] on input "b. Encourage the team to further investigate the tool's impact on workflow effi…" at bounding box center [253, 236] width 0 height 11
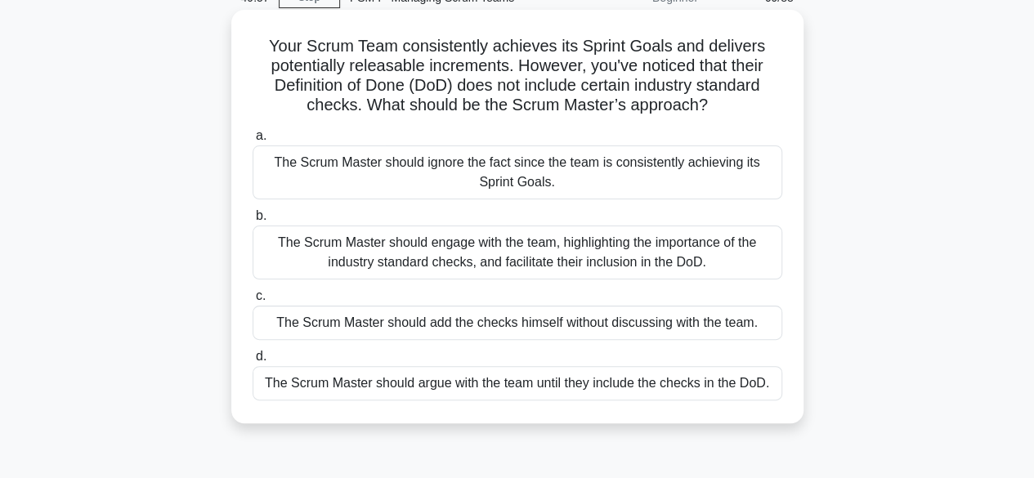
click at [470, 246] on div "The Scrum Master should engage with the team, highlighting the importance of th…" at bounding box center [518, 253] width 530 height 54
click at [253, 222] on input "b. The Scrum Master should engage with the team, highlighting the importance of…" at bounding box center [253, 216] width 0 height 11
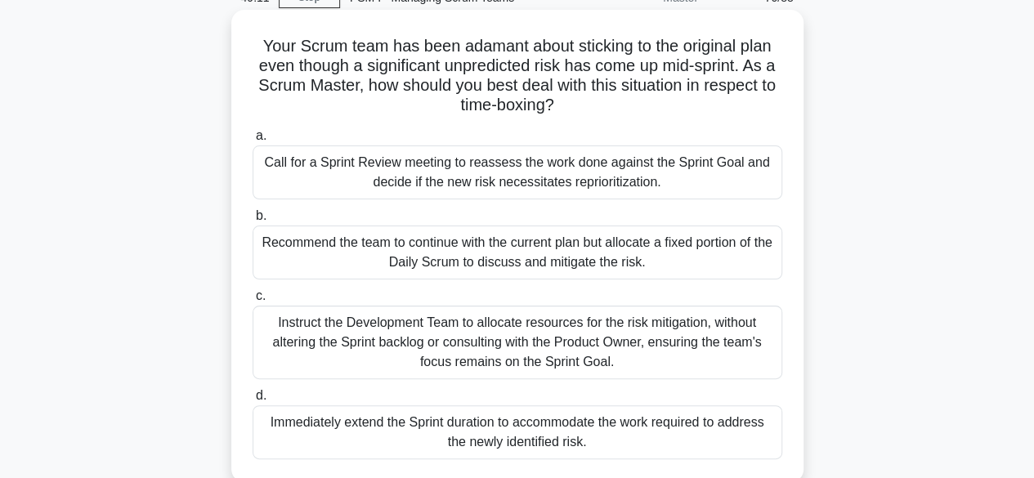
click at [536, 170] on div "Call for a Sprint Review meeting to reassess the work done against the Sprint G…" at bounding box center [518, 173] width 530 height 54
click at [253, 141] on input "a. Call for a Sprint Review meeting to reassess the work done against the Sprin…" at bounding box center [253, 136] width 0 height 11
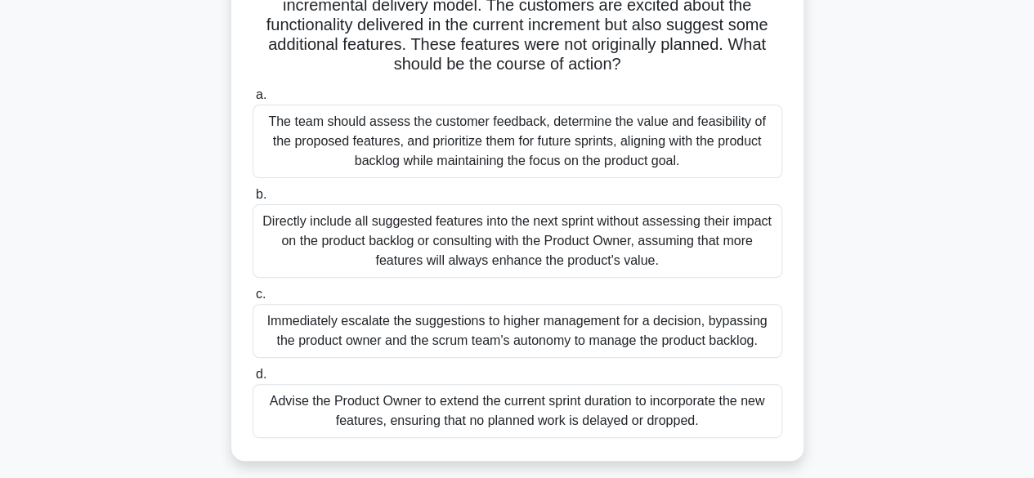
scroll to position [164, 0]
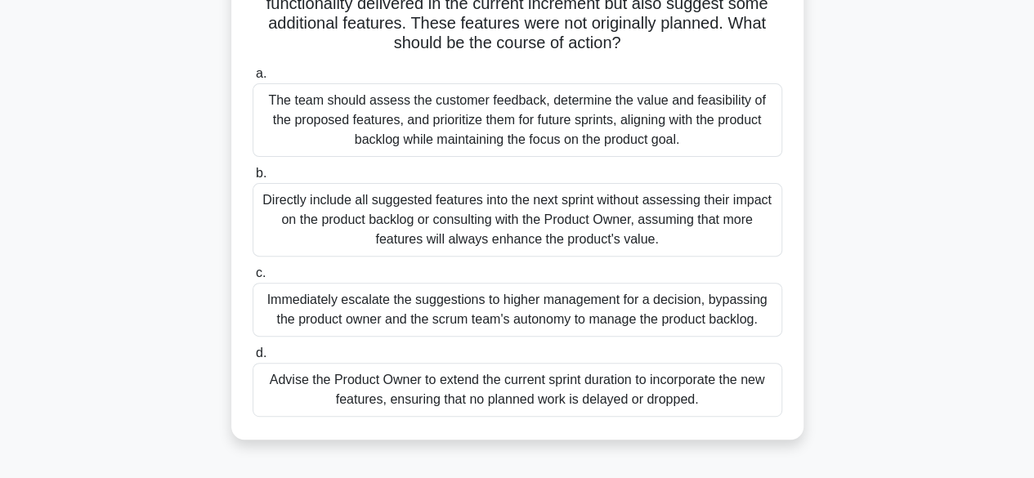
drag, startPoint x: 551, startPoint y: 127, endPoint x: 554, endPoint y: 142, distance: 15.9
click at [554, 142] on div "The team should assess the customer feedback, determine the value and feasibili…" at bounding box center [518, 120] width 530 height 74
click at [487, 116] on div "The team should assess the customer feedback, determine the value and feasibili…" at bounding box center [518, 120] width 530 height 74
click at [253, 79] on input "a. The team should assess the customer feedback, determine the value and feasib…" at bounding box center [253, 74] width 0 height 11
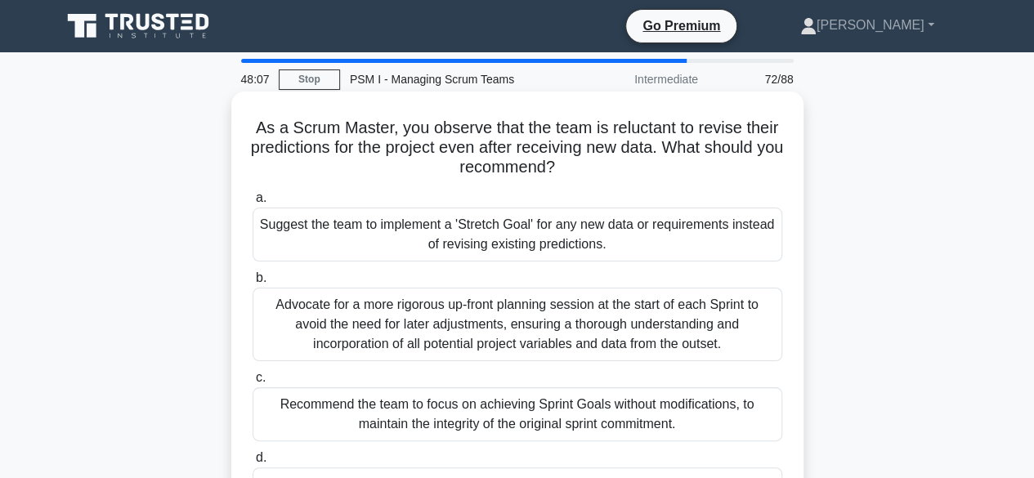
scroll to position [82, 0]
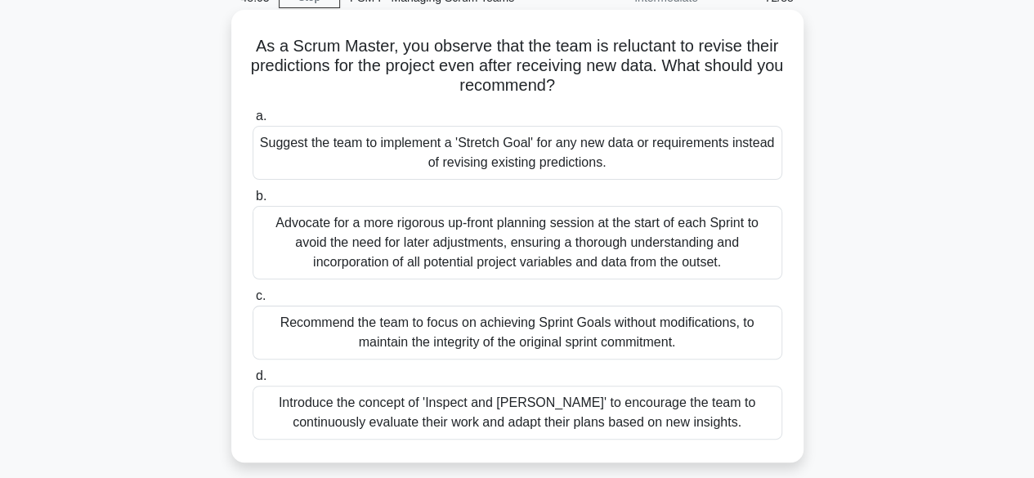
click at [586, 411] on div "Introduce the concept of 'Inspect and Adapt' to encourage the team to continuou…" at bounding box center [518, 413] width 530 height 54
click at [253, 382] on input "d. Introduce the concept of 'Inspect and Adapt' to encourage the team to contin…" at bounding box center [253, 376] width 0 height 11
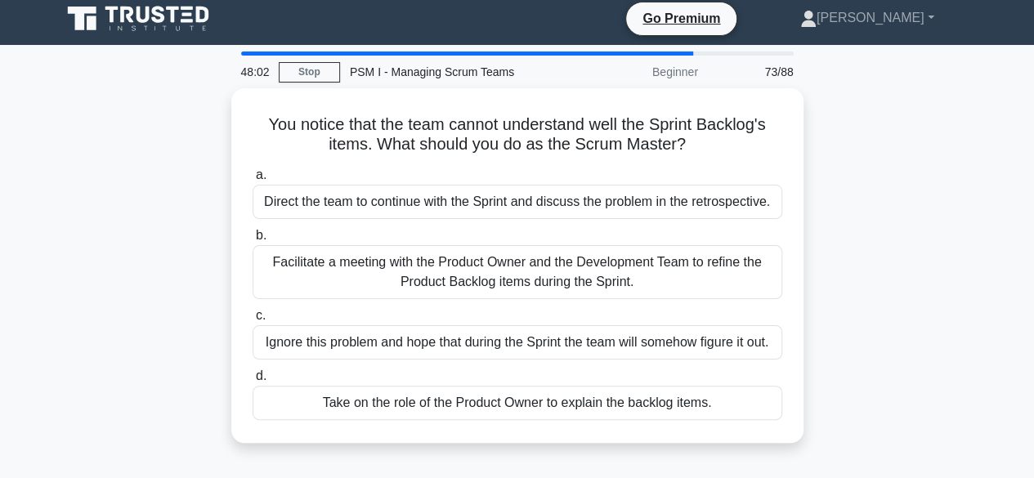
scroll to position [0, 0]
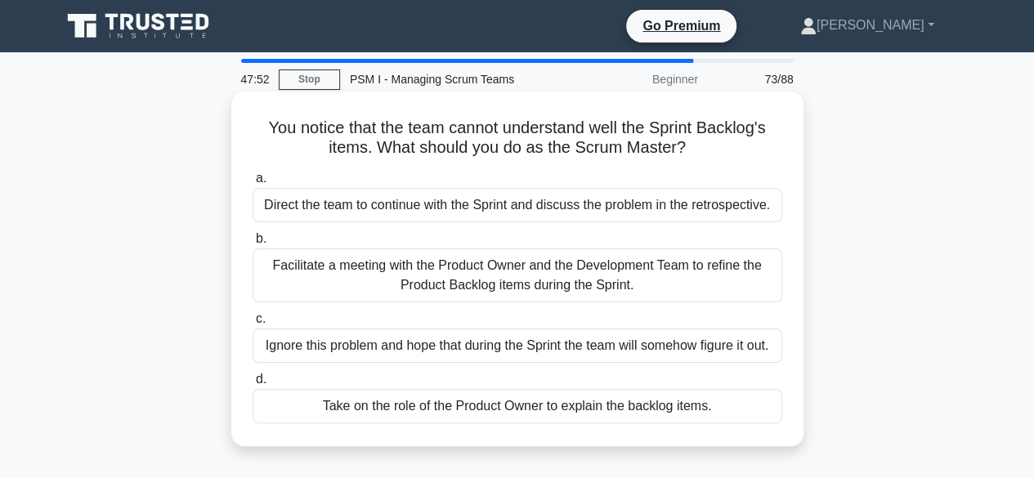
click at [532, 260] on div "Facilitate a meeting with the Product Owner and the Development Team to refine …" at bounding box center [518, 276] width 530 height 54
click at [253, 245] on input "b. Facilitate a meeting with the Product Owner and the Development Team to refi…" at bounding box center [253, 239] width 0 height 11
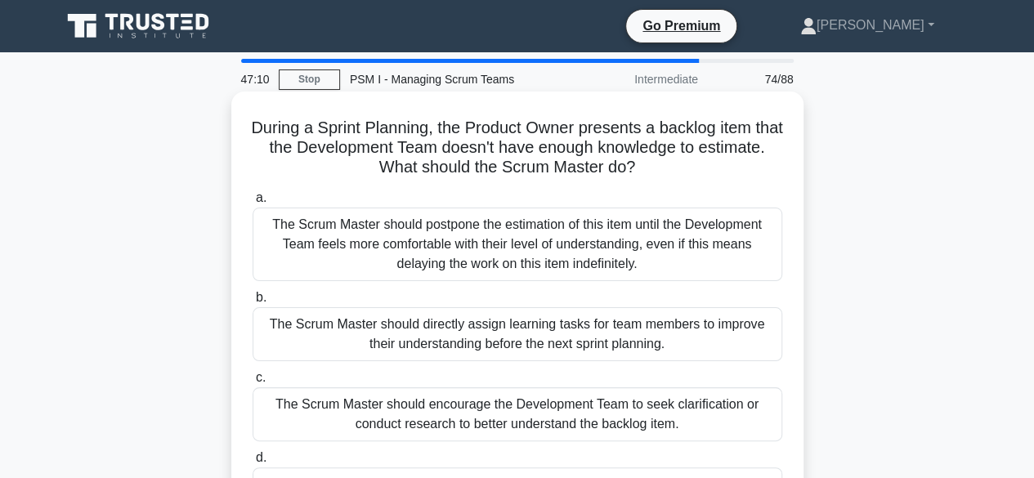
scroll to position [82, 0]
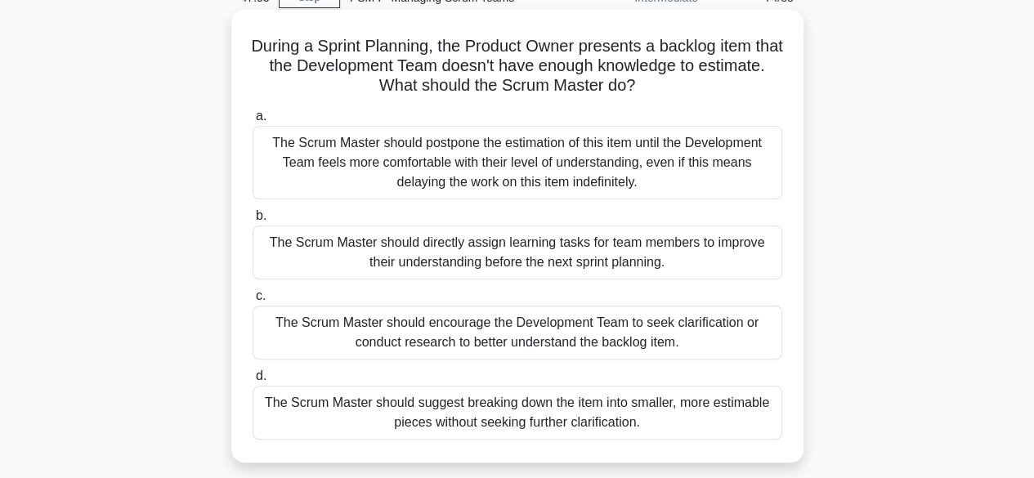
click at [591, 325] on div "The Scrum Master should encourage the Development Team to seek clarification or…" at bounding box center [518, 333] width 530 height 54
click at [253, 302] on input "c. The Scrum Master should encourage the Development Team to seek clarification…" at bounding box center [253, 296] width 0 height 11
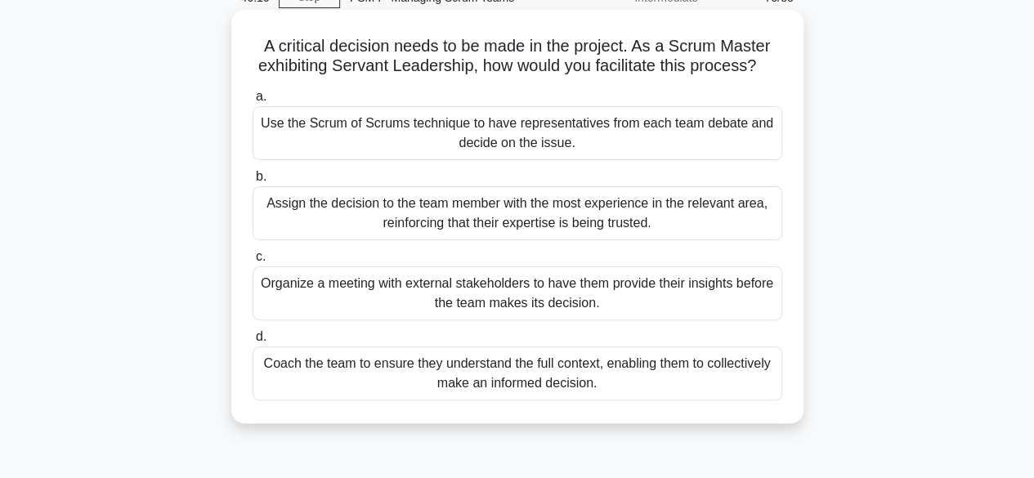
click at [504, 397] on div "Coach the team to ensure they understand the full context, enabling them to col…" at bounding box center [518, 374] width 530 height 54
click at [253, 343] on input "d. Coach the team to ensure they understand the full context, enabling them to …" at bounding box center [253, 337] width 0 height 11
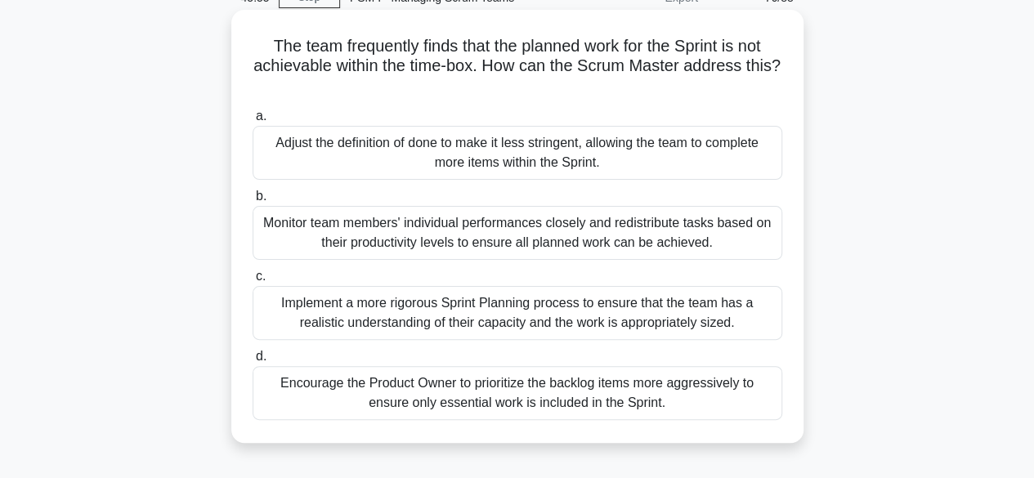
click at [515, 306] on div "Implement a more rigorous Sprint Planning process to ensure that the team has a…" at bounding box center [518, 313] width 530 height 54
click at [253, 282] on input "c. Implement a more rigorous Sprint Planning process to ensure that the team ha…" at bounding box center [253, 276] width 0 height 11
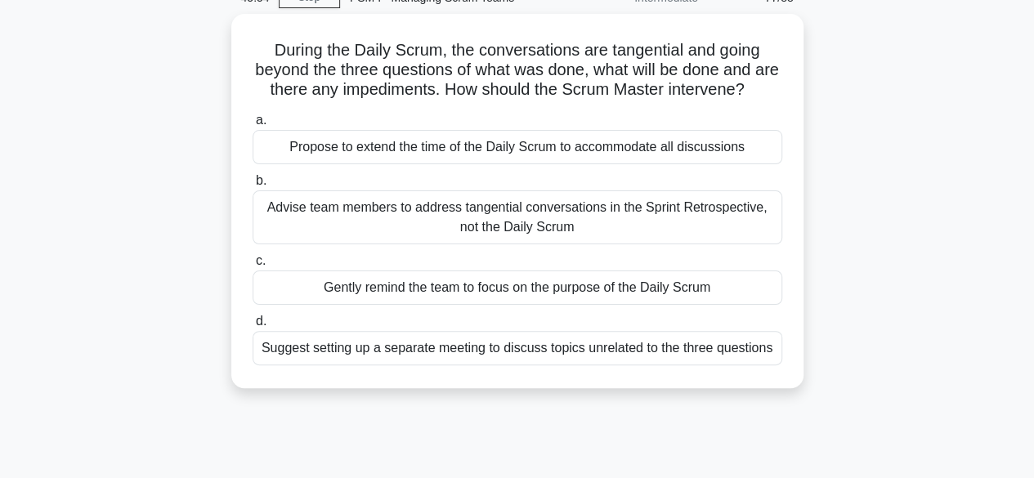
scroll to position [0, 0]
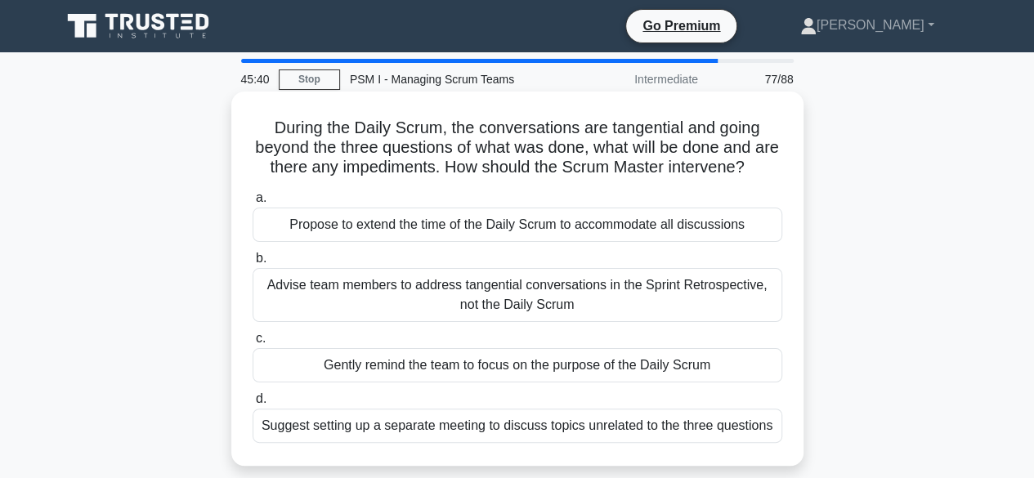
click at [504, 382] on div "Gently remind the team to focus on the purpose of the Daily Scrum" at bounding box center [518, 365] width 530 height 34
click at [253, 344] on input "c. Gently remind the team to focus on the purpose of the Daily Scrum" at bounding box center [253, 339] width 0 height 11
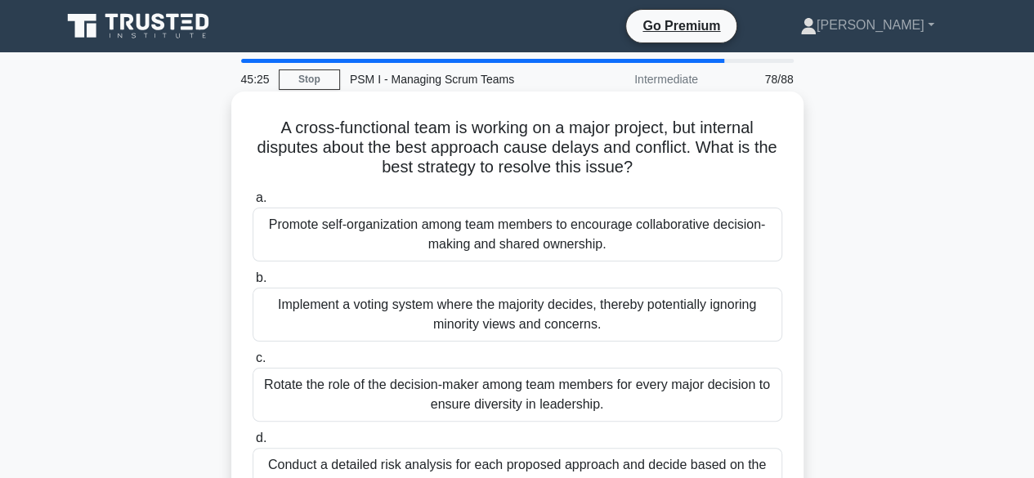
scroll to position [82, 0]
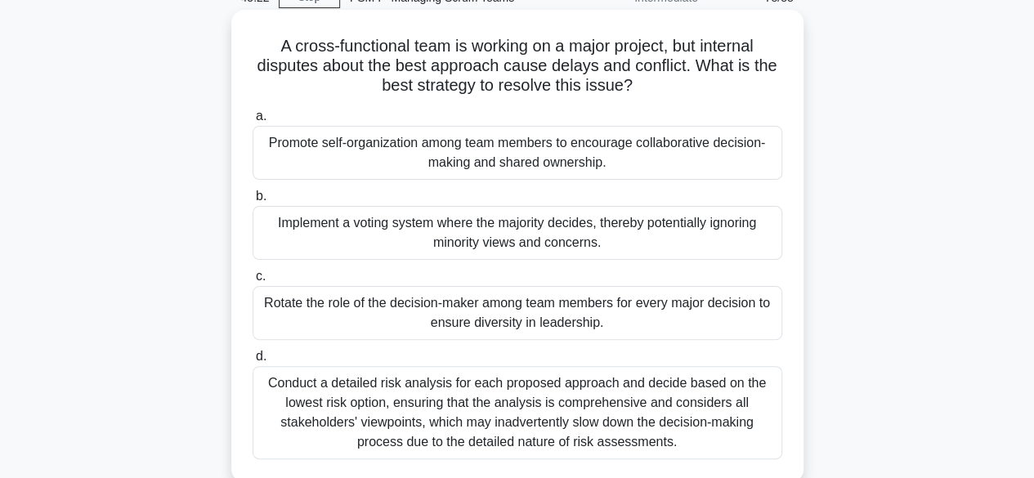
click at [500, 160] on div "Promote self-organization among team members to encourage collaborative decisio…" at bounding box center [518, 153] width 530 height 54
click at [253, 122] on input "a. Promote self-organization among team members to encourage collaborative deci…" at bounding box center [253, 116] width 0 height 11
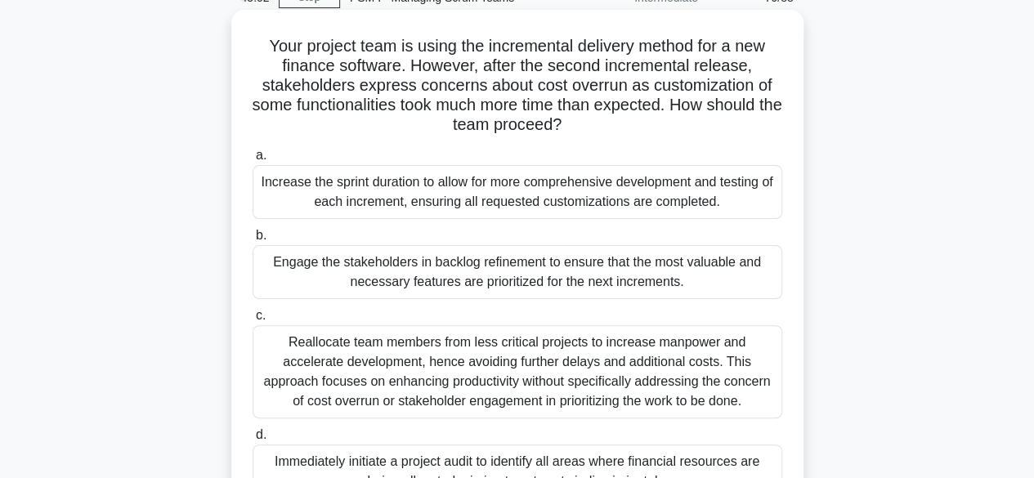
scroll to position [164, 0]
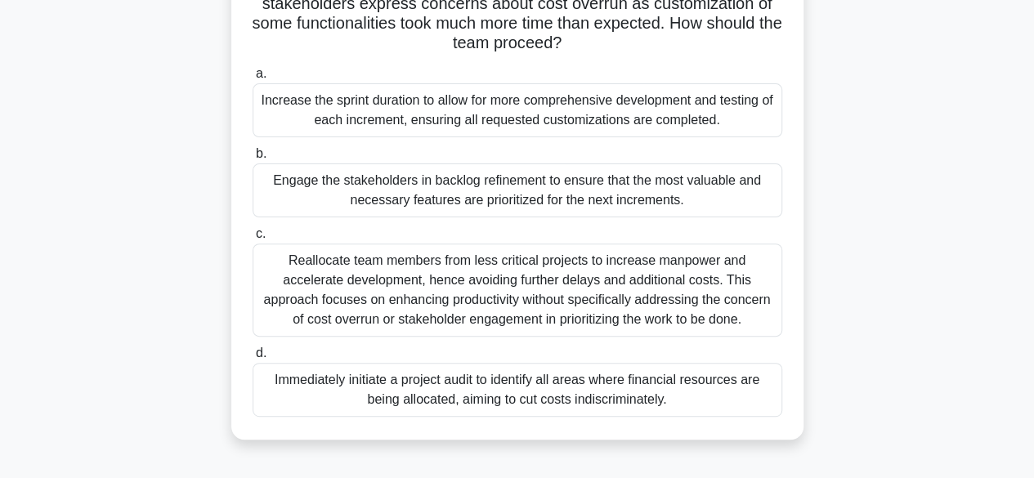
click at [528, 201] on div "Engage the stakeholders in backlog refinement to ensure that the most valuable …" at bounding box center [518, 191] width 530 height 54
click at [253, 159] on input "b. Engage the stakeholders in backlog refinement to ensure that the most valuab…" at bounding box center [253, 154] width 0 height 11
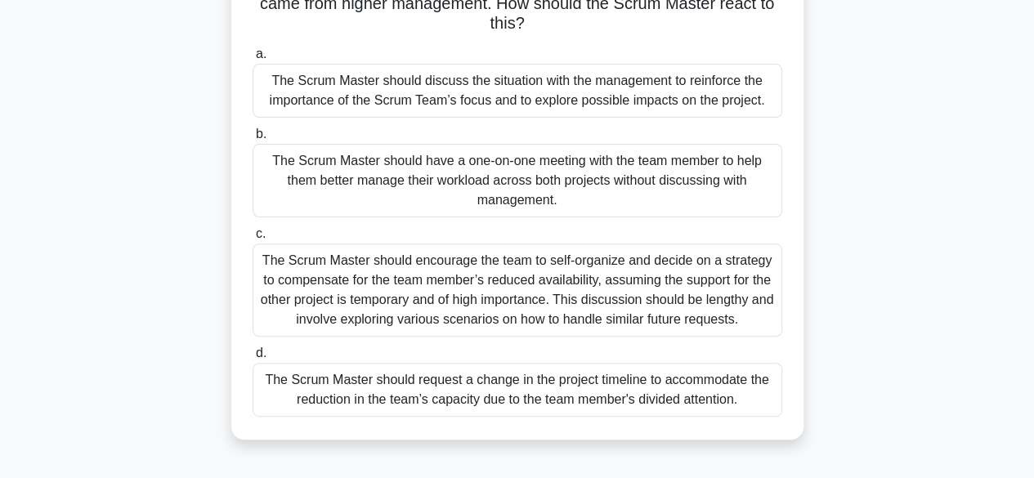
click at [502, 91] on div "The Scrum Master should discuss the situation with the management to reinforce …" at bounding box center [518, 91] width 530 height 54
click at [253, 60] on input "a. The Scrum Master should discuss the situation with the management to reinfor…" at bounding box center [253, 54] width 0 height 11
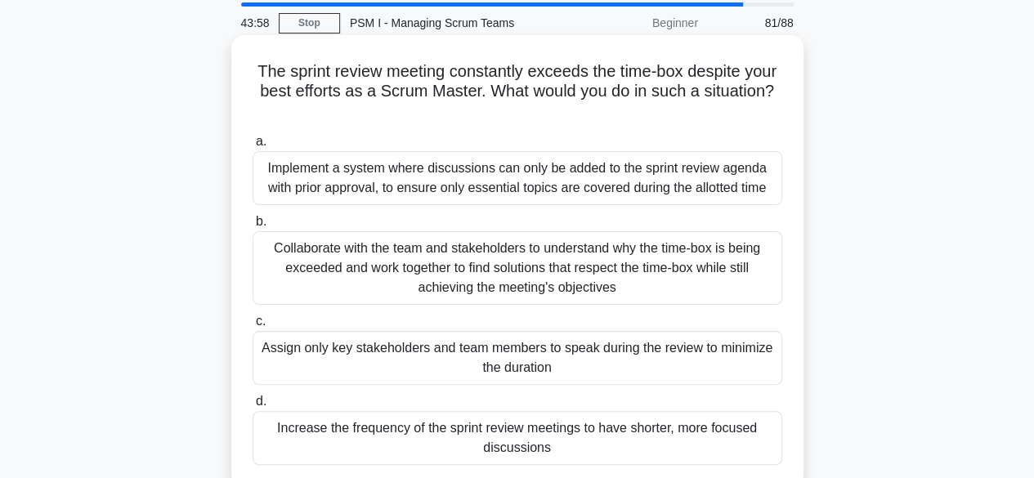
scroll to position [82, 0]
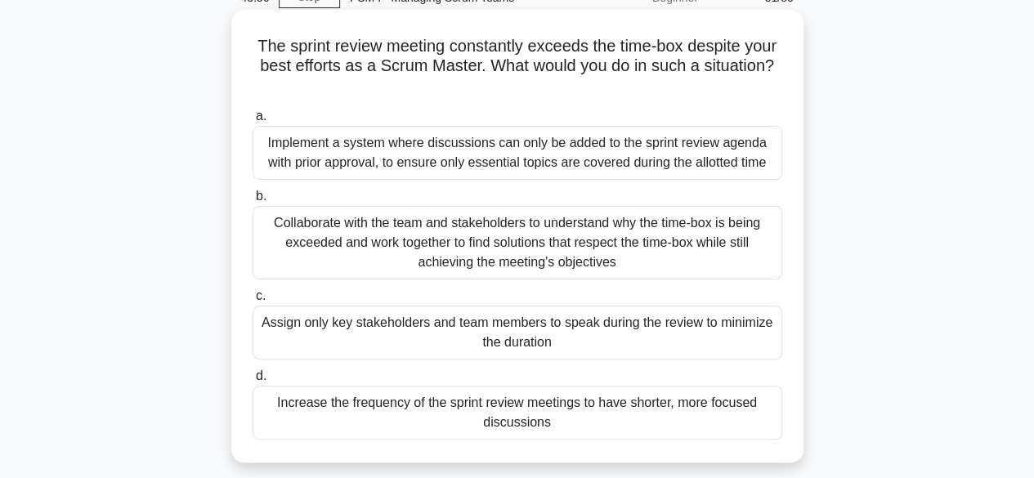
click at [548, 239] on div "Collaborate with the team and stakeholders to understand why the time-box is be…" at bounding box center [518, 243] width 530 height 74
click at [253, 202] on input "b. Collaborate with the team and stakeholders to understand why the time-box is…" at bounding box center [253, 196] width 0 height 11
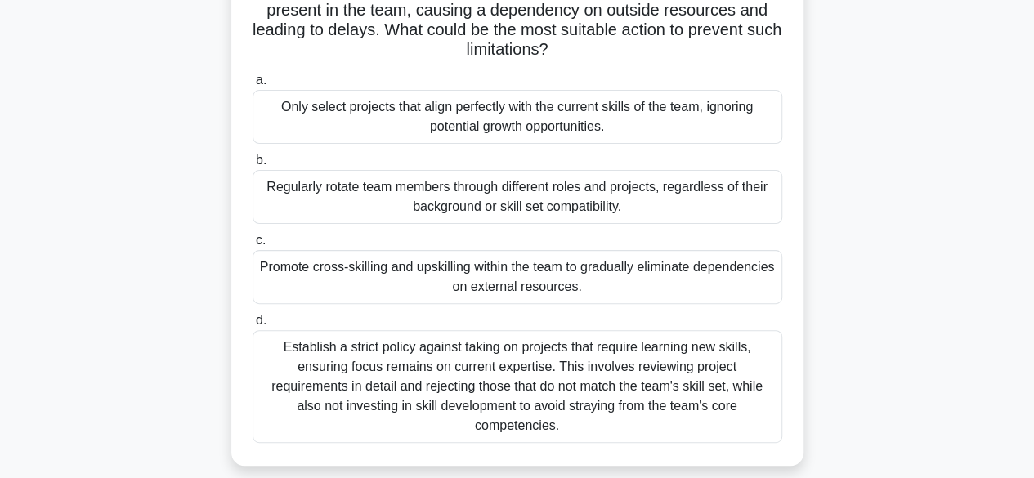
scroll to position [164, 0]
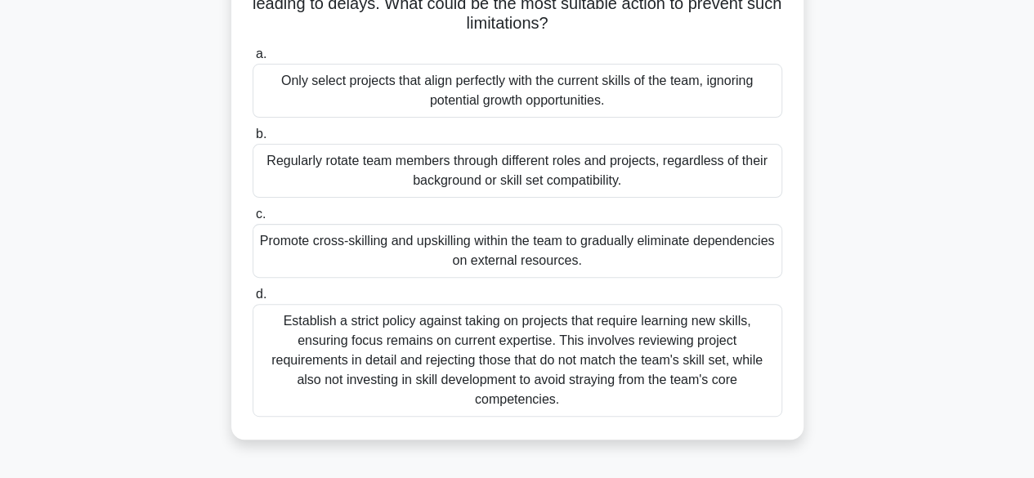
click at [590, 254] on div "Promote cross-skilling and upskilling within the team to gradually eliminate de…" at bounding box center [518, 251] width 530 height 54
click at [253, 220] on input "c. Promote cross-skilling and upskilling within the team to gradually eliminate…" at bounding box center [253, 214] width 0 height 11
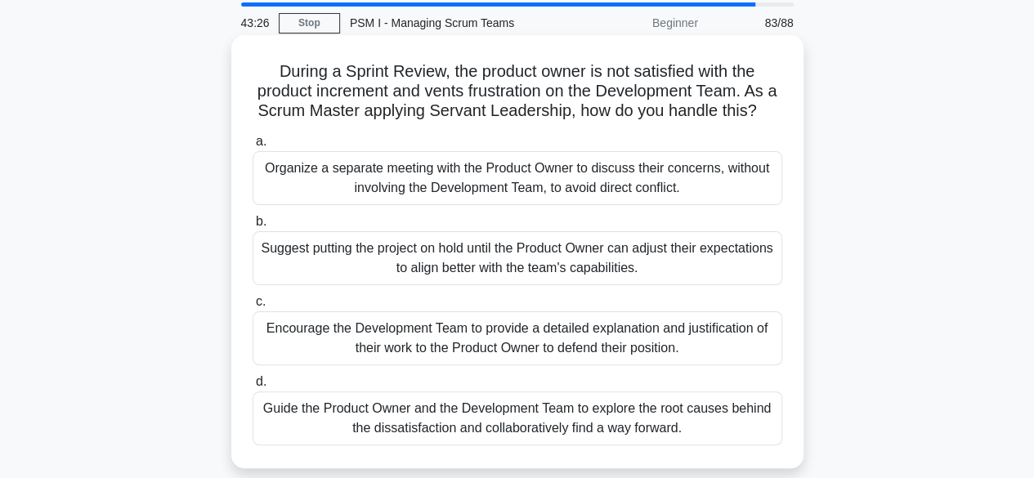
scroll to position [82, 0]
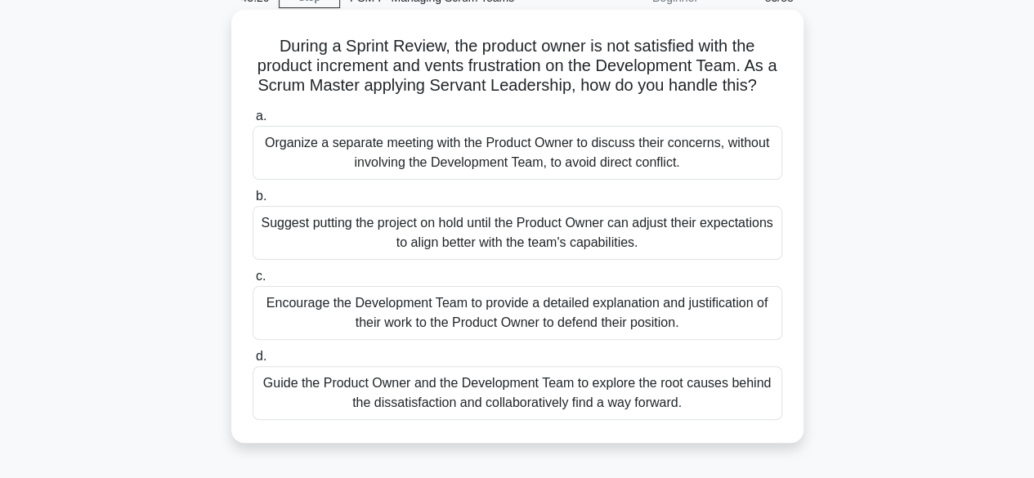
click at [537, 416] on div "Guide the Product Owner and the Development Team to explore the root causes beh…" at bounding box center [518, 393] width 530 height 54
click at [253, 362] on input "d. Guide the Product Owner and the Development Team to explore the root causes …" at bounding box center [253, 357] width 0 height 11
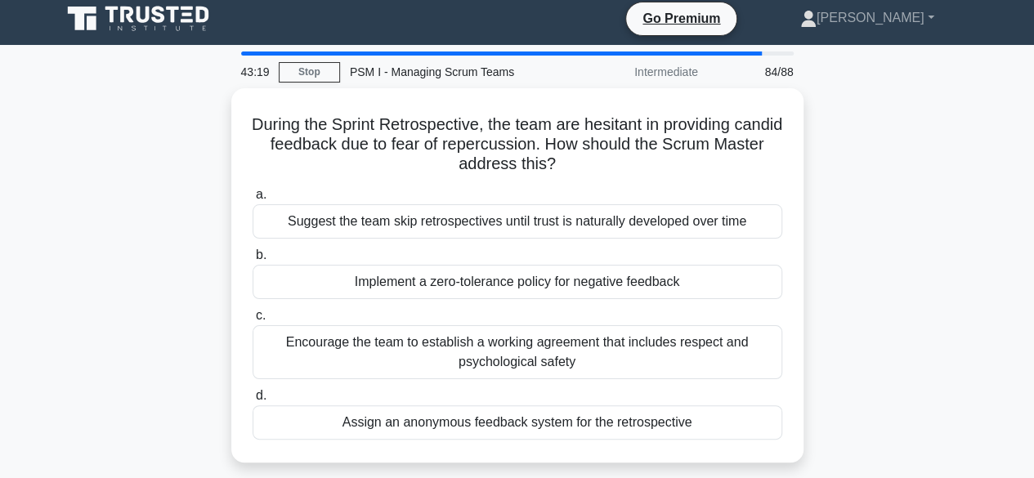
scroll to position [0, 0]
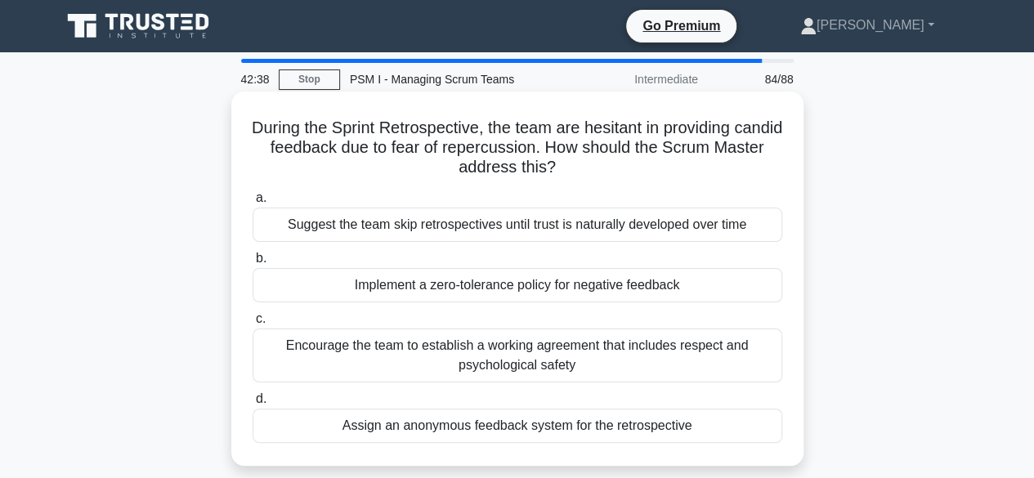
click at [460, 421] on div "Assign an anonymous feedback system for the retrospective" at bounding box center [518, 426] width 530 height 34
click at [253, 405] on input "d. Assign an anonymous feedback system for the retrospective" at bounding box center [253, 399] width 0 height 11
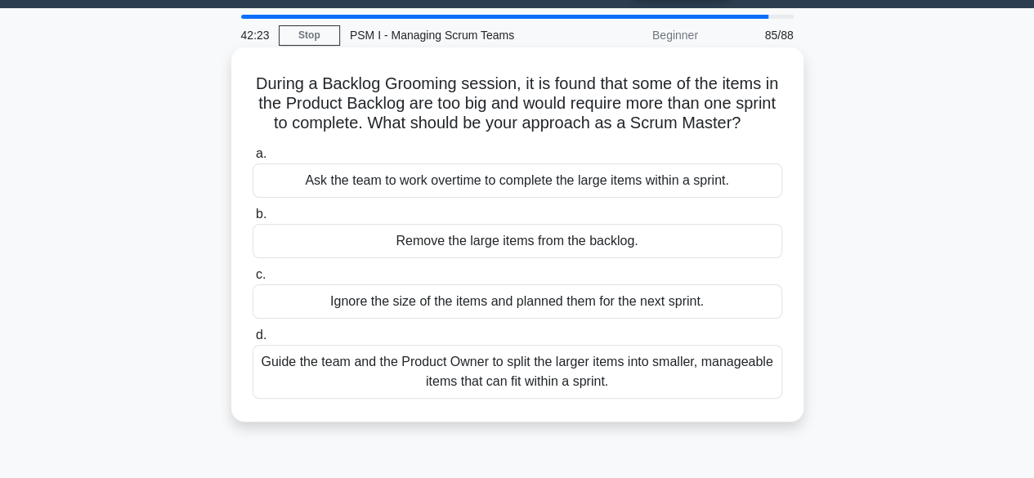
scroll to position [82, 0]
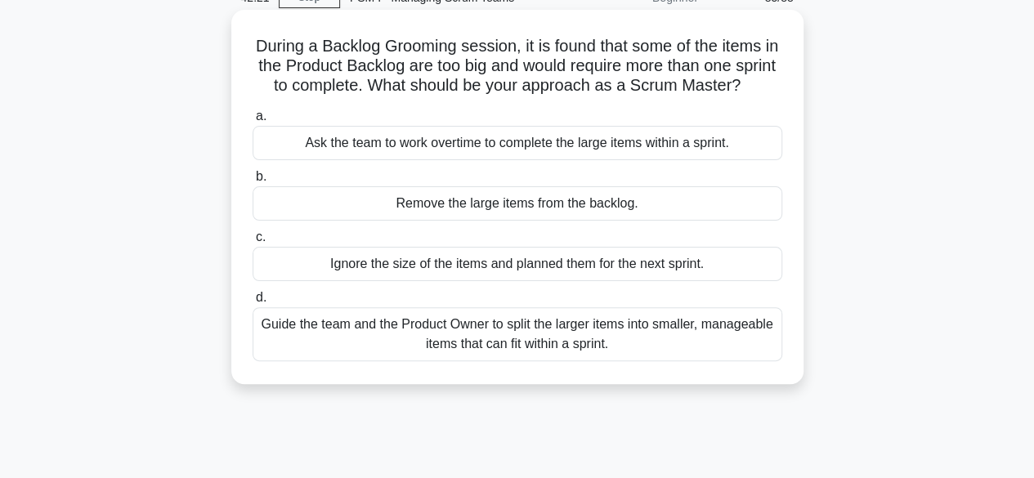
click at [595, 352] on div "Guide the team and the Product Owner to split the larger items into smaller, ma…" at bounding box center [518, 334] width 530 height 54
click at [253, 303] on input "d. Guide the team and the Product Owner to split the larger items into smaller,…" at bounding box center [253, 298] width 0 height 11
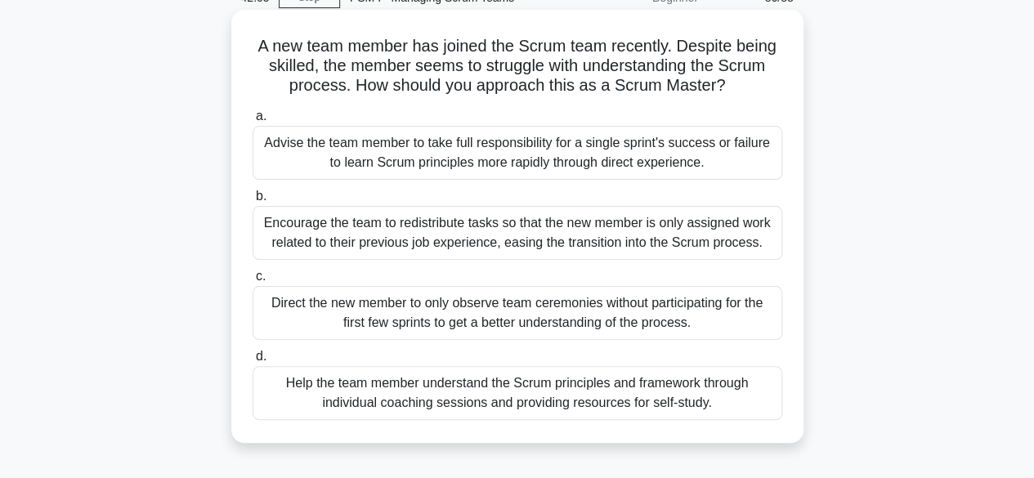
click at [572, 400] on div "Help the team member understand the Scrum principles and framework through indi…" at bounding box center [518, 393] width 530 height 54
click at [253, 362] on input "d. Help the team member understand the Scrum principles and framework through i…" at bounding box center [253, 357] width 0 height 11
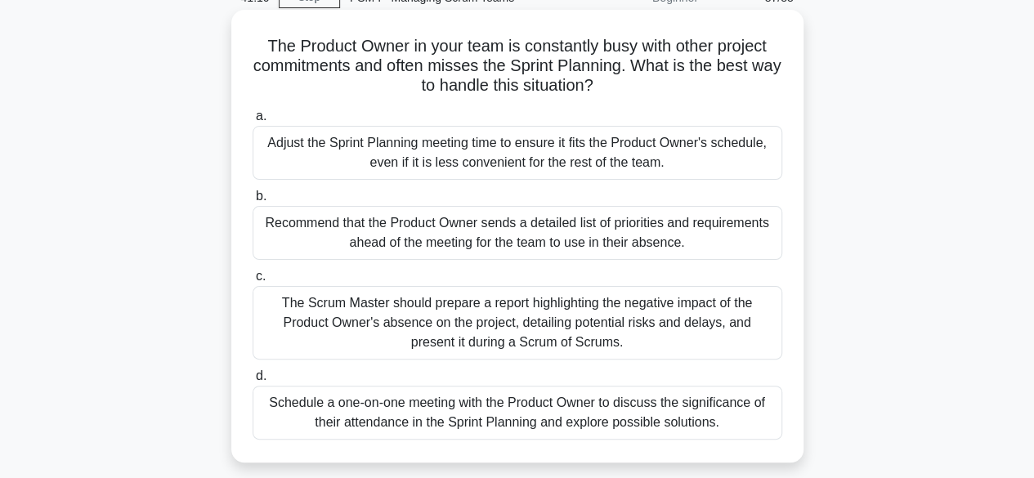
click at [533, 411] on div "Schedule a one-on-one meeting with the Product Owner to discuss the significanc…" at bounding box center [518, 413] width 530 height 54
click at [253, 382] on input "d. Schedule a one-on-one meeting with the Product Owner to discuss the signific…" at bounding box center [253, 376] width 0 height 11
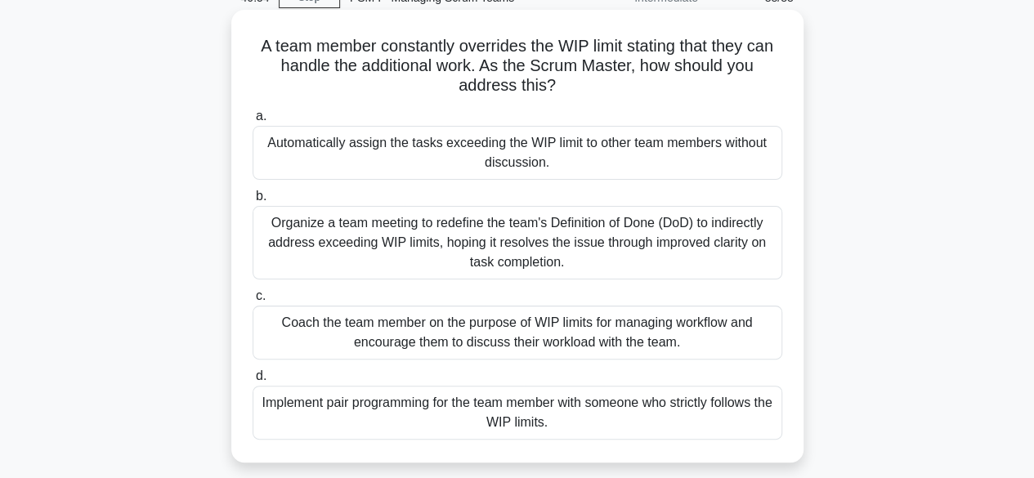
click at [521, 339] on div "Coach the team member on the purpose of WIP limits for managing workflow and en…" at bounding box center [518, 333] width 530 height 54
click at [253, 302] on input "c. Coach the team member on the purpose of WIP limits for managing workflow and…" at bounding box center [253, 296] width 0 height 11
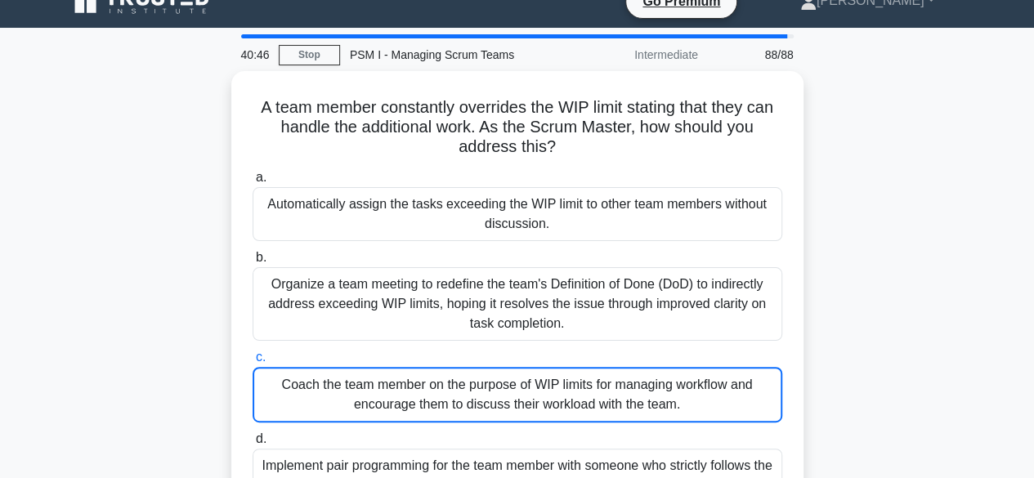
scroll to position [0, 0]
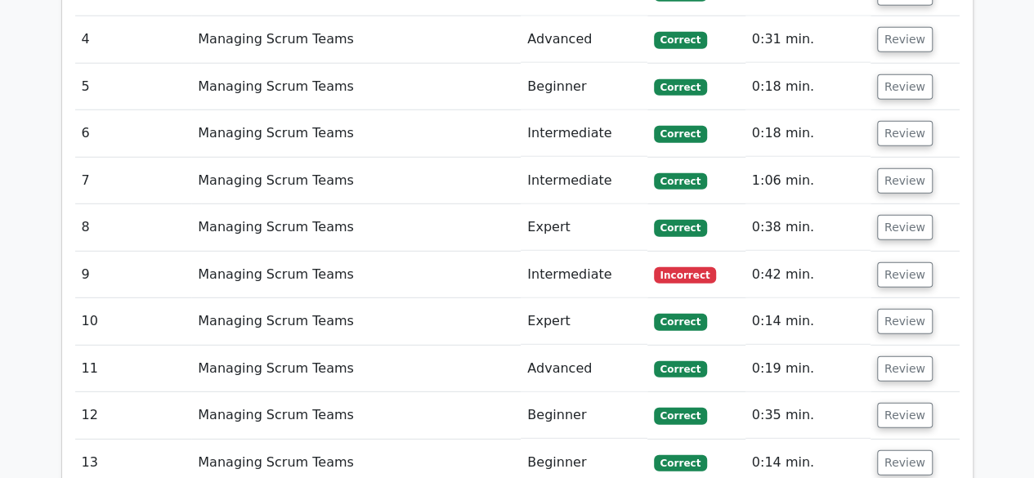
scroll to position [2208, 0]
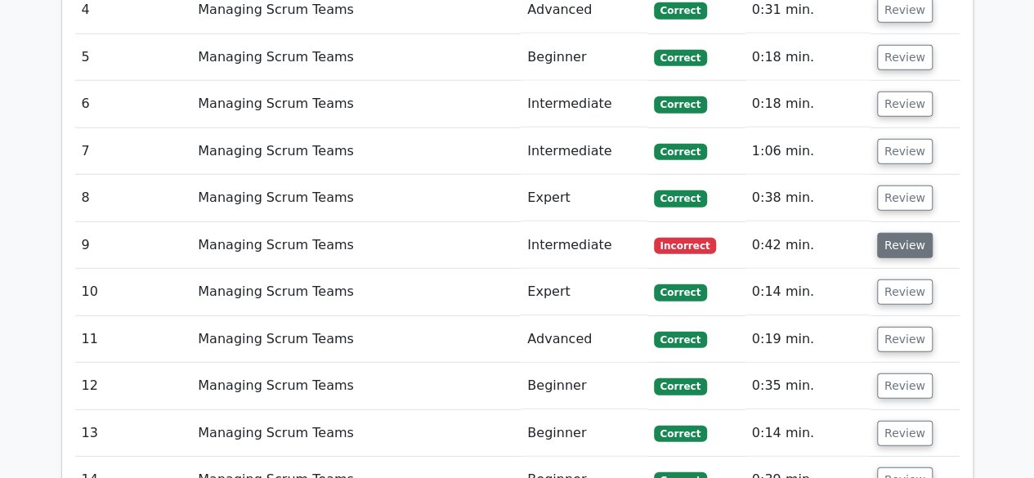
click at [893, 233] on button "Review" at bounding box center [905, 245] width 56 height 25
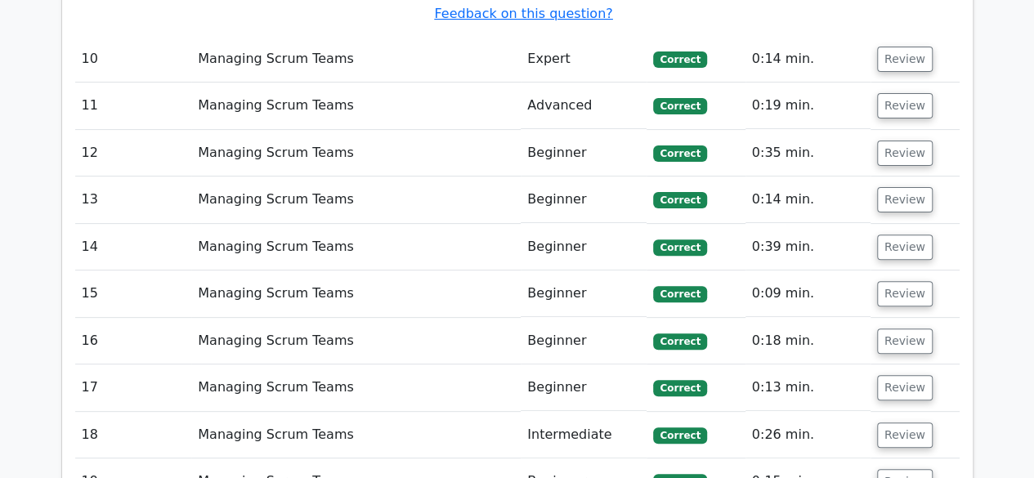
scroll to position [3271, 0]
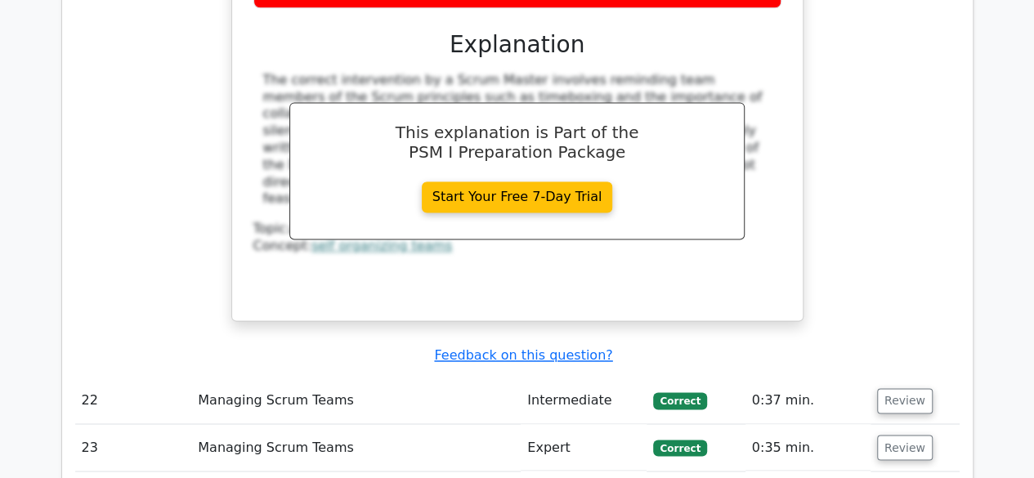
scroll to position [4334, 0]
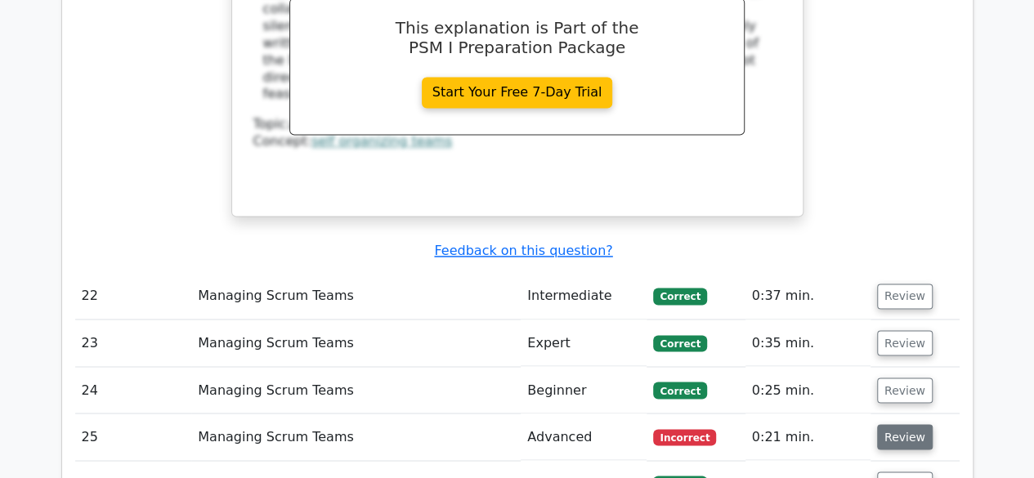
click at [911, 424] on button "Review" at bounding box center [905, 436] width 56 height 25
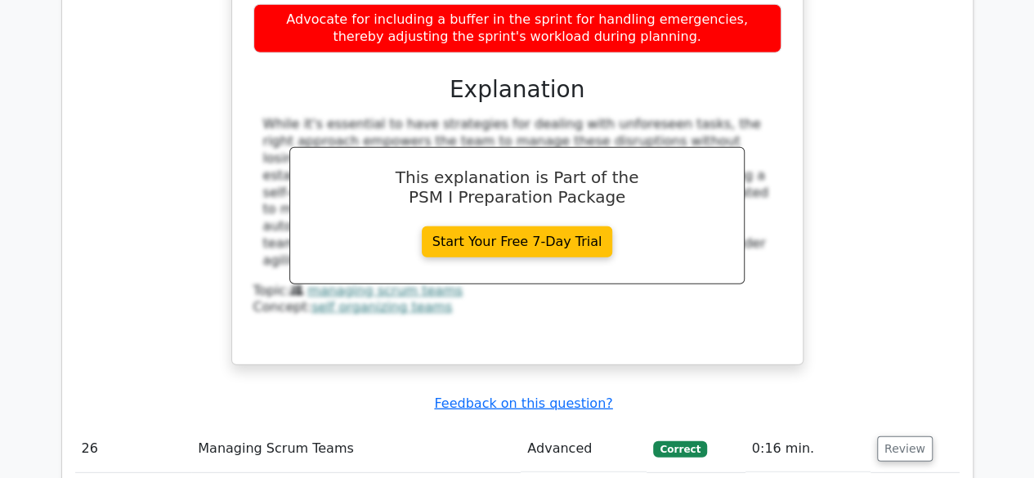
scroll to position [5152, 0]
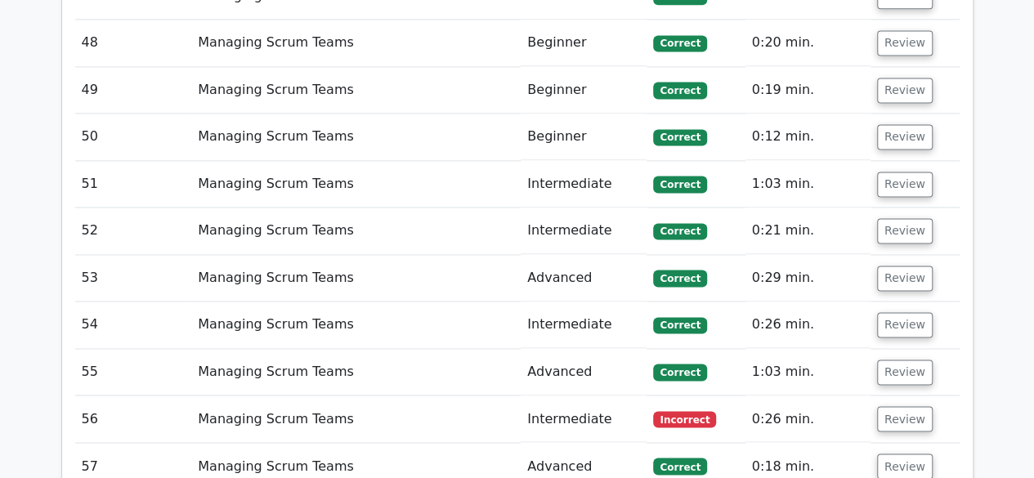
scroll to position [7360, 0]
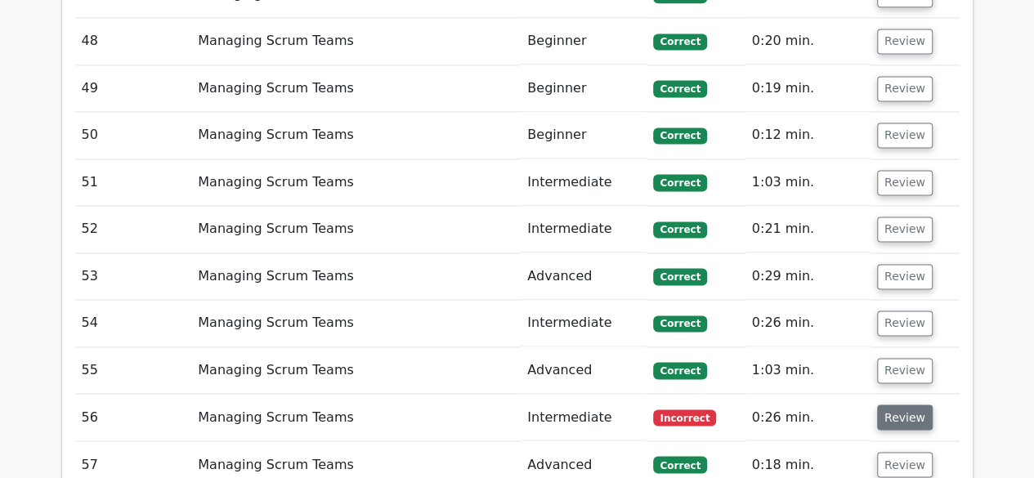
click at [898, 405] on button "Review" at bounding box center [905, 417] width 56 height 25
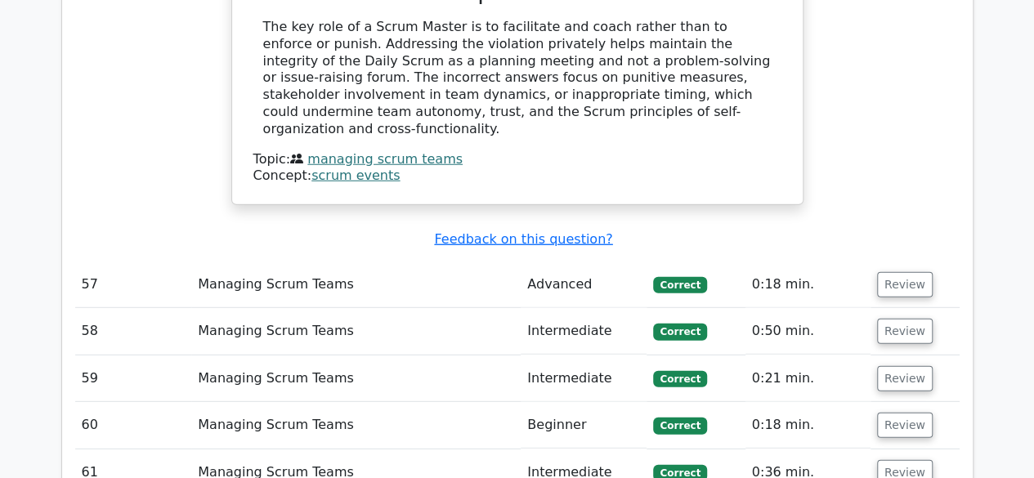
scroll to position [8341, 0]
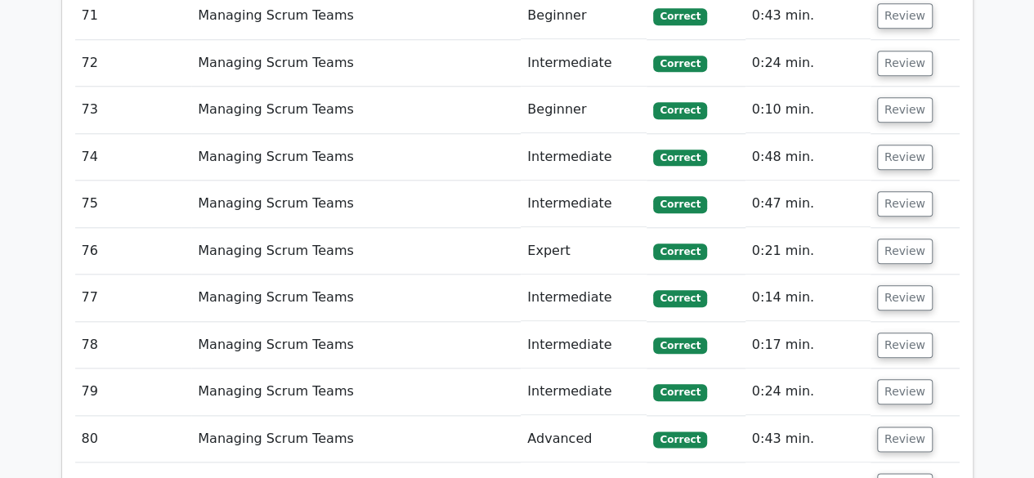
scroll to position [10140, 0]
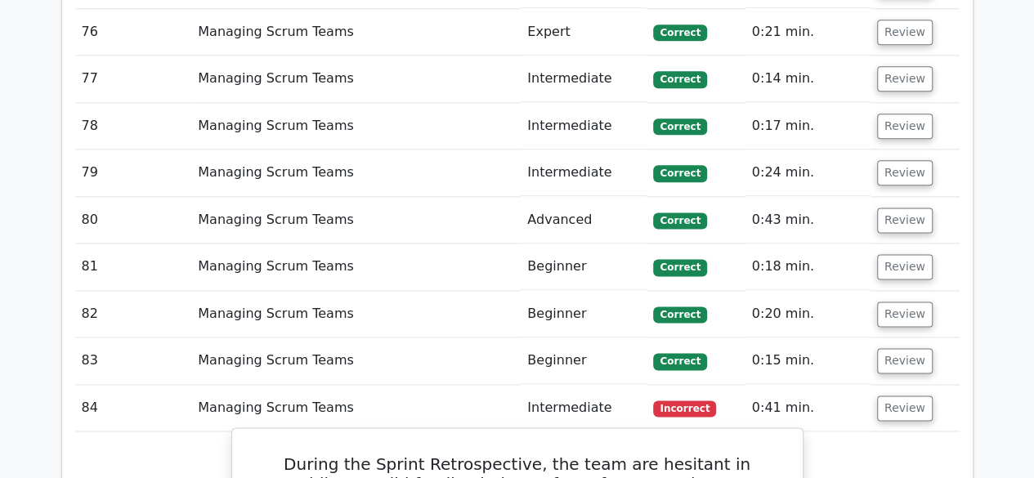
scroll to position [10304, 0]
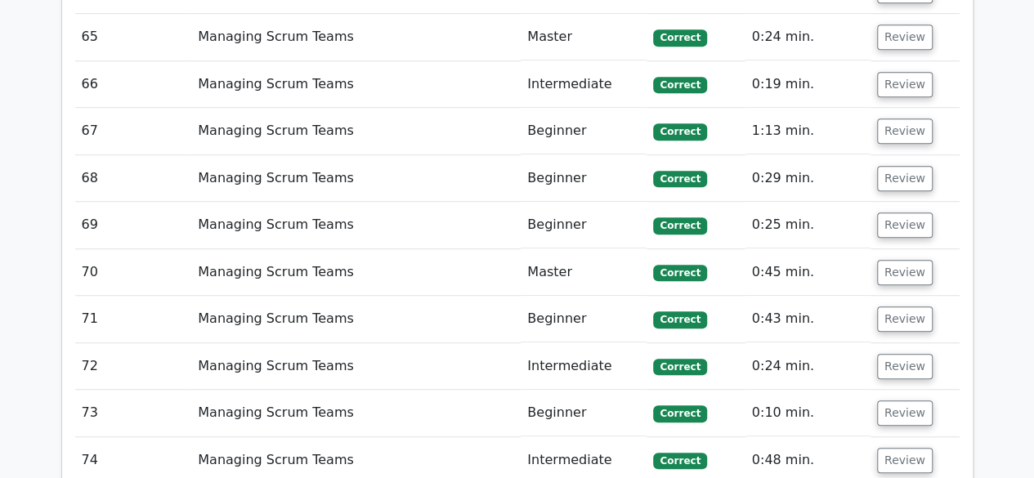
scroll to position [9731, 0]
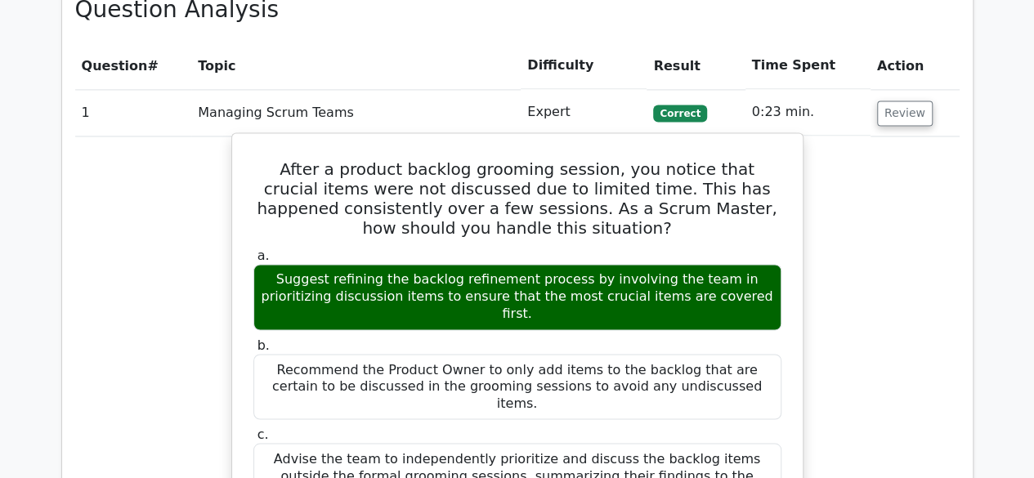
scroll to position [1145, 0]
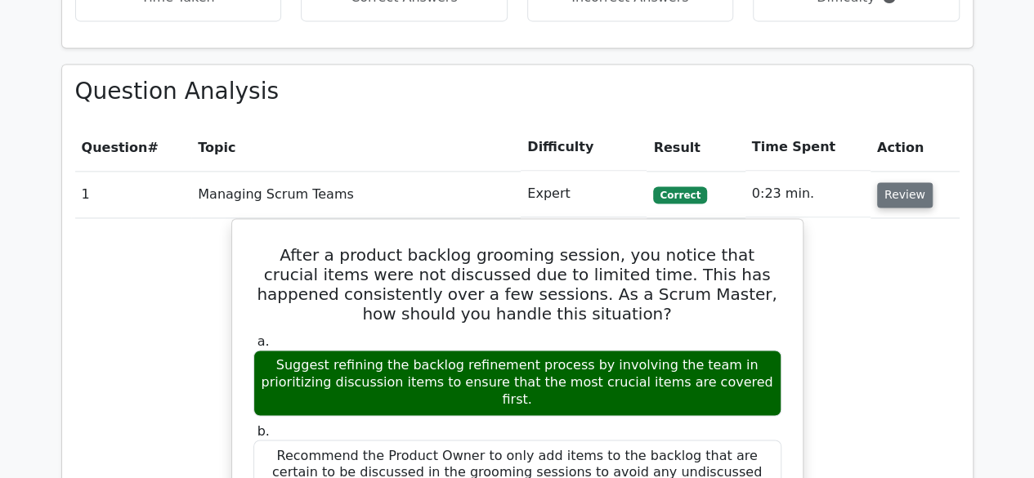
click at [909, 182] on button "Review" at bounding box center [905, 194] width 56 height 25
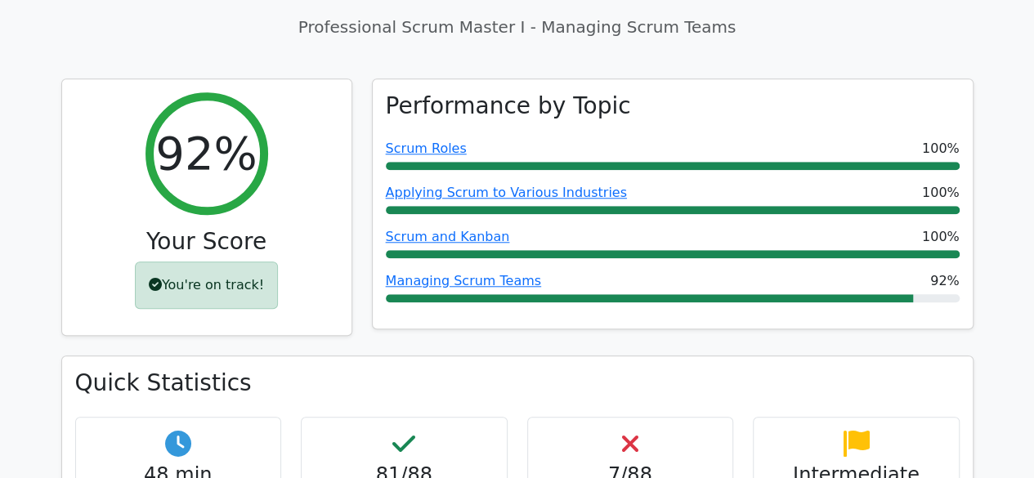
scroll to position [522, 0]
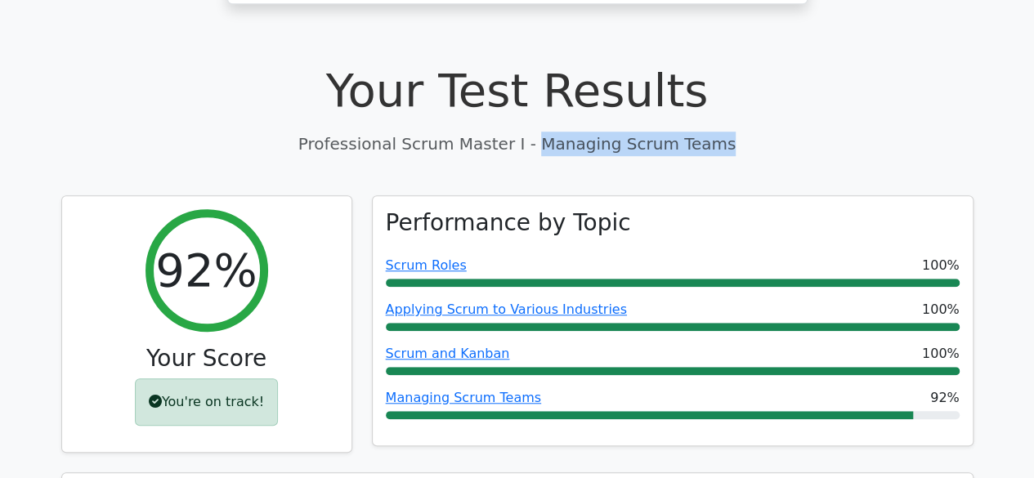
drag, startPoint x: 540, startPoint y: 86, endPoint x: 698, endPoint y: 81, distance: 158.7
click at [698, 132] on p "Professional Scrum Master I - Managing Scrum Teams" at bounding box center [517, 144] width 913 height 25
copy p "Managing Scrum Teams"
click at [752, 132] on p "Professional Scrum Master I - Managing Scrum Teams" at bounding box center [517, 144] width 913 height 25
